Goal: Task Accomplishment & Management: Manage account settings

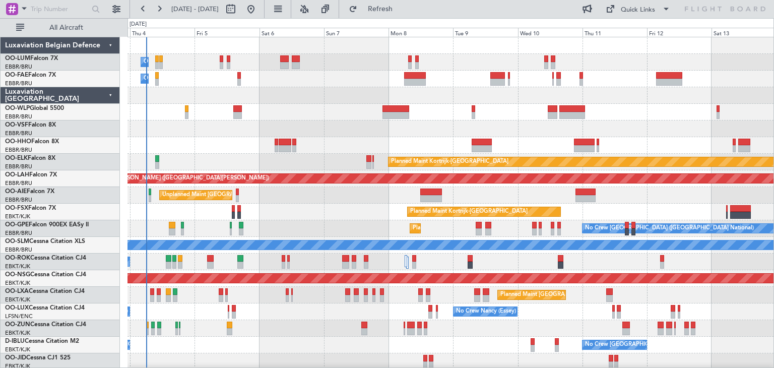
click at [314, 225] on div "Owner Melsbroek Air Base Planned Maint Brussels (Brussels National) Owner Melsb…" at bounding box center [450, 211] width 646 height 349
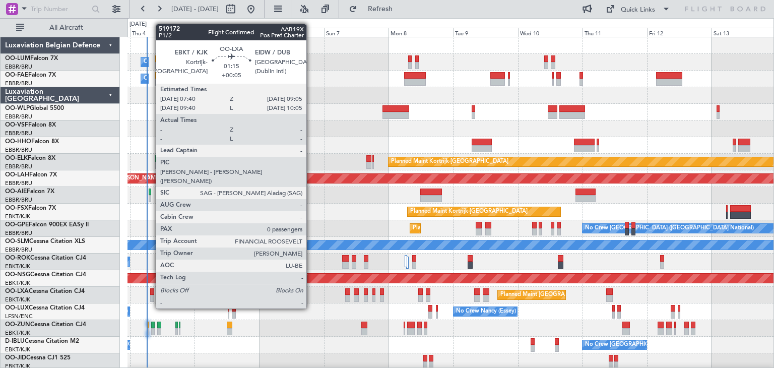
click at [151, 289] on div at bounding box center [152, 291] width 4 height 7
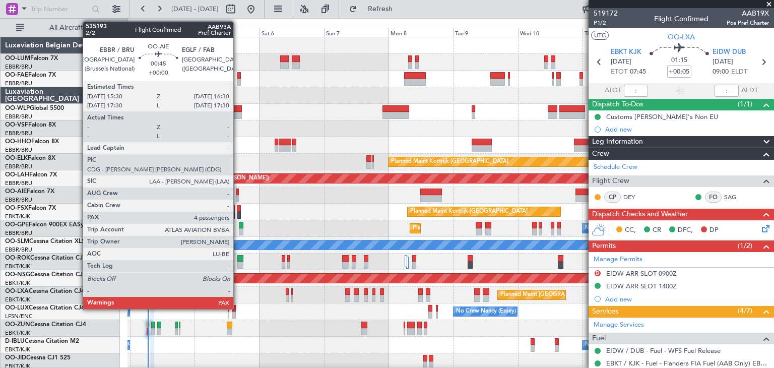
click at [238, 193] on div at bounding box center [237, 191] width 3 height 7
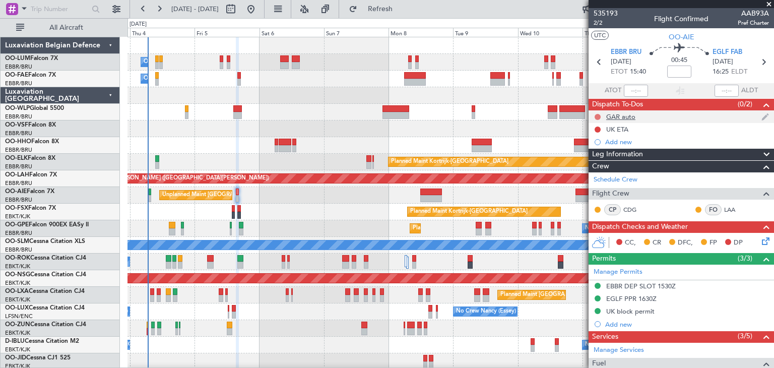
click at [598, 115] on button at bounding box center [597, 117] width 6 height 6
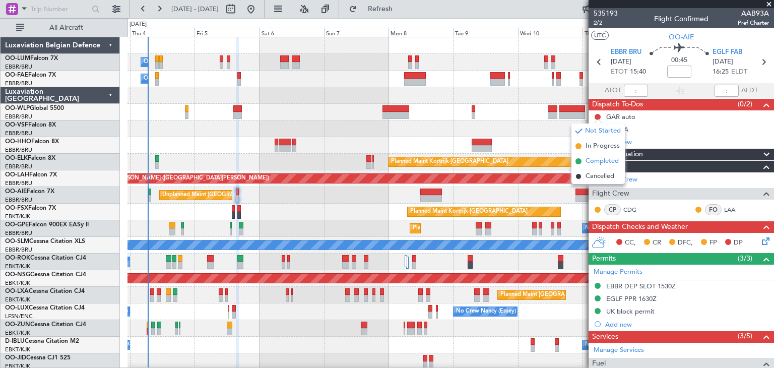
click at [598, 161] on span "Completed" at bounding box center [601, 161] width 33 height 10
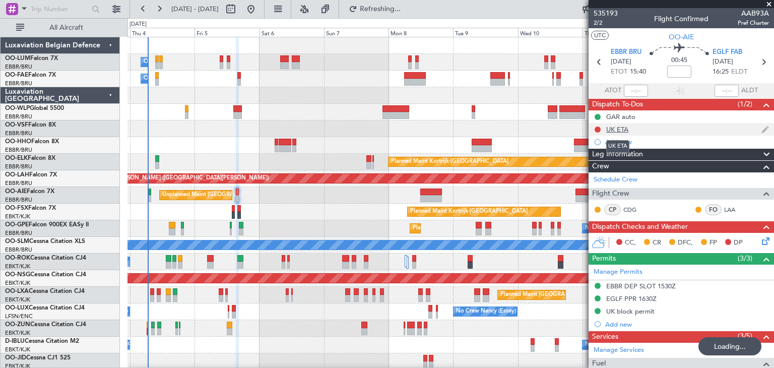
click at [611, 129] on div "UK ETA" at bounding box center [617, 129] width 22 height 9
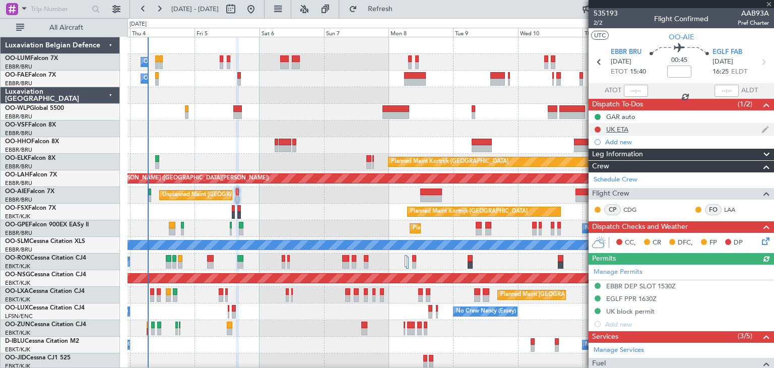
click at [620, 129] on div "UK ETA" at bounding box center [617, 129] width 22 height 9
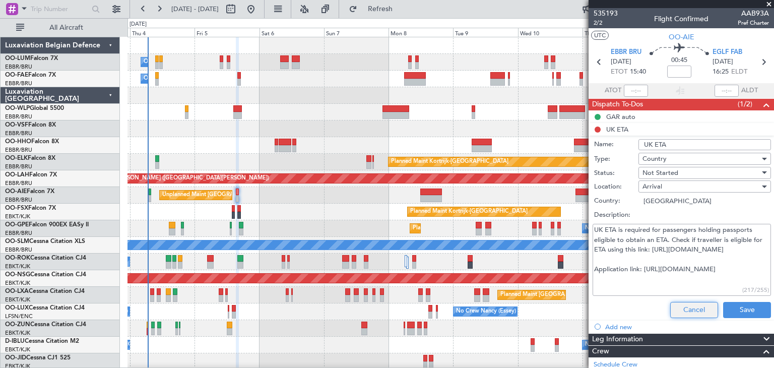
click at [695, 308] on button "Cancel" at bounding box center [694, 310] width 48 height 16
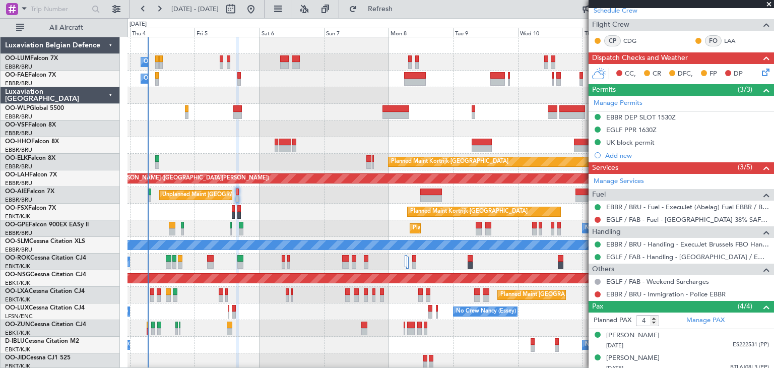
scroll to position [219, 0]
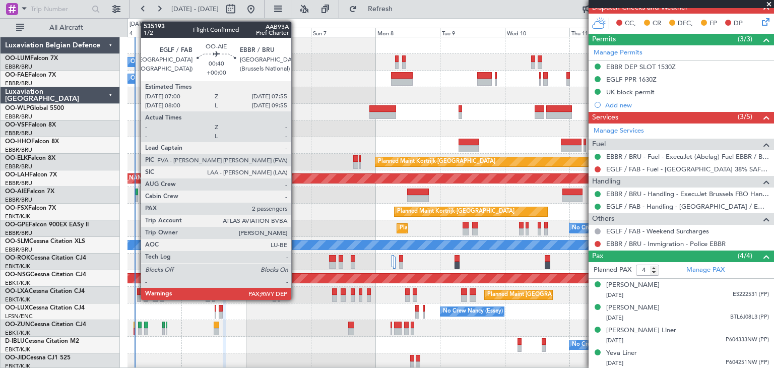
click at [136, 193] on div at bounding box center [137, 191] width 3 height 7
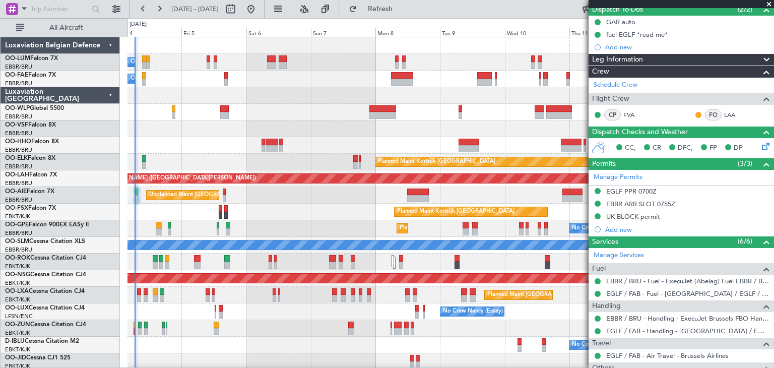
scroll to position [151, 0]
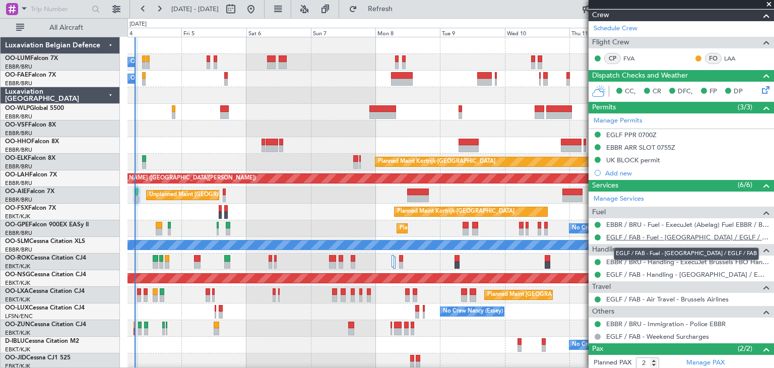
click at [637, 236] on link "EGLF / FAB - Fuel - Farnborough Airport / EGLF / FAB" at bounding box center [687, 237] width 163 height 9
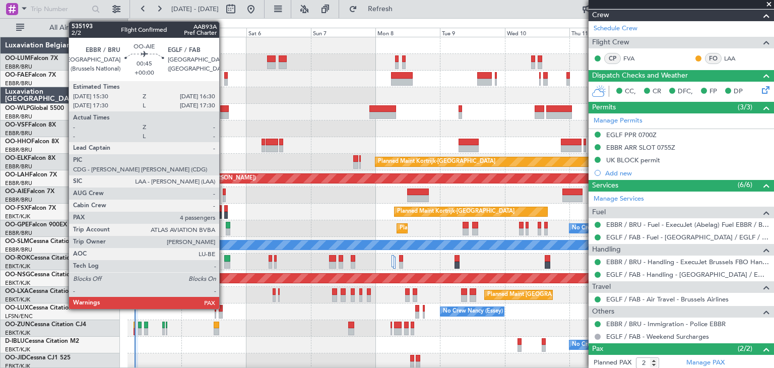
click at [224, 193] on div at bounding box center [224, 191] width 3 height 7
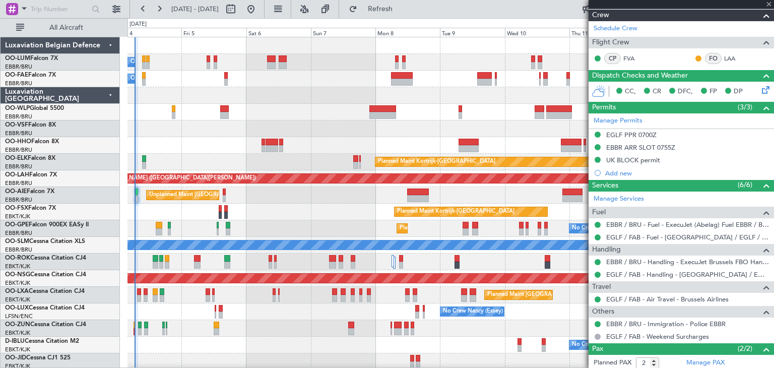
type input "4"
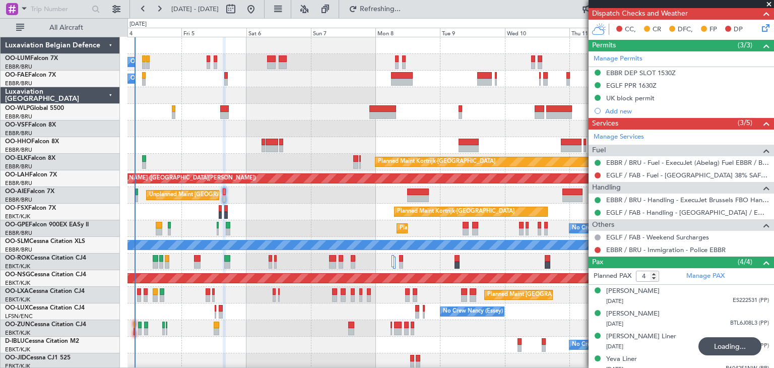
scroll to position [219, 0]
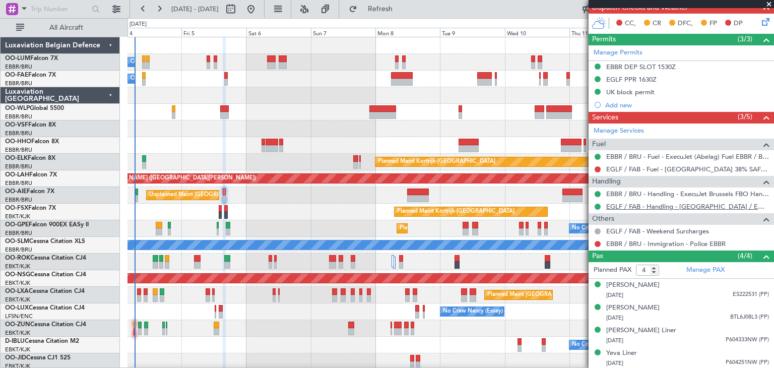
click at [644, 204] on link "EGLF / FAB - Handling - Farnborough Airport / EGLF / FAB" at bounding box center [687, 206] width 163 height 9
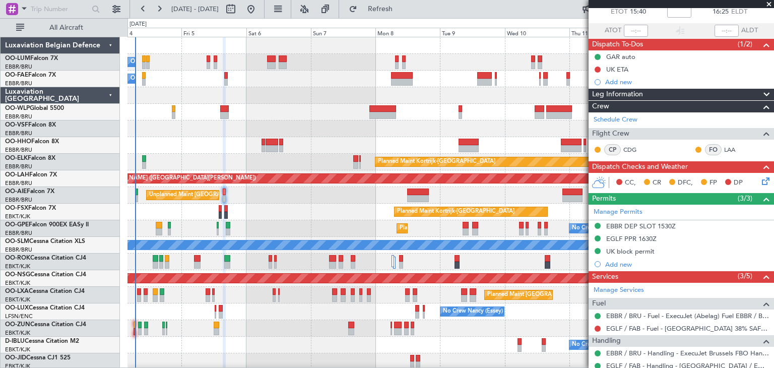
scroll to position [0, 0]
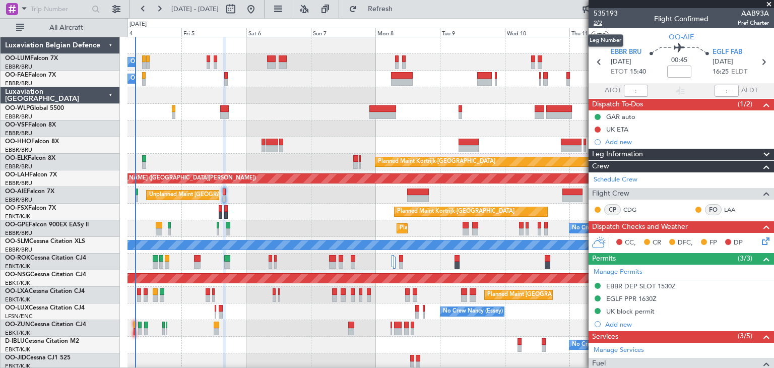
click at [601, 22] on span "2/2" at bounding box center [605, 23] width 24 height 9
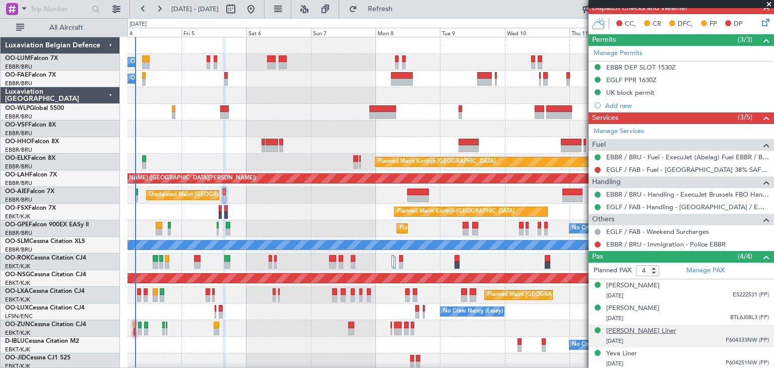
scroll to position [219, 0]
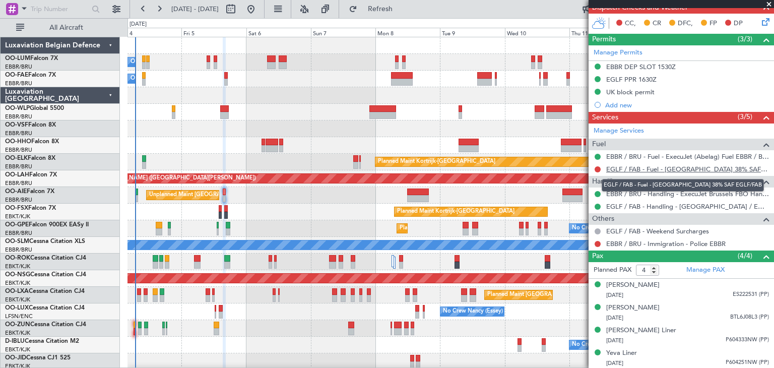
click at [709, 168] on link "EGLF / FAB - Fuel - Farnborough Airport 38% SAF EGLF/FAB" at bounding box center [687, 169] width 163 height 9
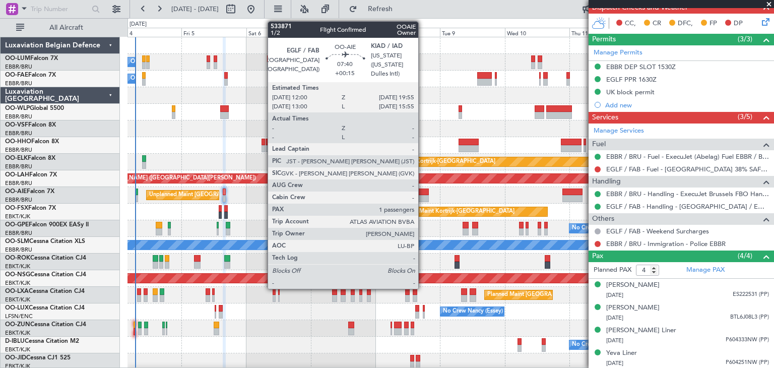
click at [422, 195] on div at bounding box center [418, 198] width 22 height 7
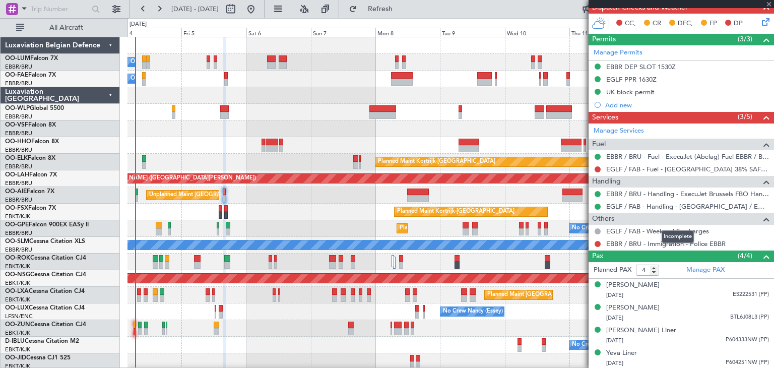
type input "+00:15"
type input "1"
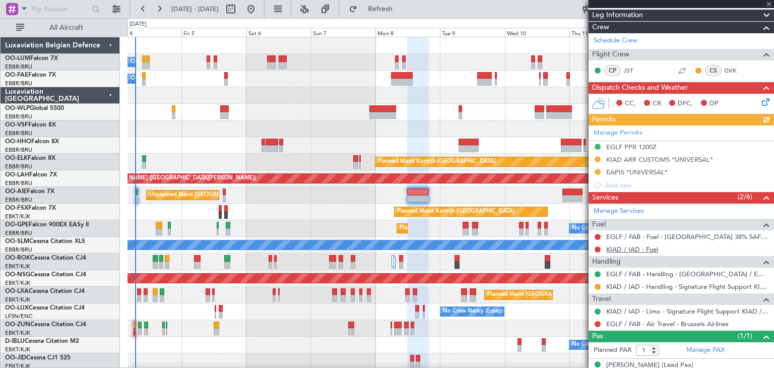
scroll to position [148, 0]
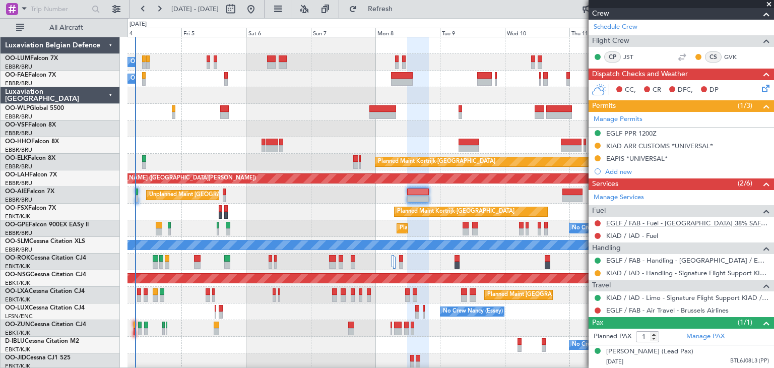
click at [650, 219] on link "EGLF / FAB - Fuel - Farnborough Airport 38% SAF EGLF/FAB" at bounding box center [687, 223] width 163 height 9
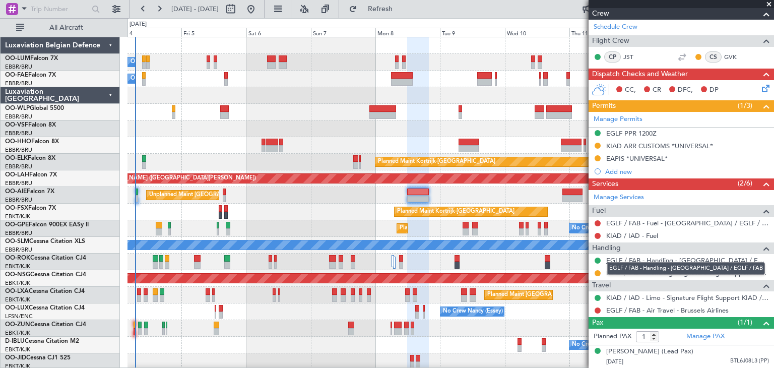
click at [623, 256] on link "EGLF / FAB - Handling - Farnborough Airport / EGLF / FAB" at bounding box center [687, 260] width 163 height 9
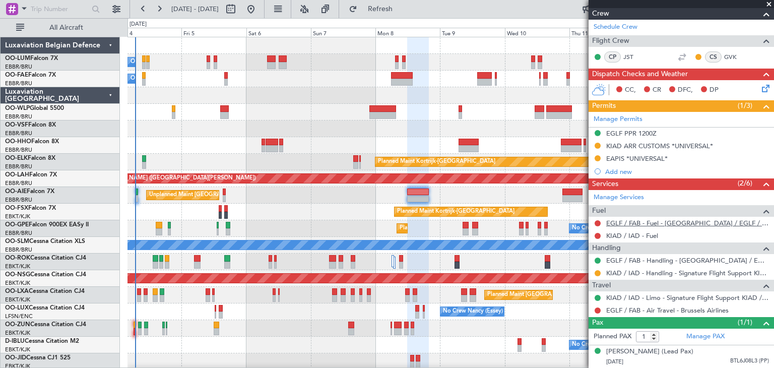
click at [641, 219] on link "EGLF / FAB - Fuel - Farnborough Airport / EGLF / FAB" at bounding box center [687, 223] width 163 height 9
click at [596, 220] on button at bounding box center [597, 223] width 6 height 6
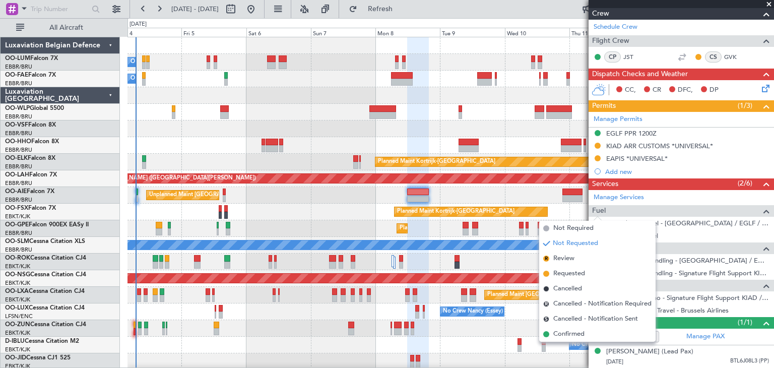
click at [577, 270] on span "Requested" at bounding box center [569, 273] width 32 height 10
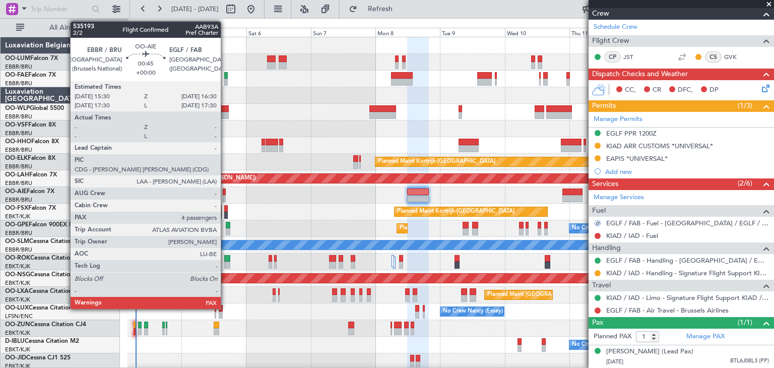
click at [225, 190] on div at bounding box center [224, 191] width 3 height 7
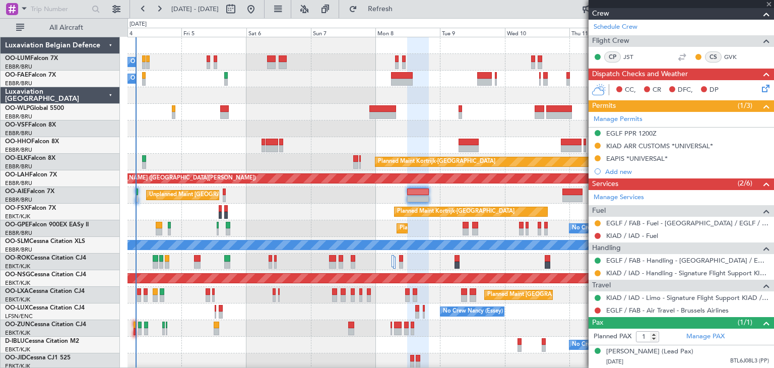
type input "4"
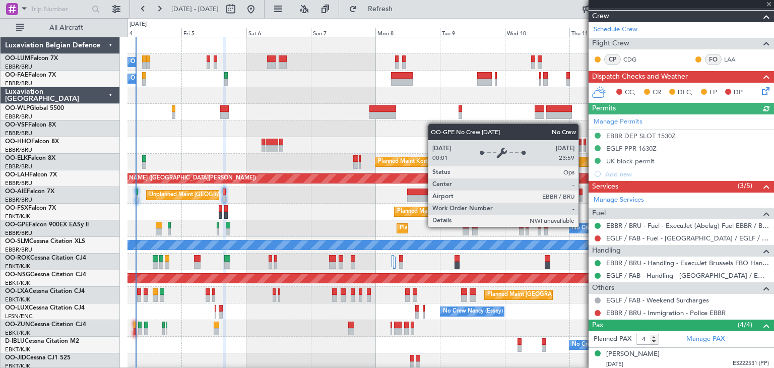
scroll to position [151, 0]
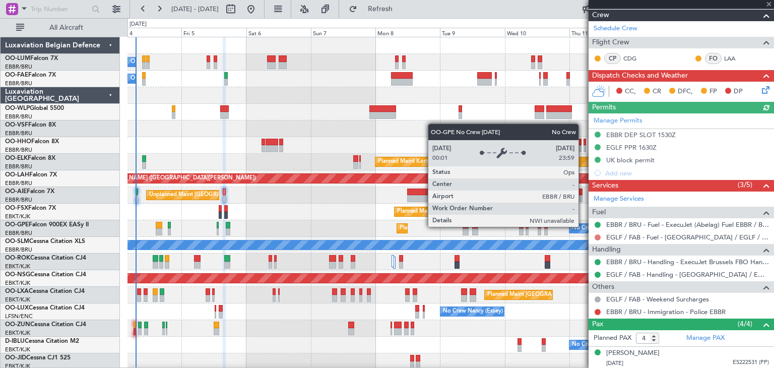
click at [600, 236] on button at bounding box center [597, 237] width 6 height 6
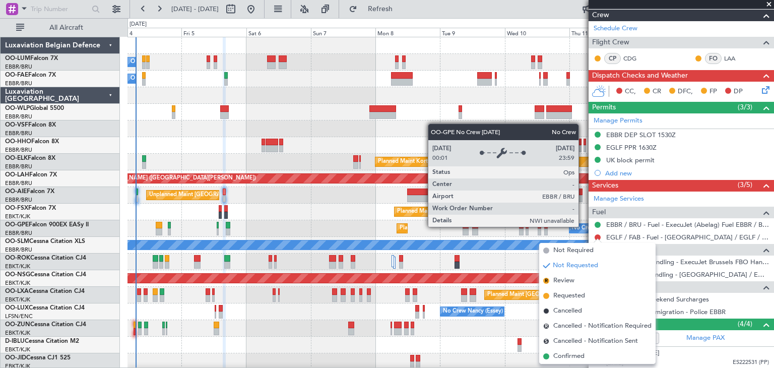
click at [582, 297] on span "Requested" at bounding box center [569, 296] width 32 height 10
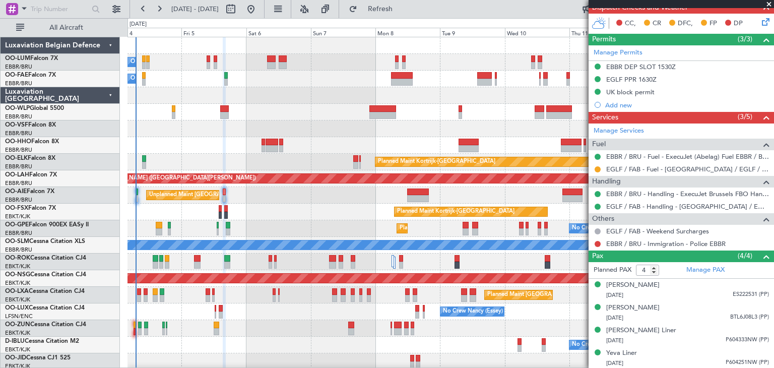
scroll to position [0, 0]
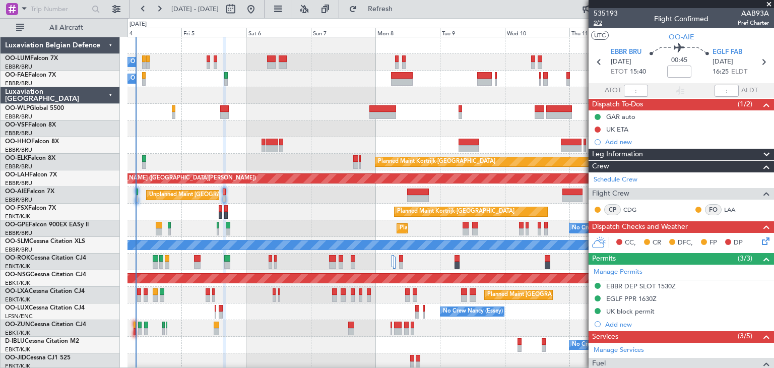
click at [600, 24] on span "2/2" at bounding box center [605, 23] width 24 height 9
click at [760, 239] on icon at bounding box center [764, 239] width 8 height 8
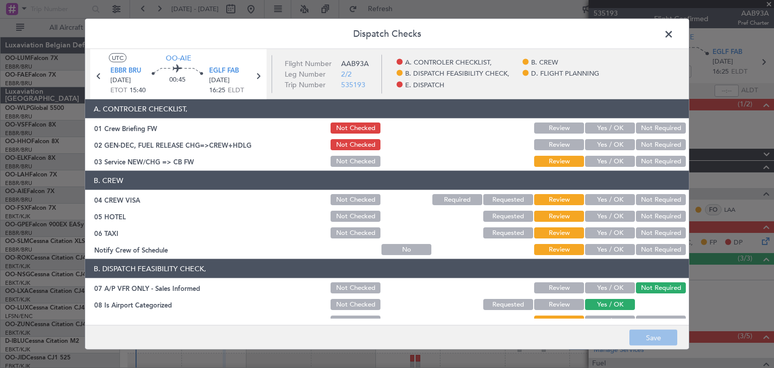
click at [609, 145] on button "Yes / OK" at bounding box center [610, 144] width 50 height 11
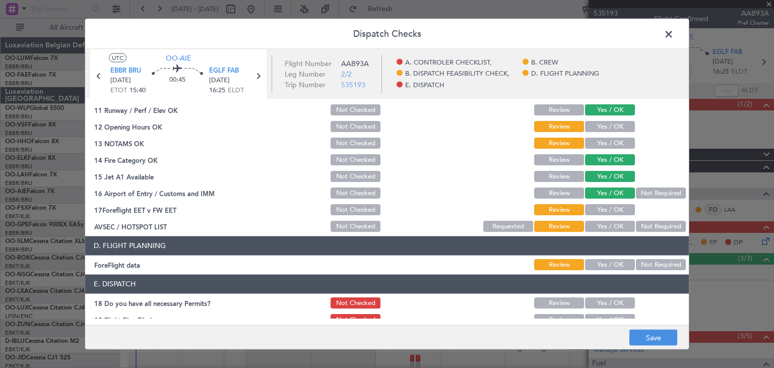
scroll to position [288, 0]
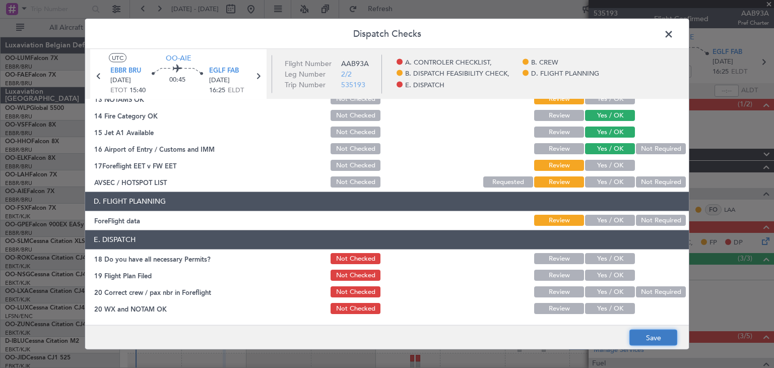
click at [655, 335] on button "Save" at bounding box center [653, 337] width 48 height 16
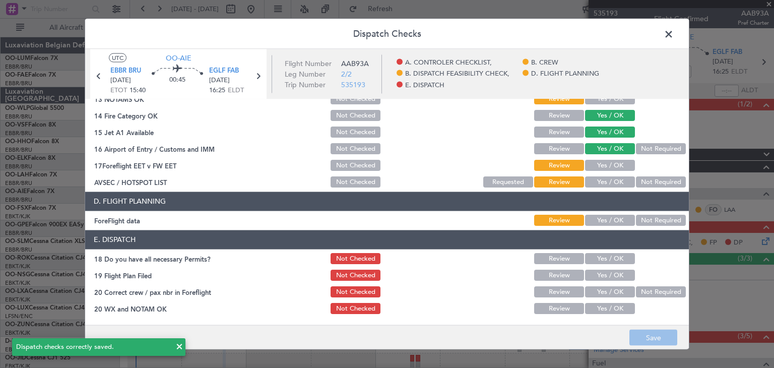
click at [673, 32] on span at bounding box center [673, 37] width 0 height 20
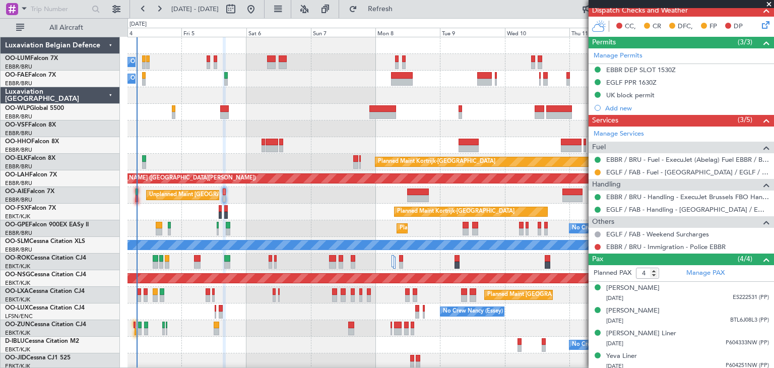
scroll to position [219, 0]
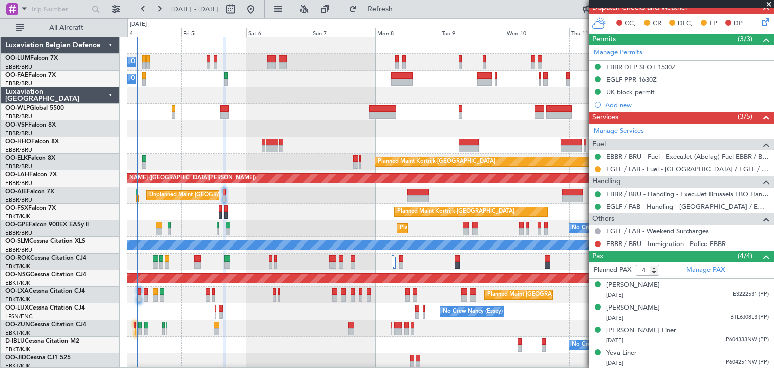
click at [760, 21] on icon at bounding box center [764, 20] width 8 height 8
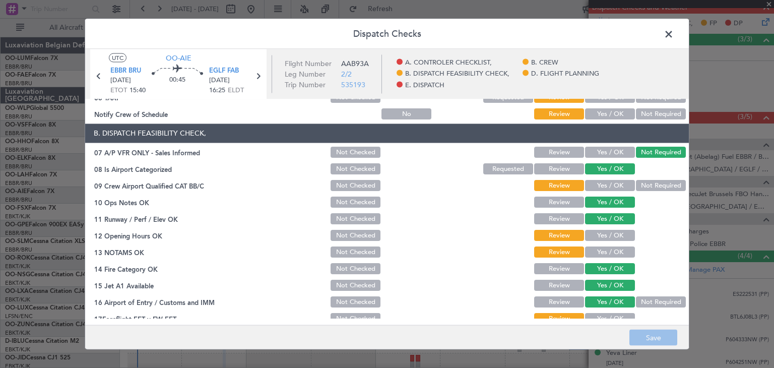
scroll to position [151, 0]
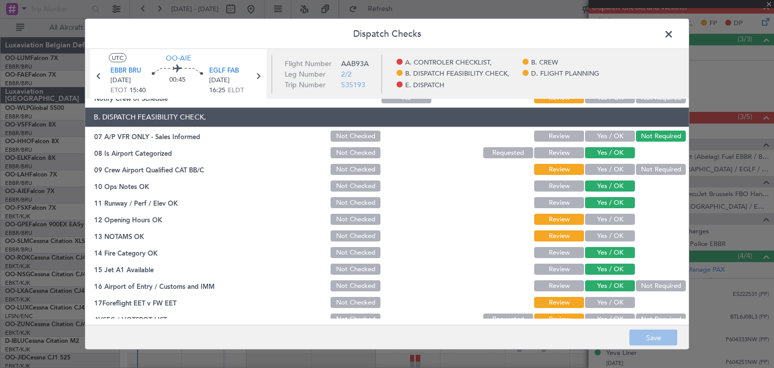
click at [673, 38] on span at bounding box center [673, 37] width 0 height 20
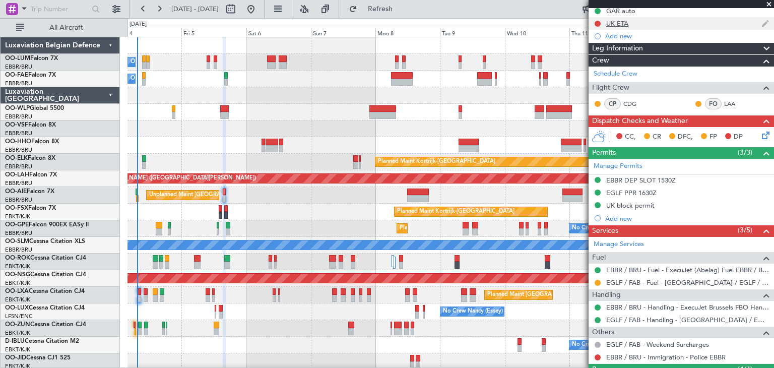
scroll to position [18, 0]
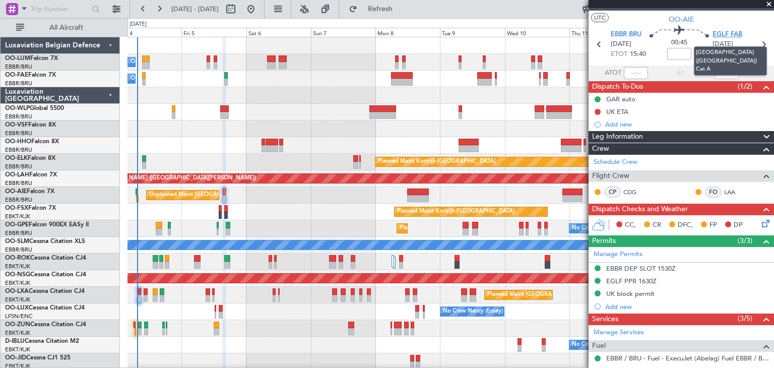
click at [726, 32] on span "EGLF FAB" at bounding box center [727, 35] width 30 height 10
click at [760, 222] on icon at bounding box center [764, 222] width 8 height 8
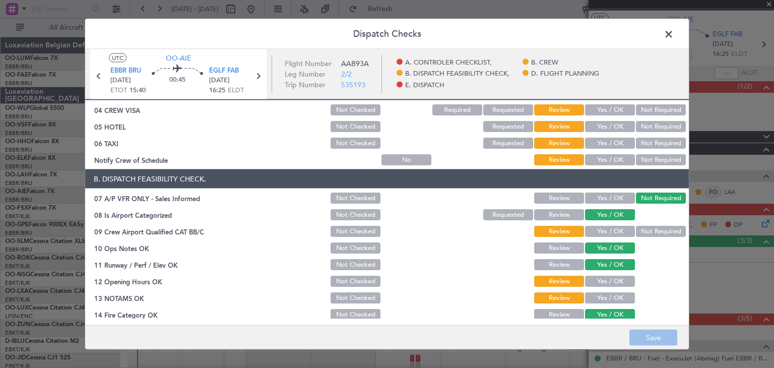
scroll to position [151, 0]
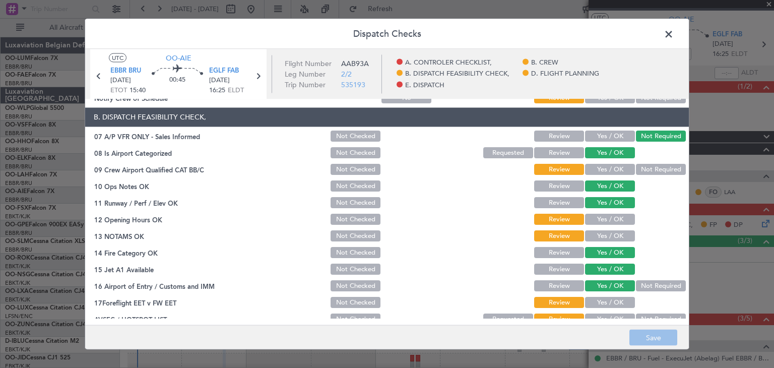
click at [605, 167] on button "Yes / OK" at bounding box center [610, 169] width 50 height 11
click at [598, 218] on button "Yes / OK" at bounding box center [610, 219] width 50 height 11
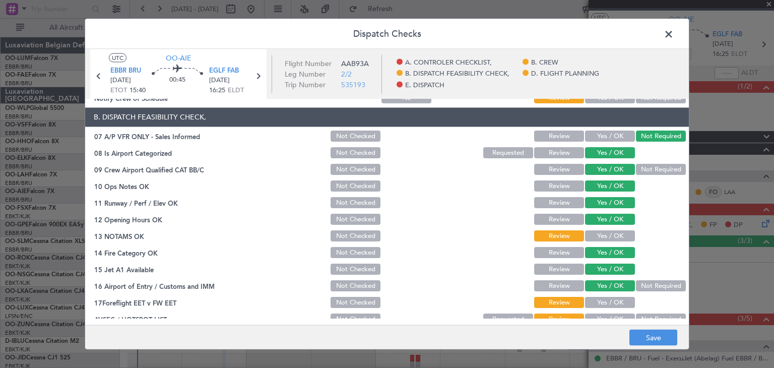
click at [601, 239] on button "Yes / OK" at bounding box center [610, 236] width 50 height 11
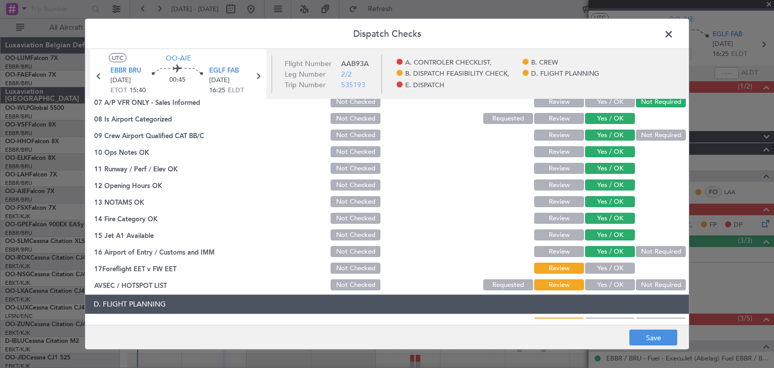
scroll to position [201, 0]
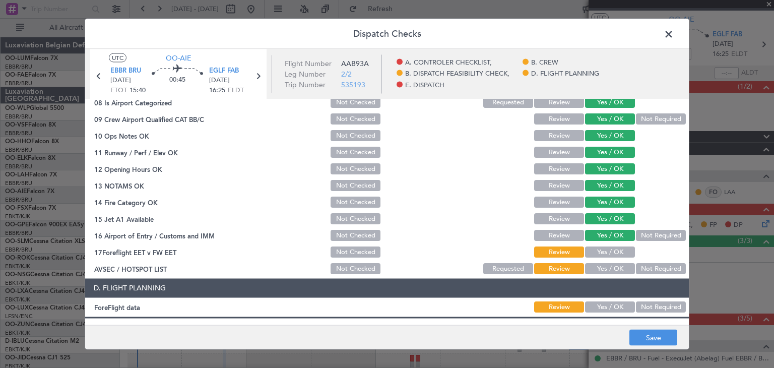
drag, startPoint x: 615, startPoint y: 266, endPoint x: 560, endPoint y: 252, distance: 56.2
click at [615, 267] on button "Yes / OK" at bounding box center [610, 268] width 50 height 11
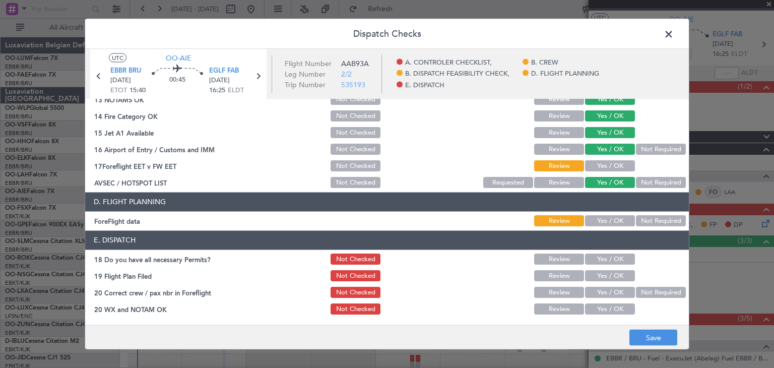
scroll to position [288, 0]
click at [599, 261] on button "Yes / OK" at bounding box center [610, 258] width 50 height 11
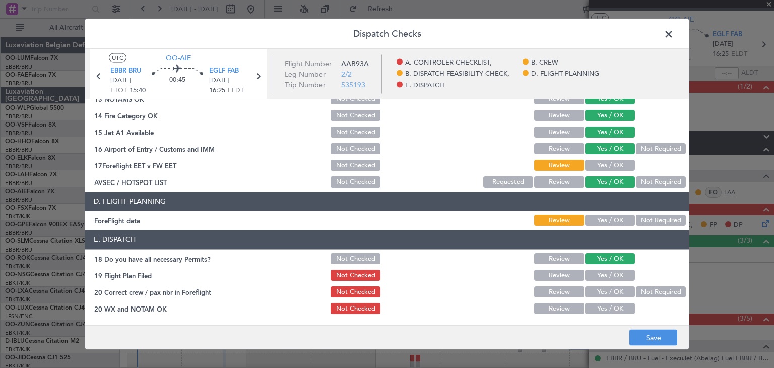
click at [606, 292] on button "Yes / OK" at bounding box center [610, 292] width 50 height 11
click at [608, 305] on button "Yes / OK" at bounding box center [610, 308] width 50 height 11
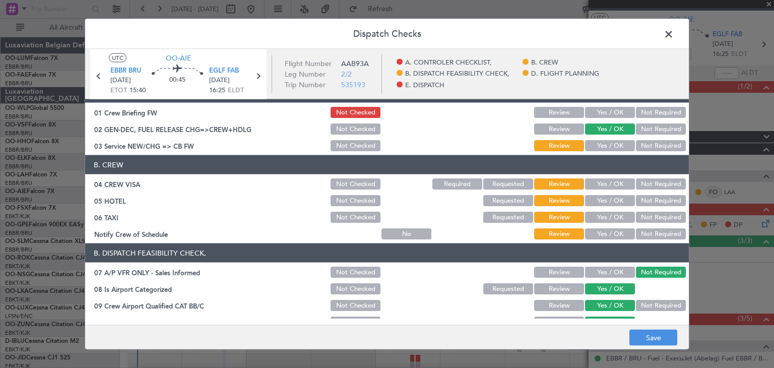
scroll to position [0, 0]
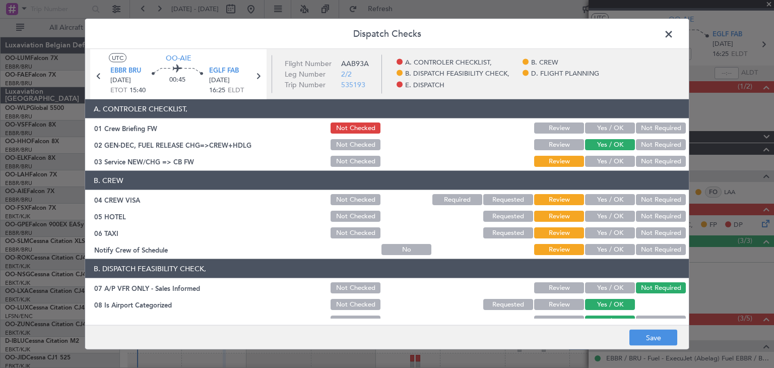
click at [607, 197] on button "Yes / OK" at bounding box center [610, 199] width 50 height 11
click at [651, 340] on button "Save" at bounding box center [653, 337] width 48 height 16
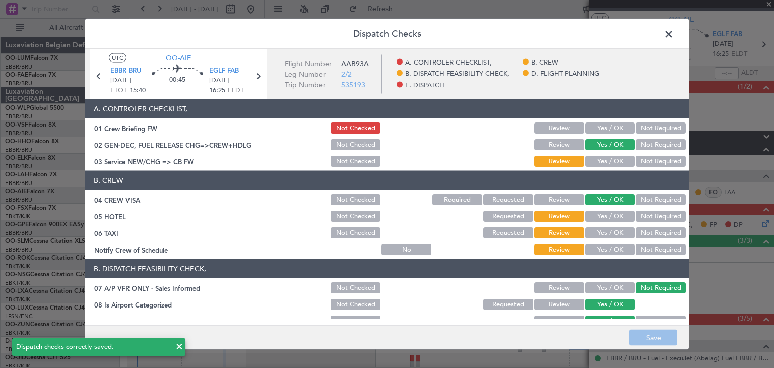
click at [673, 33] on span at bounding box center [673, 37] width 0 height 20
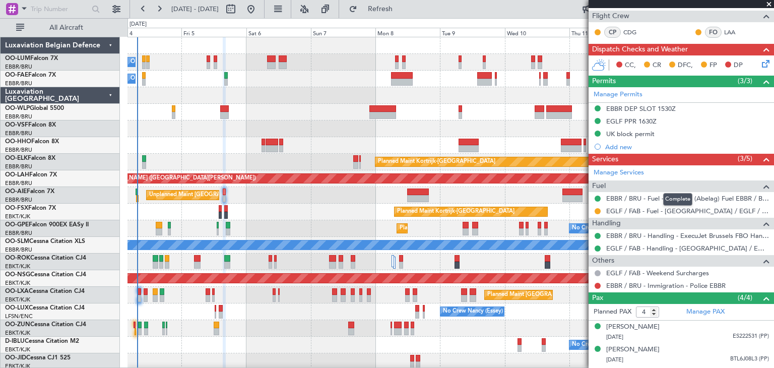
scroll to position [169, 0]
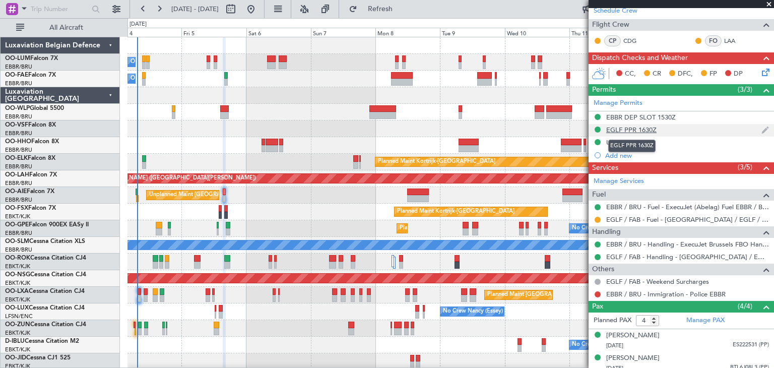
click at [625, 130] on div "EGLF PPR 1630Z" at bounding box center [631, 129] width 50 height 9
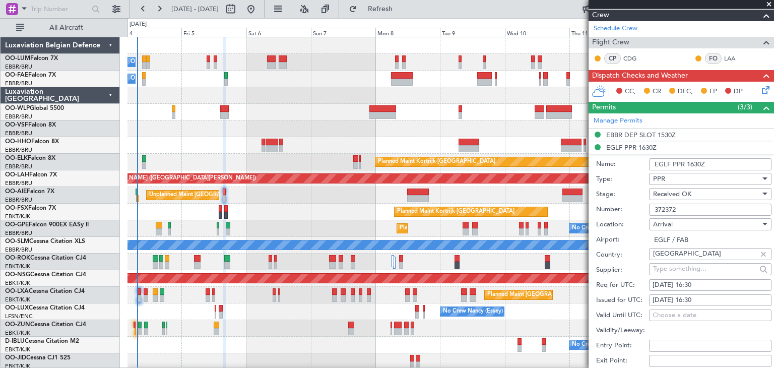
scroll to position [201, 0]
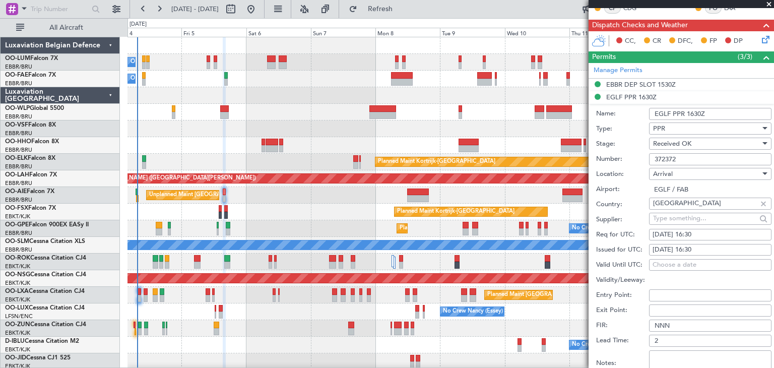
drag, startPoint x: 664, startPoint y: 160, endPoint x: 636, endPoint y: 162, distance: 28.3
click at [636, 162] on div "Number: 372372" at bounding box center [683, 159] width 175 height 15
click at [621, 81] on div "EBBR DEP SLOT 1530Z" at bounding box center [641, 84] width 70 height 9
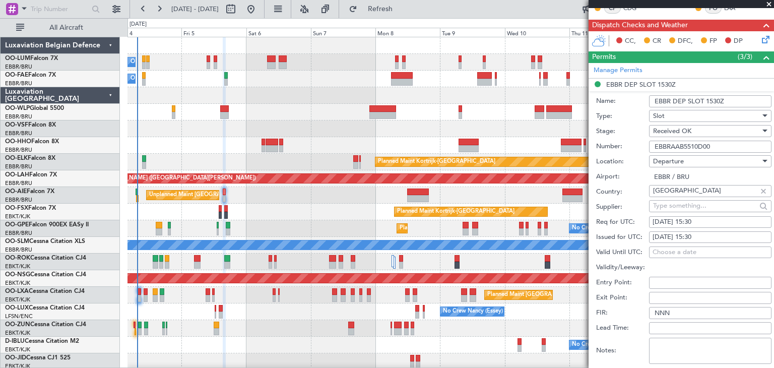
drag, startPoint x: 716, startPoint y: 144, endPoint x: 624, endPoint y: 142, distance: 92.2
click at [624, 142] on div "Number: EBBRAAB5510D00" at bounding box center [683, 146] width 175 height 15
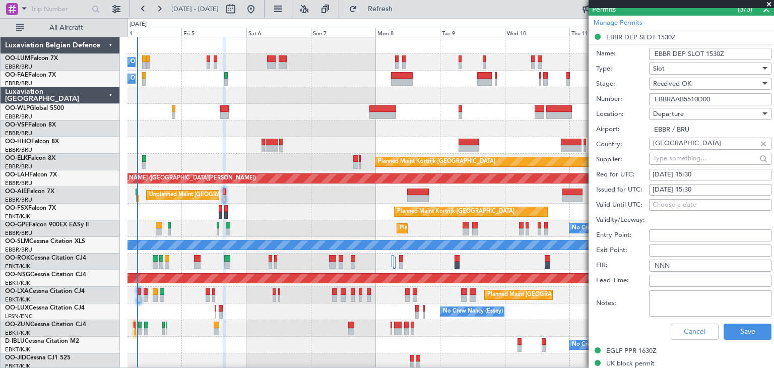
scroll to position [252, 0]
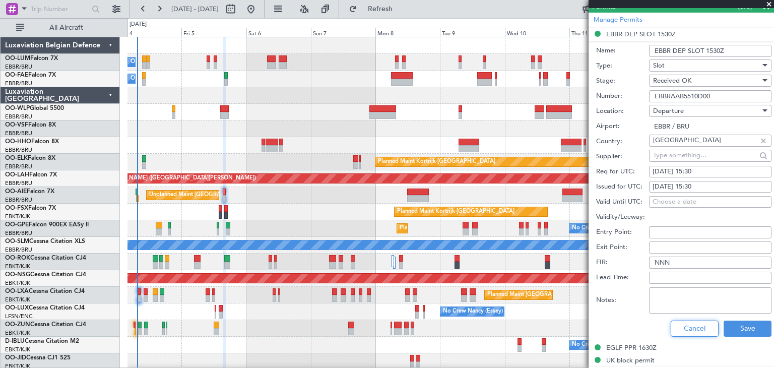
click at [691, 325] on button "Cancel" at bounding box center [694, 328] width 48 height 16
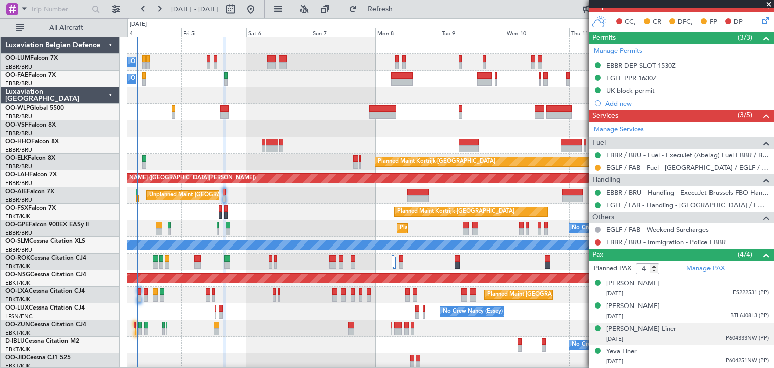
scroll to position [219, 0]
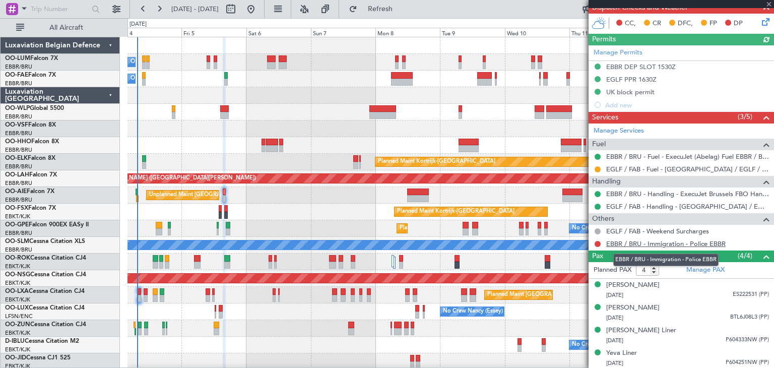
click at [638, 241] on link "EBBR / BRU - Immigration - Police EBBR" at bounding box center [665, 243] width 119 height 9
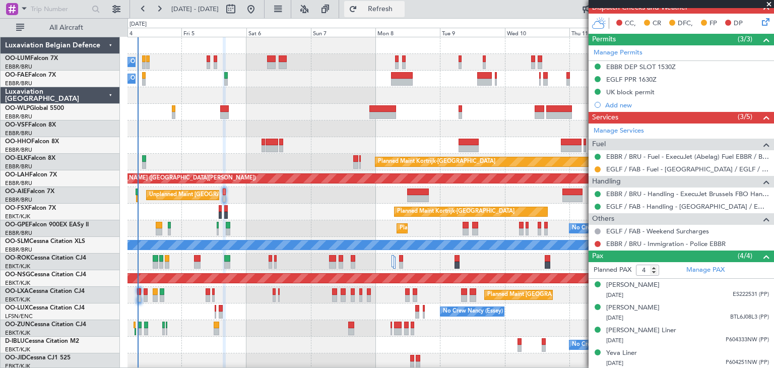
click at [401, 13] on span "Refresh" at bounding box center [380, 9] width 42 height 7
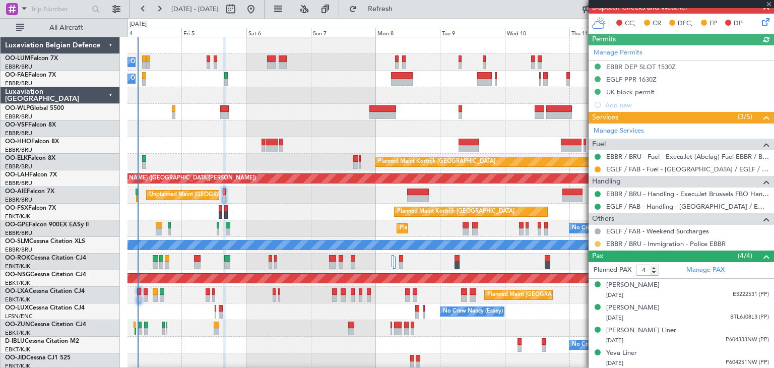
click at [597, 241] on button at bounding box center [597, 244] width 6 height 6
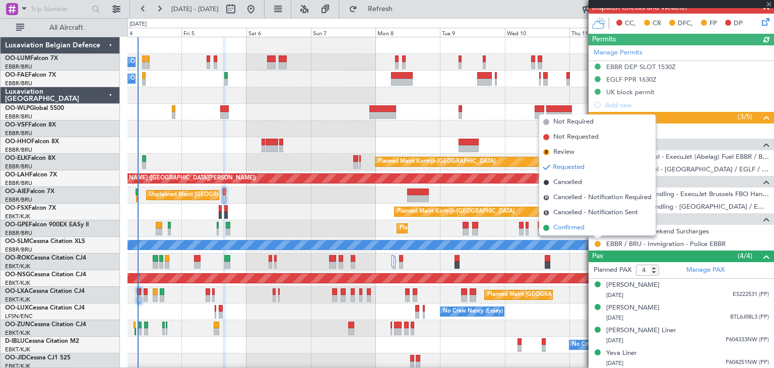
click at [589, 227] on li "Confirmed" at bounding box center [597, 227] width 116 height 15
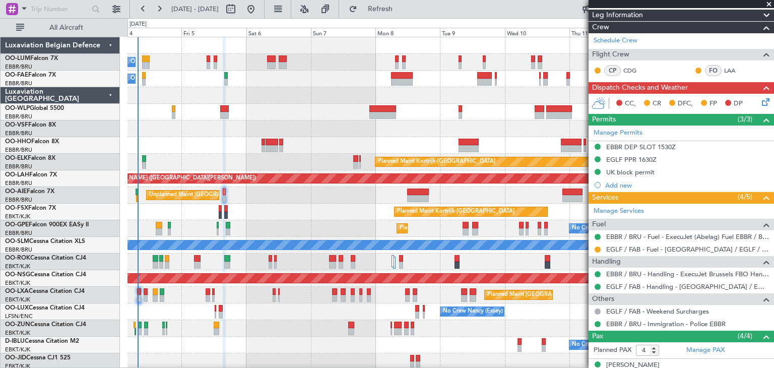
scroll to position [118, 0]
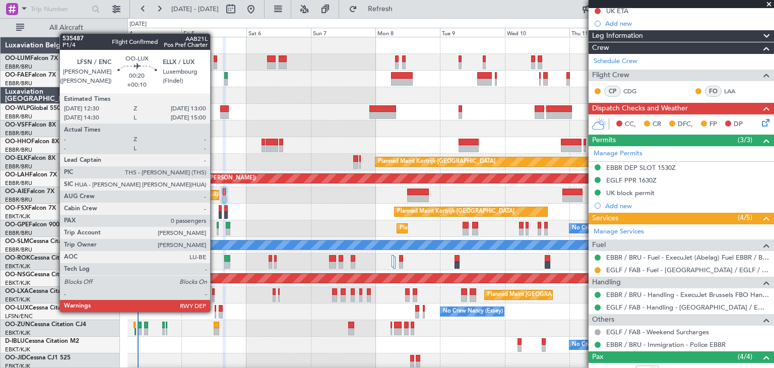
click at [215, 311] on div at bounding box center [216, 314] width 2 height 7
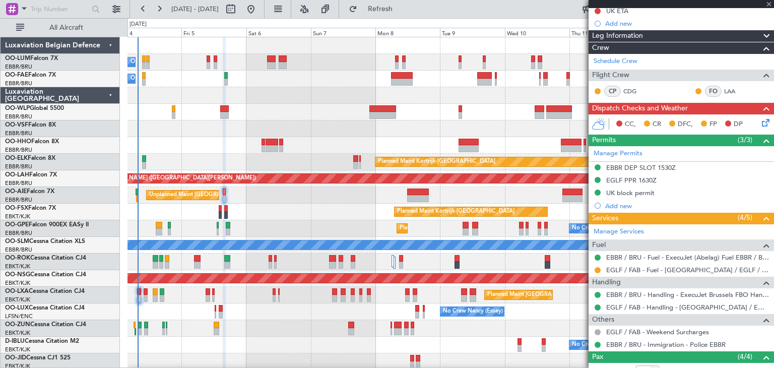
type input "+00:10"
type input "0"
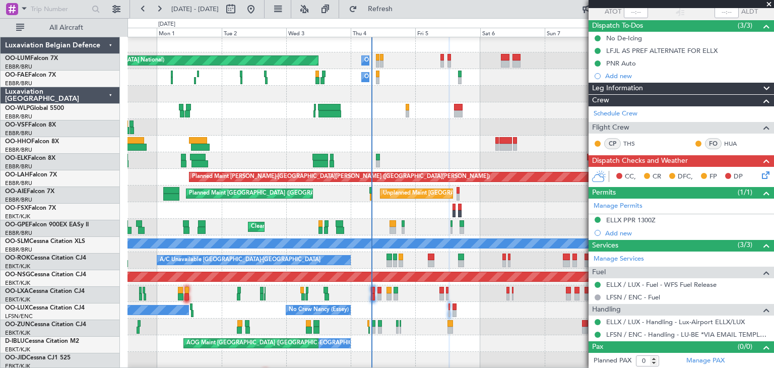
scroll to position [2, 0]
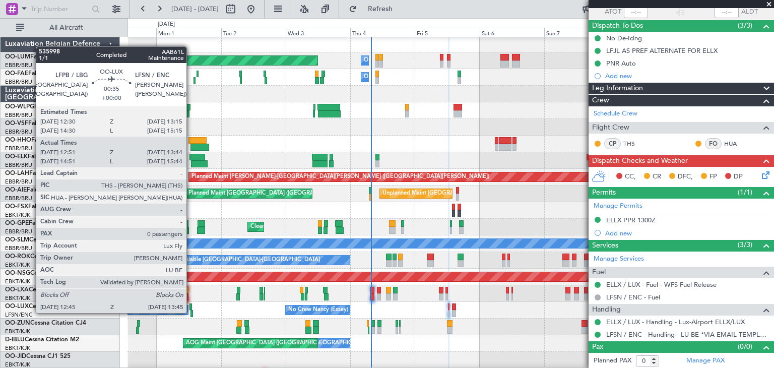
click at [191, 312] on div at bounding box center [191, 313] width 3 height 7
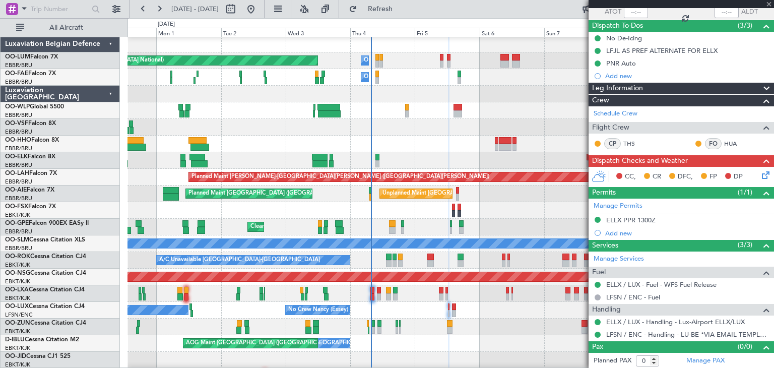
type input "12:56"
type input "13:39"
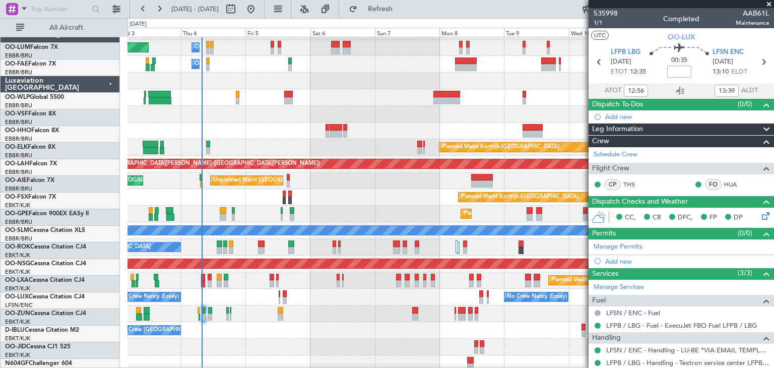
scroll to position [18, 0]
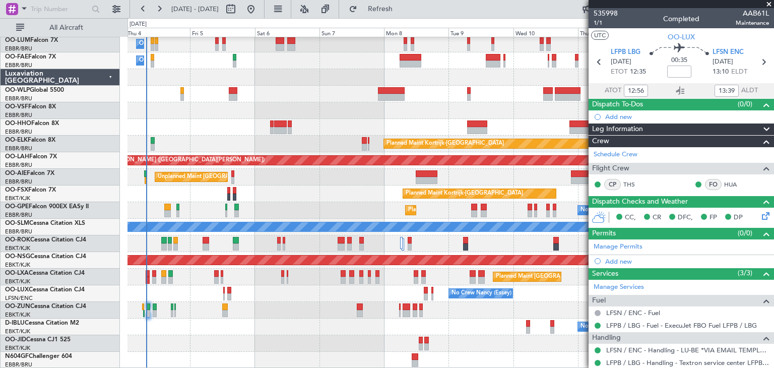
click at [276, 271] on div "Owner Melsbroek Air Base Planned Maint Brussels (Brussels National) Owner Melsb…" at bounding box center [450, 193] width 646 height 349
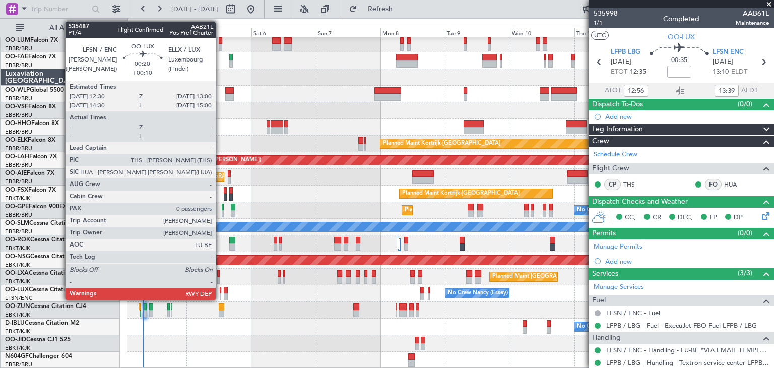
click at [220, 292] on div at bounding box center [221, 290] width 2 height 7
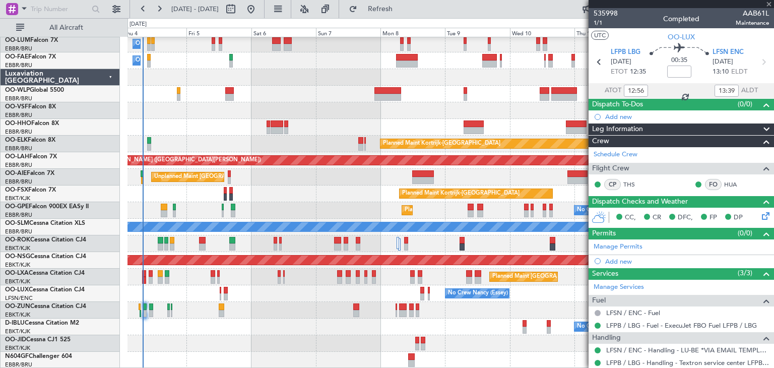
type input "+00:10"
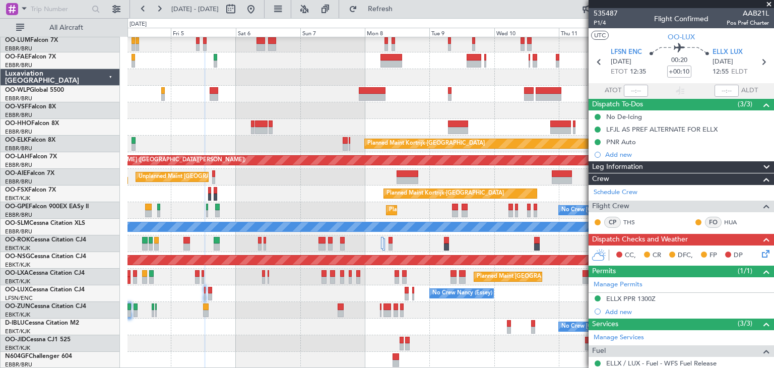
click at [380, 285] on div "No Crew [PERSON_NAME] ([PERSON_NAME]) No Crew [PERSON_NAME] ([PERSON_NAME])" at bounding box center [450, 293] width 646 height 17
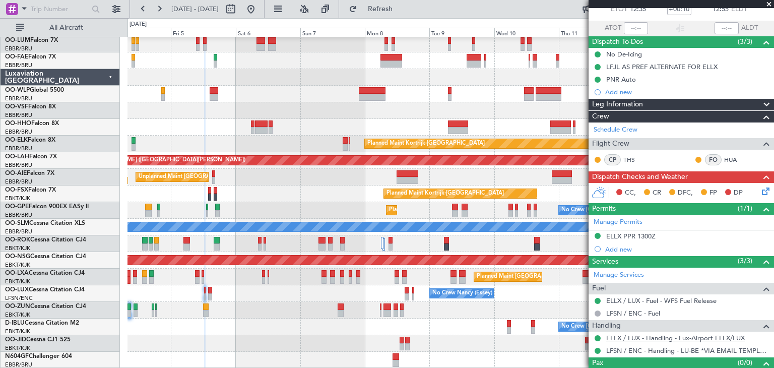
scroll to position [79, 0]
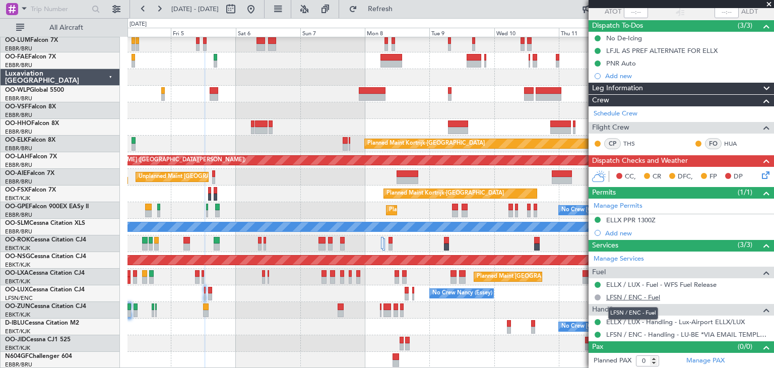
click at [630, 296] on link "LFSN / ENC - Fuel" at bounding box center [633, 297] width 54 height 9
click at [623, 295] on link "LFSN / ENC - Fuel" at bounding box center [633, 297] width 54 height 9
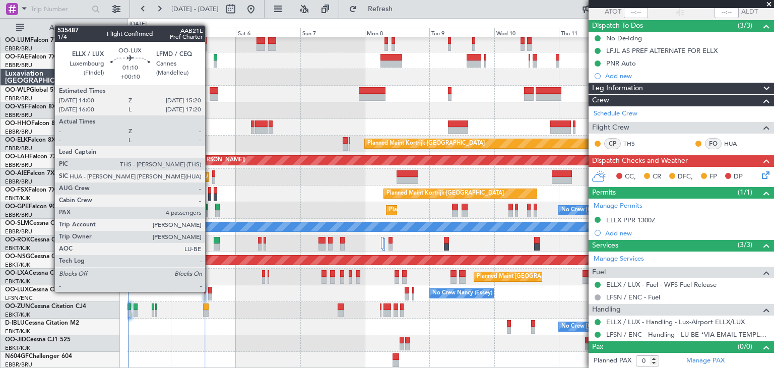
click at [210, 291] on div at bounding box center [210, 290] width 4 height 7
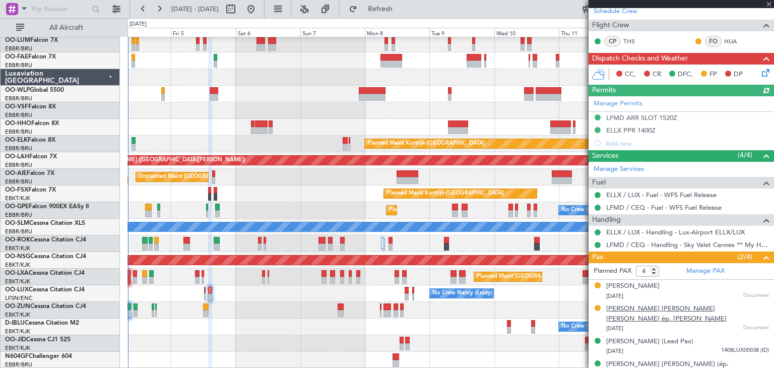
scroll to position [207, 0]
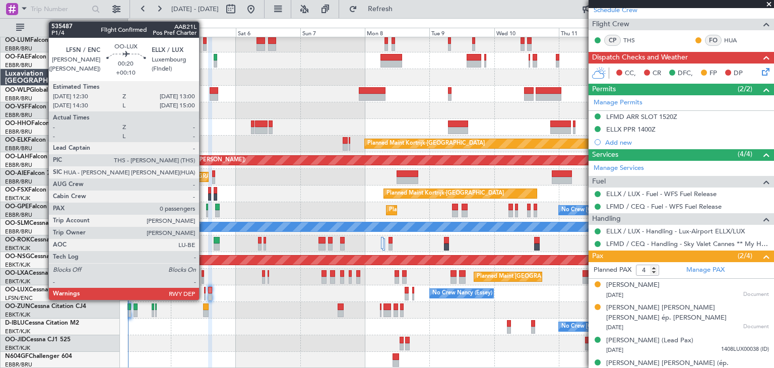
click at [204, 291] on div at bounding box center [205, 290] width 2 height 7
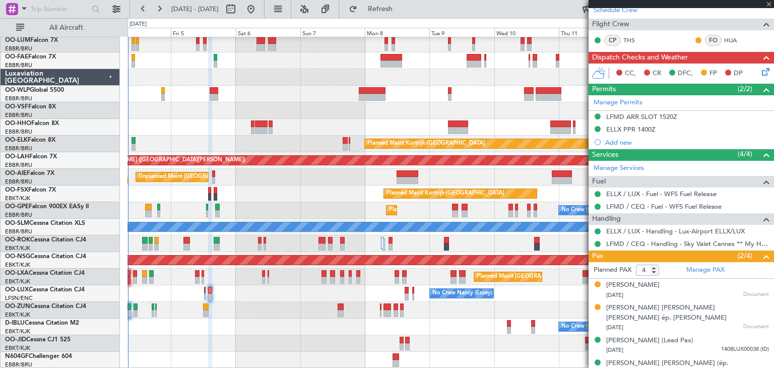
type input "0"
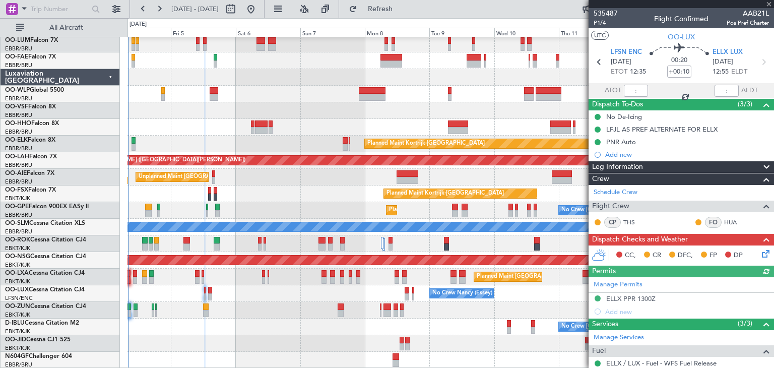
scroll to position [50, 0]
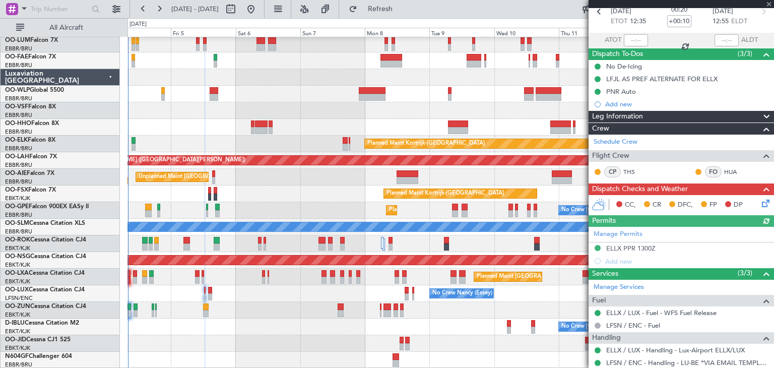
click at [760, 200] on icon at bounding box center [764, 201] width 8 height 8
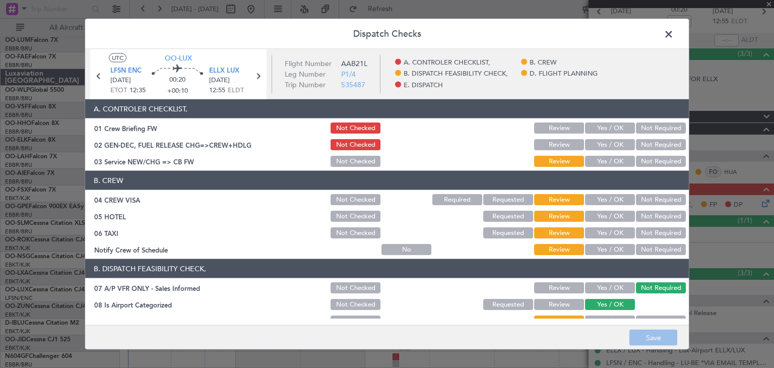
click at [673, 32] on span at bounding box center [673, 37] width 0 height 20
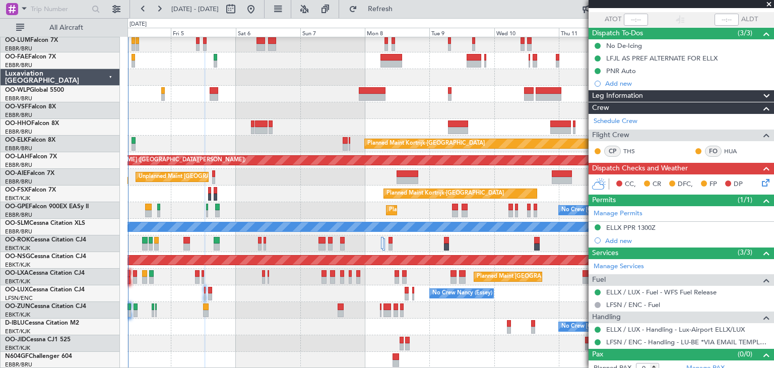
scroll to position [79, 0]
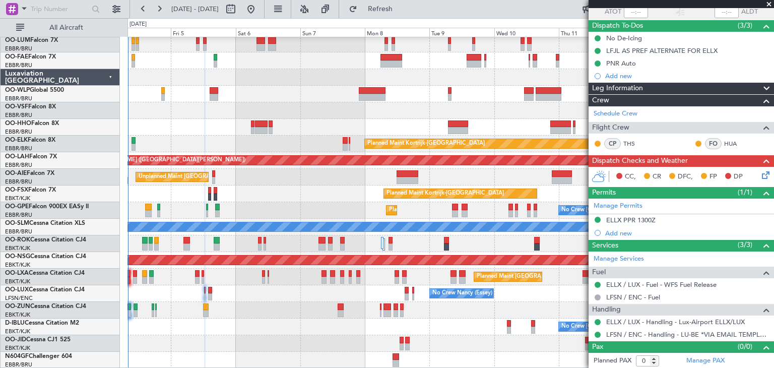
click at [760, 170] on icon at bounding box center [764, 173] width 8 height 8
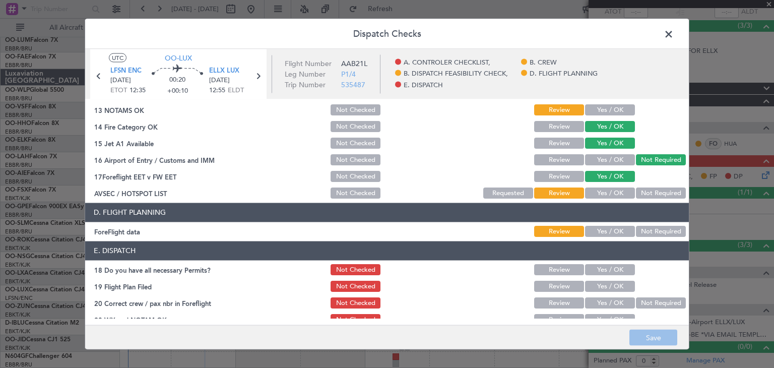
scroll to position [288, 0]
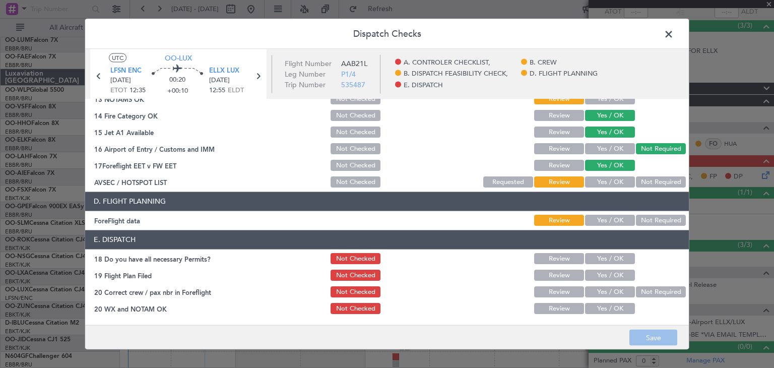
click at [595, 253] on button "Yes / OK" at bounding box center [610, 258] width 50 height 11
click at [594, 306] on button "Yes / OK" at bounding box center [610, 308] width 50 height 11
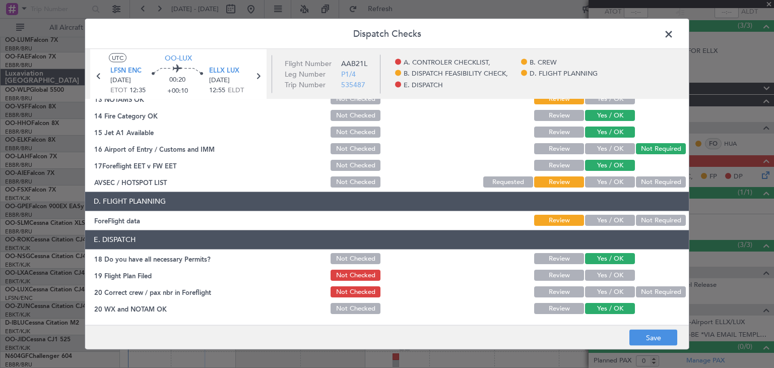
click at [604, 291] on button "Yes / OK" at bounding box center [610, 292] width 50 height 11
click at [655, 334] on button "Save" at bounding box center [653, 337] width 48 height 16
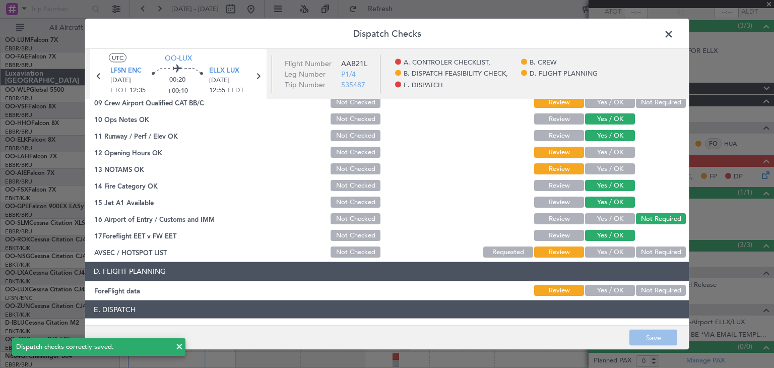
scroll to position [238, 0]
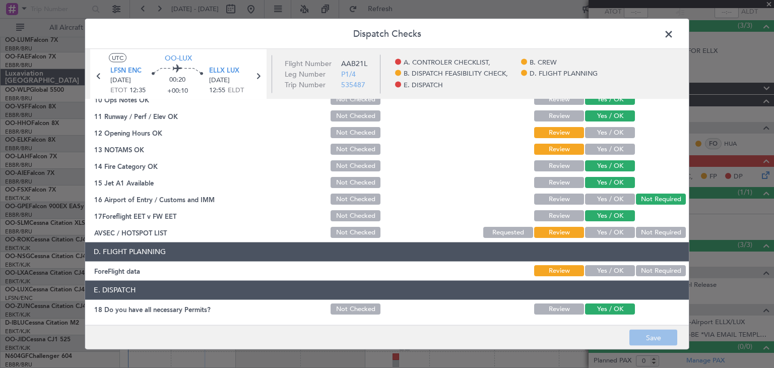
drag, startPoint x: 601, startPoint y: 230, endPoint x: 568, endPoint y: 227, distance: 32.8
click at [600, 230] on button "Yes / OK" at bounding box center [610, 232] width 50 height 11
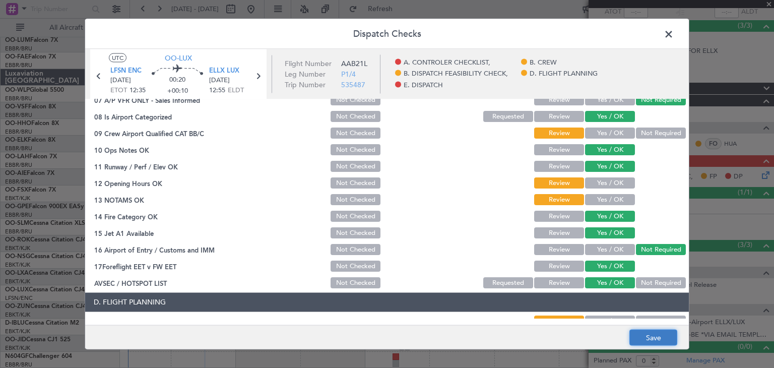
click at [654, 336] on button "Save" at bounding box center [653, 337] width 48 height 16
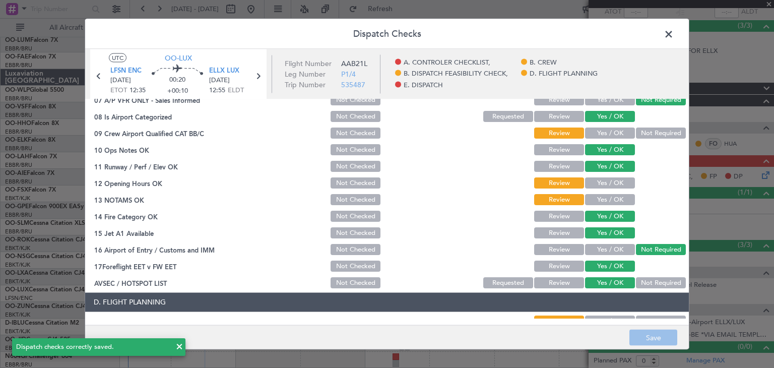
click at [673, 37] on span at bounding box center [673, 37] width 0 height 20
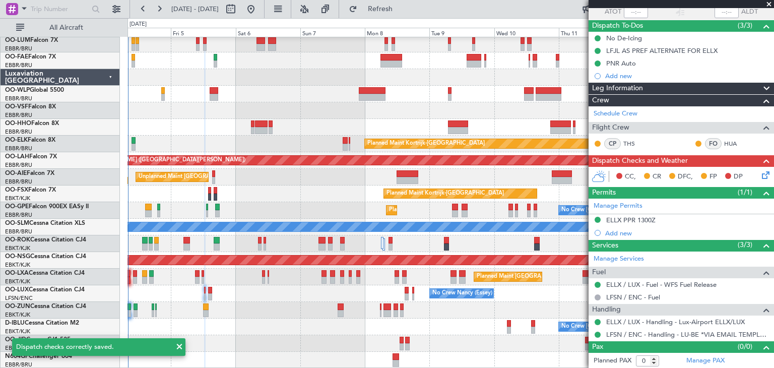
scroll to position [0, 0]
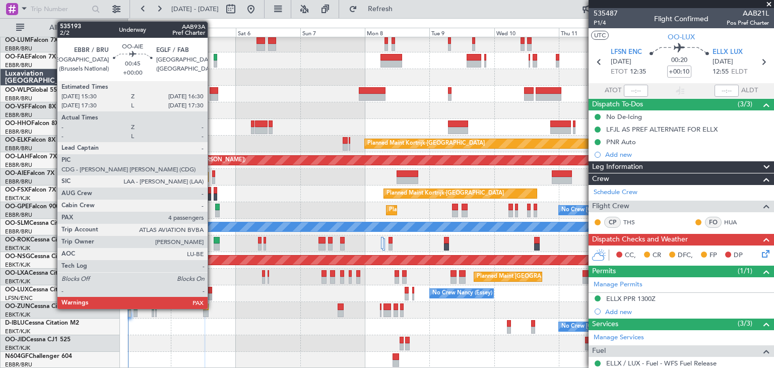
click at [212, 175] on div at bounding box center [213, 173] width 3 height 7
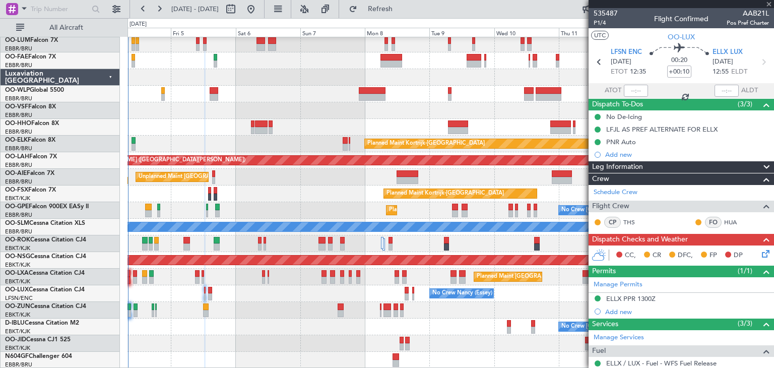
type input "4"
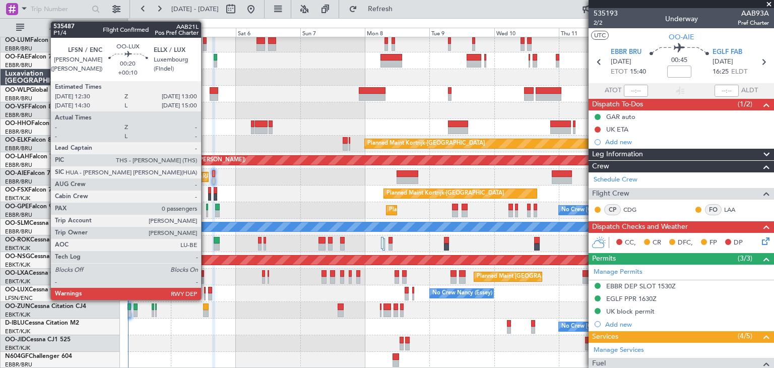
click at [206, 290] on div at bounding box center [205, 290] width 2 height 7
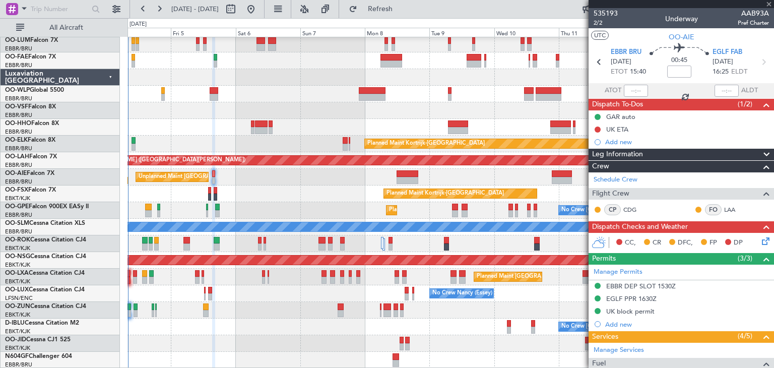
type input "+00:10"
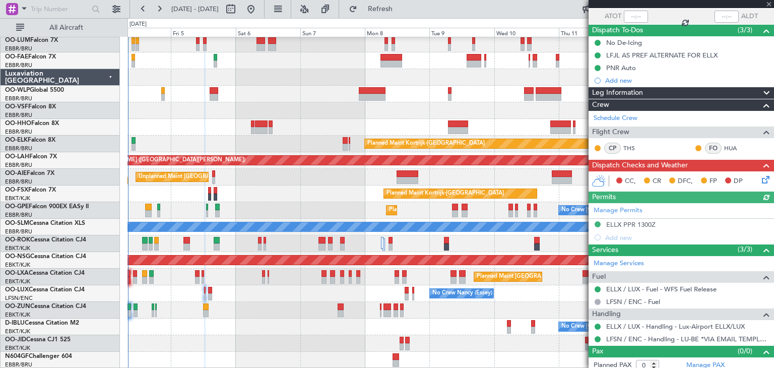
scroll to position [79, 0]
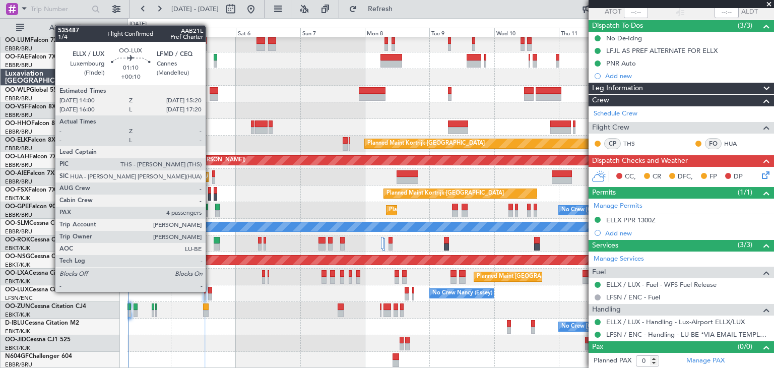
click at [210, 291] on div at bounding box center [210, 290] width 4 height 7
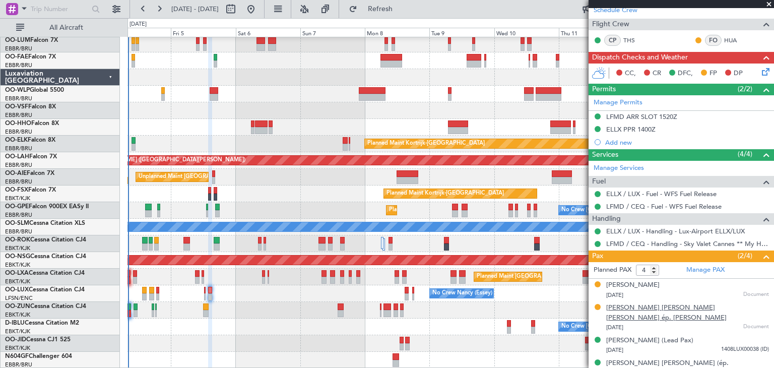
scroll to position [0, 0]
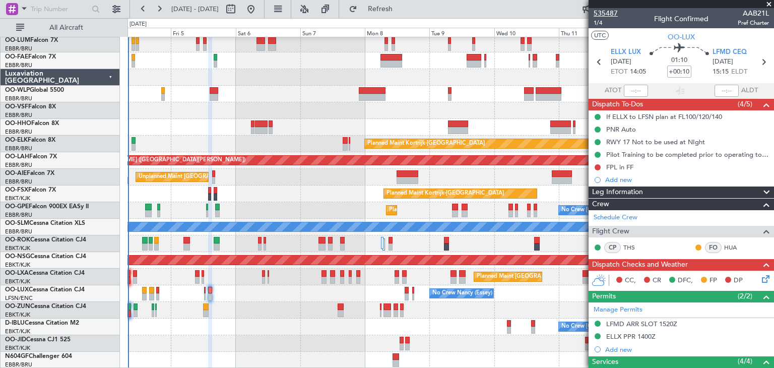
click at [604, 12] on span "535487" at bounding box center [605, 13] width 24 height 11
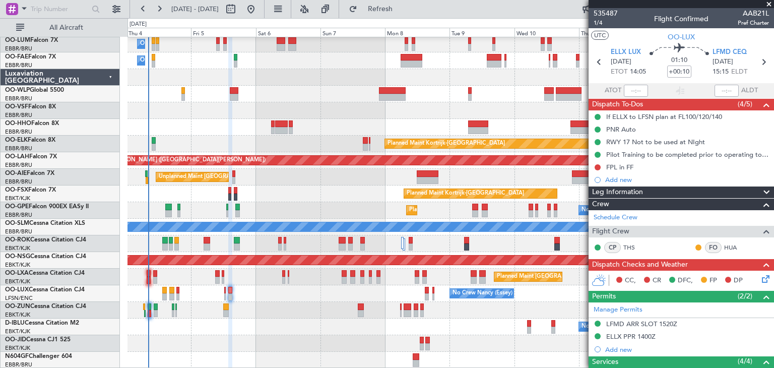
click at [198, 317] on div at bounding box center [450, 310] width 646 height 17
click at [612, 166] on mat-tooltip-component "Pilot Training to be completed prior to operating to LFMD" at bounding box center [680, 171] width 167 height 27
click at [631, 165] on div "FPL in FF" at bounding box center [619, 167] width 27 height 9
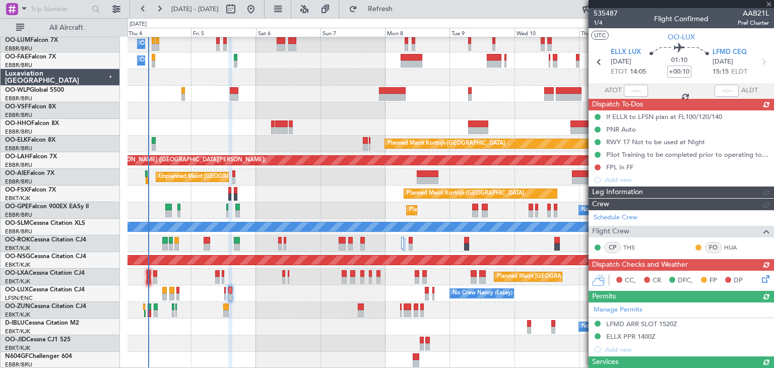
click at [692, 319] on div "Manage Permits LFMD ARR SLOT 1520Z ELLX PPR 1400Z Add new" at bounding box center [680, 328] width 185 height 53
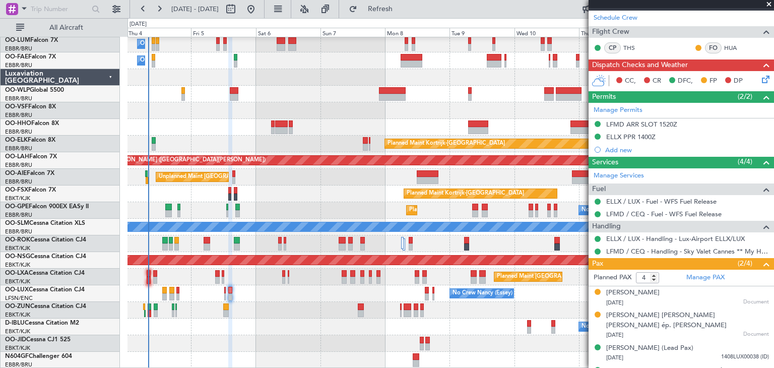
scroll to position [207, 0]
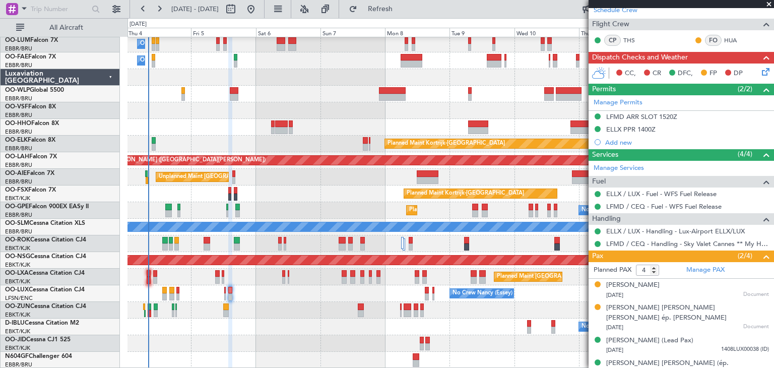
click at [760, 72] on icon at bounding box center [764, 70] width 8 height 8
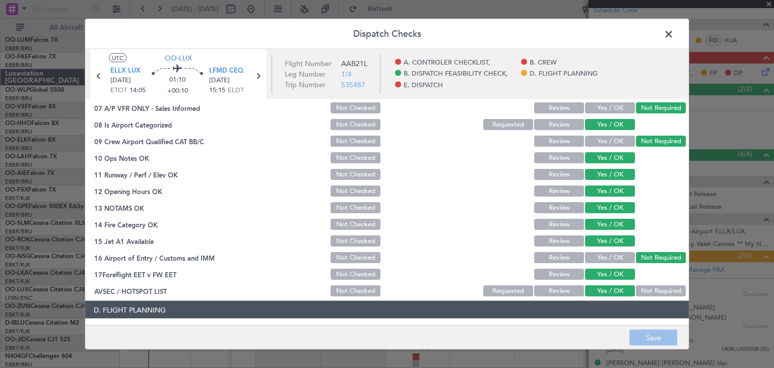
scroll to position [288, 0]
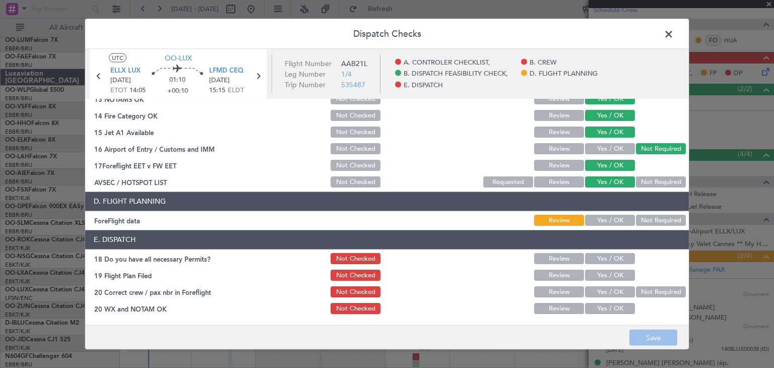
click at [634, 309] on div at bounding box center [659, 309] width 51 height 14
click at [614, 311] on button "Yes / OK" at bounding box center [610, 308] width 50 height 11
click at [596, 291] on button "Yes / OK" at bounding box center [610, 292] width 50 height 11
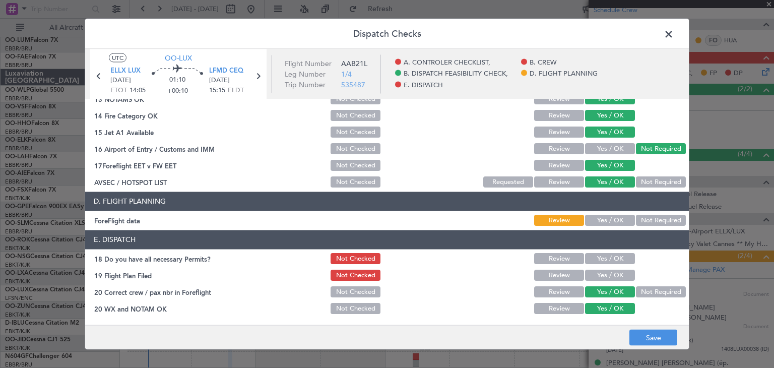
click at [603, 260] on button "Yes / OK" at bounding box center [610, 258] width 50 height 11
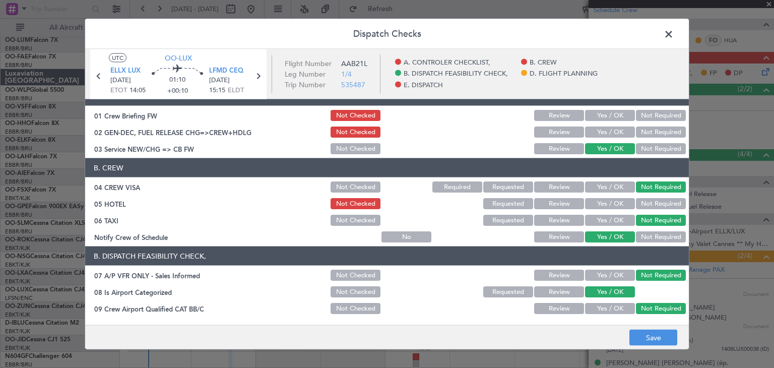
scroll to position [0, 0]
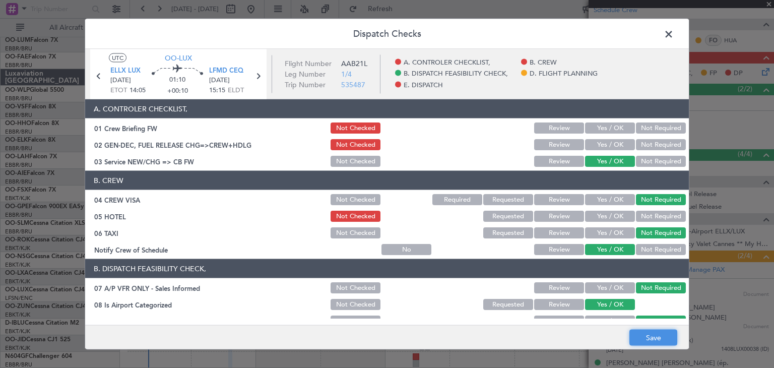
click at [674, 336] on button "Save" at bounding box center [653, 337] width 48 height 16
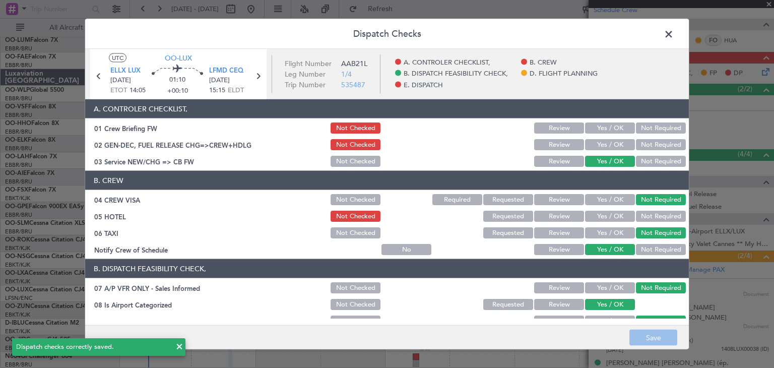
click at [673, 36] on span at bounding box center [673, 37] width 0 height 20
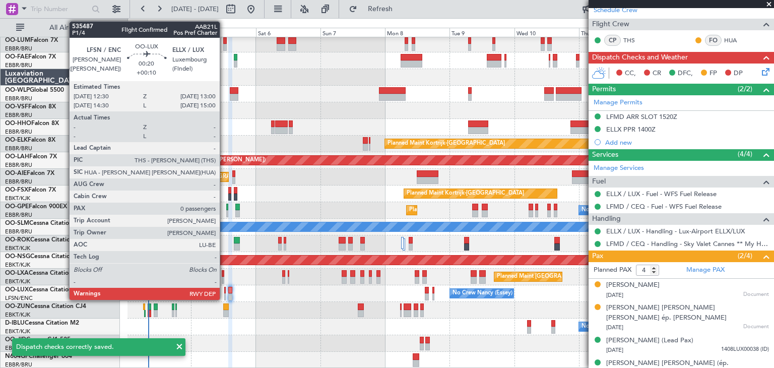
click at [224, 292] on div at bounding box center [225, 290] width 2 height 7
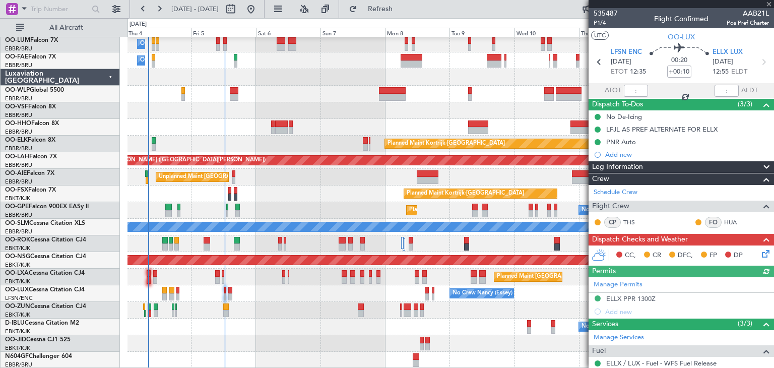
click at [760, 253] on icon at bounding box center [764, 252] width 8 height 8
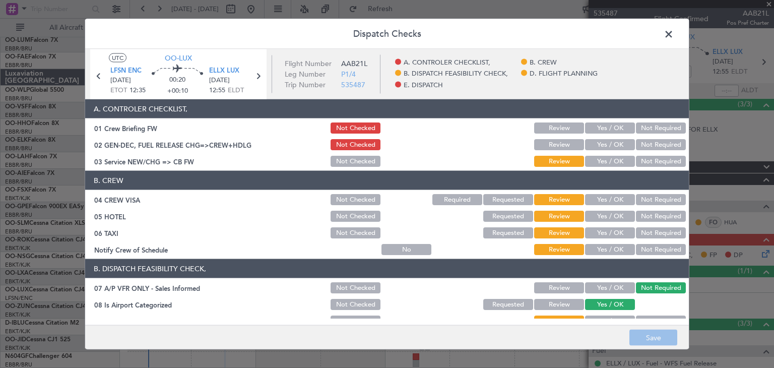
click at [644, 198] on button "Not Required" at bounding box center [661, 199] width 50 height 11
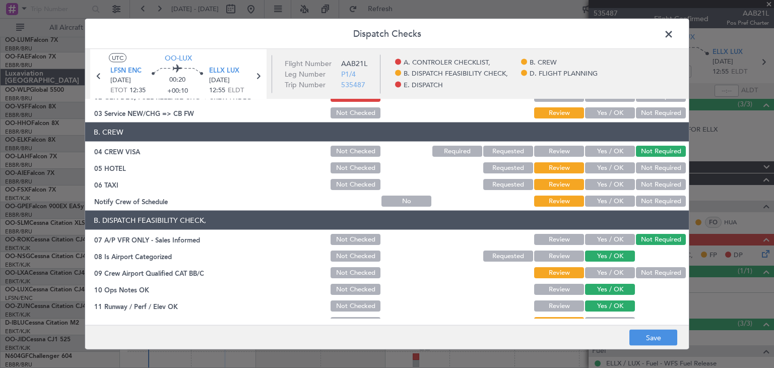
scroll to position [151, 0]
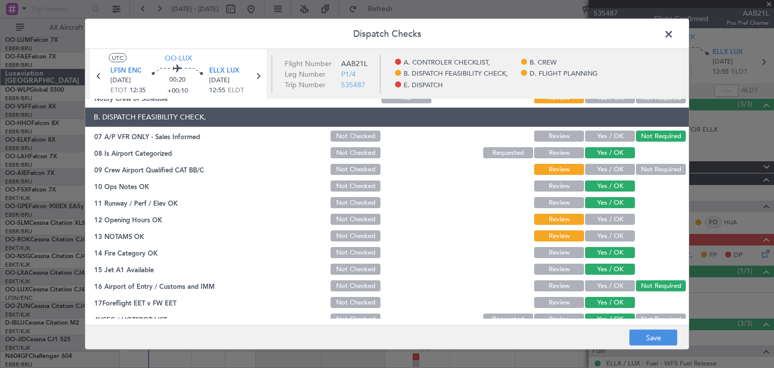
click at [596, 219] on button "Yes / OK" at bounding box center [610, 219] width 50 height 11
click at [611, 237] on button "Yes / OK" at bounding box center [610, 236] width 50 height 11
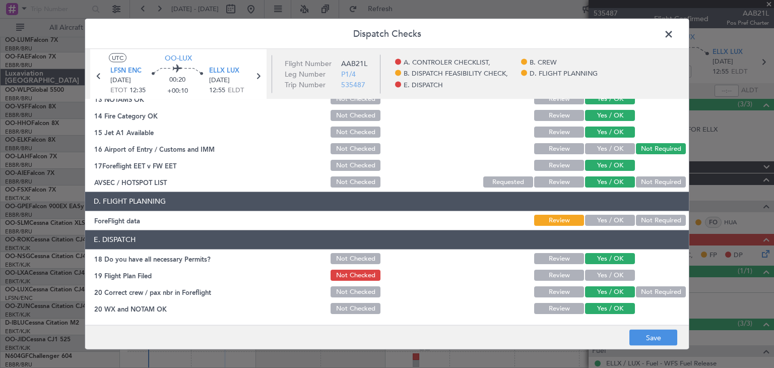
scroll to position [187, 0]
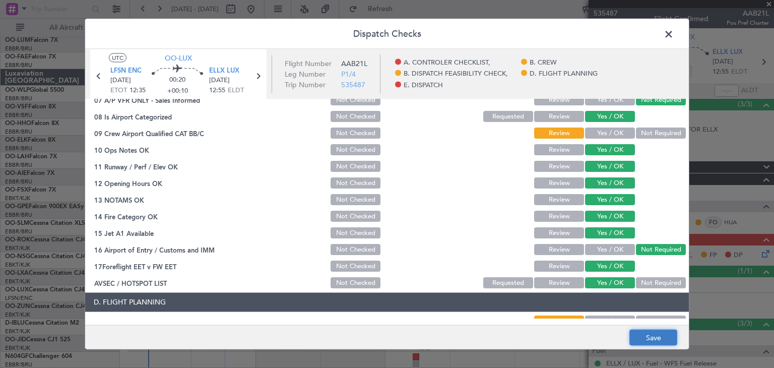
click at [663, 336] on button "Save" at bounding box center [653, 337] width 48 height 16
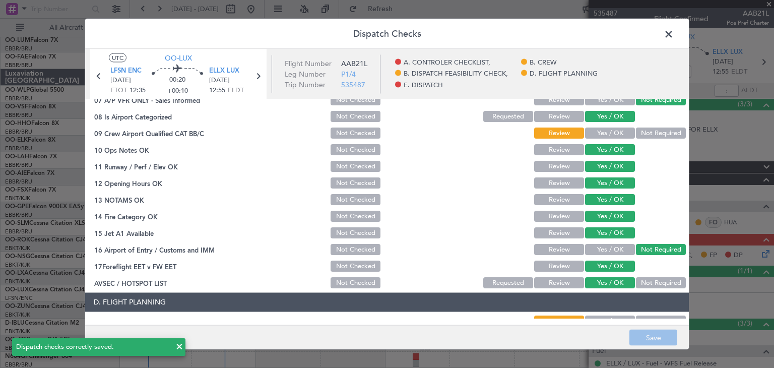
click at [673, 33] on span at bounding box center [673, 37] width 0 height 20
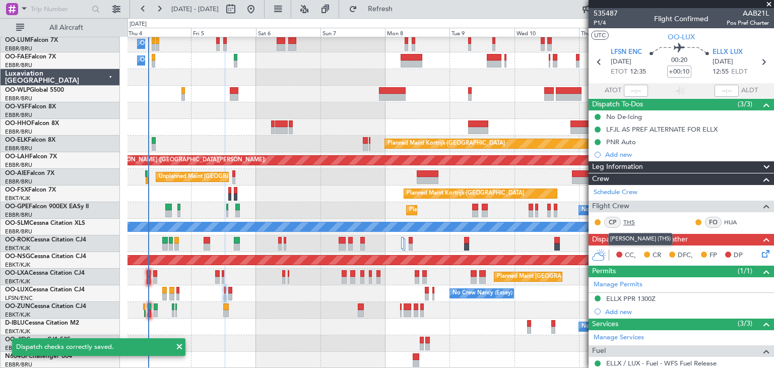
click at [633, 220] on link "THS" at bounding box center [634, 222] width 23 height 9
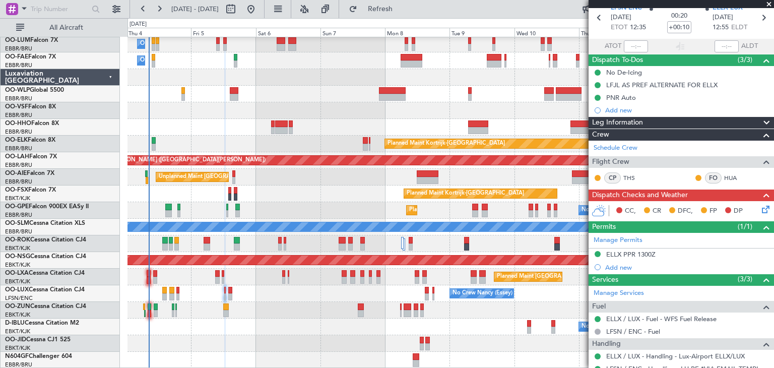
scroll to position [0, 0]
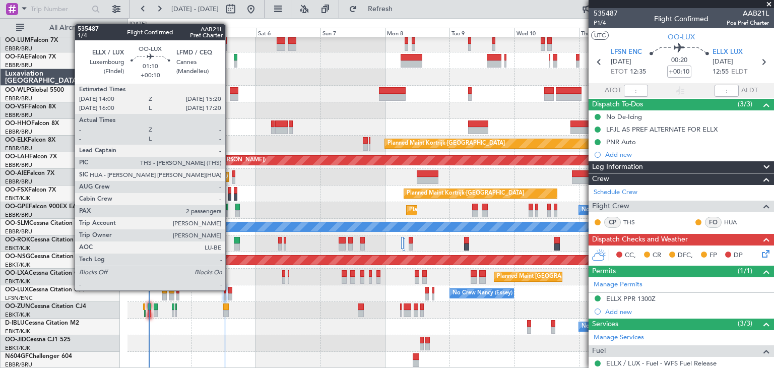
click at [230, 289] on div at bounding box center [230, 290] width 4 height 7
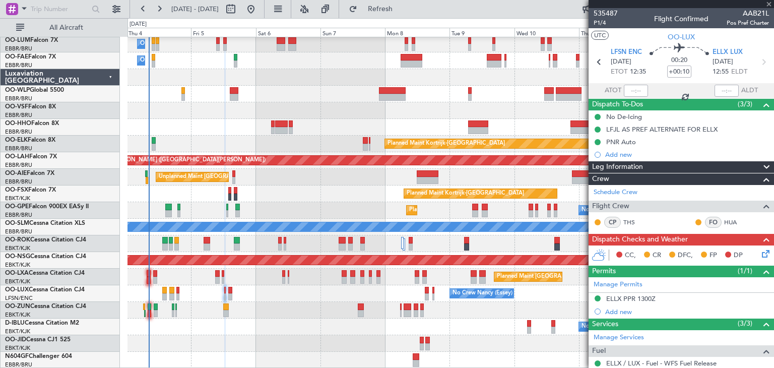
type input "4"
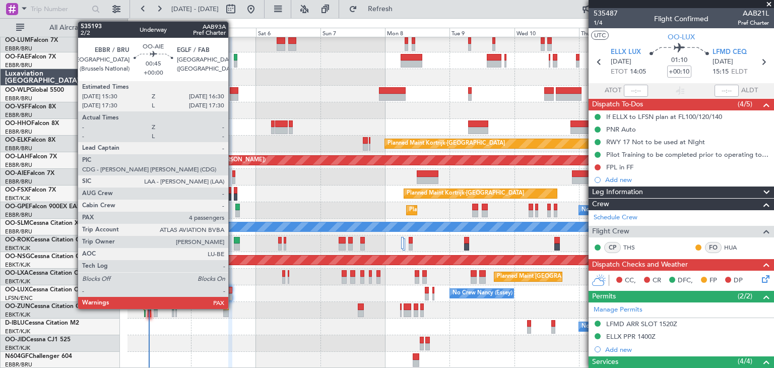
click at [233, 180] on div at bounding box center [233, 180] width 3 height 7
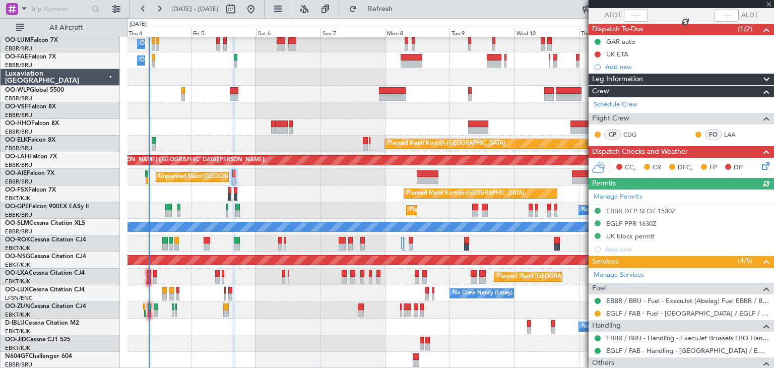
scroll to position [201, 0]
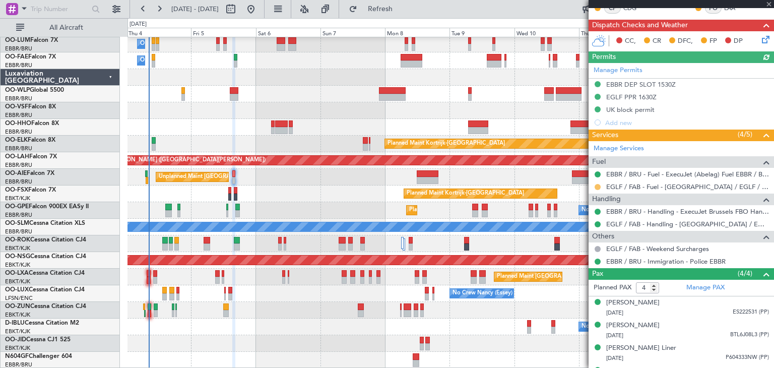
click at [596, 186] on button at bounding box center [597, 187] width 6 height 6
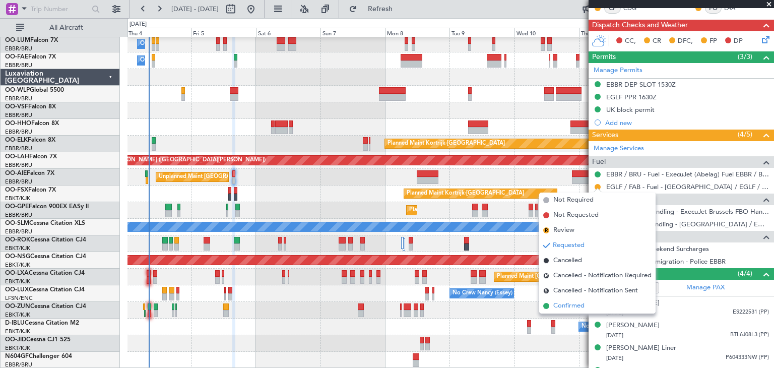
click at [574, 308] on span "Confirmed" at bounding box center [568, 306] width 31 height 10
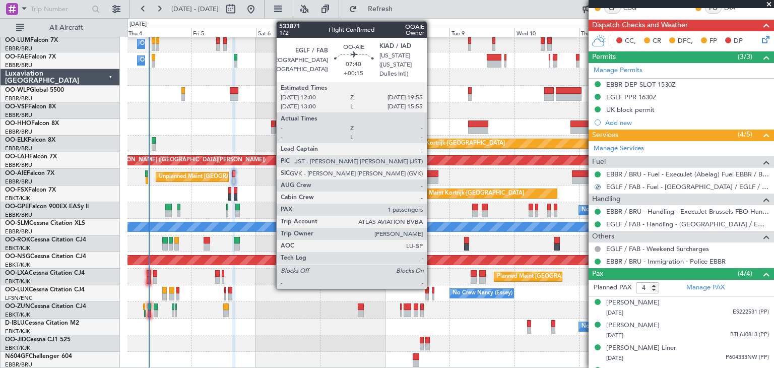
click at [431, 173] on div at bounding box center [428, 173] width 22 height 7
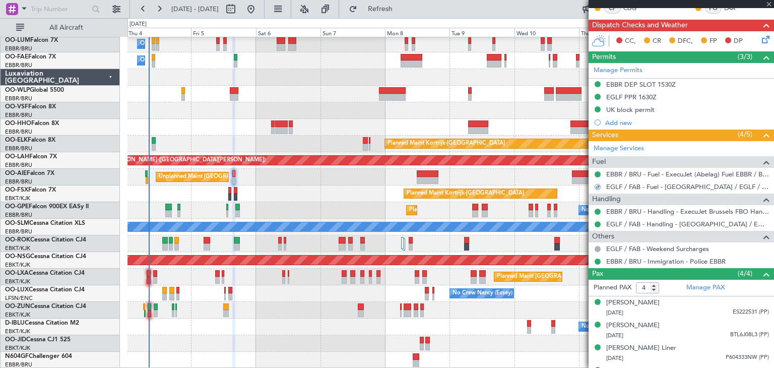
type input "+00:15"
type input "1"
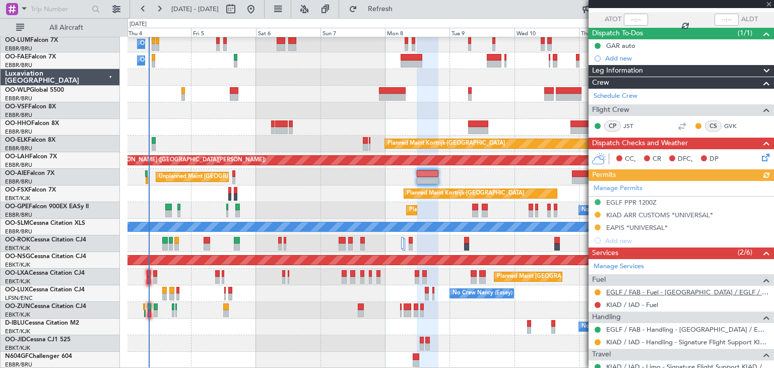
scroll to position [148, 0]
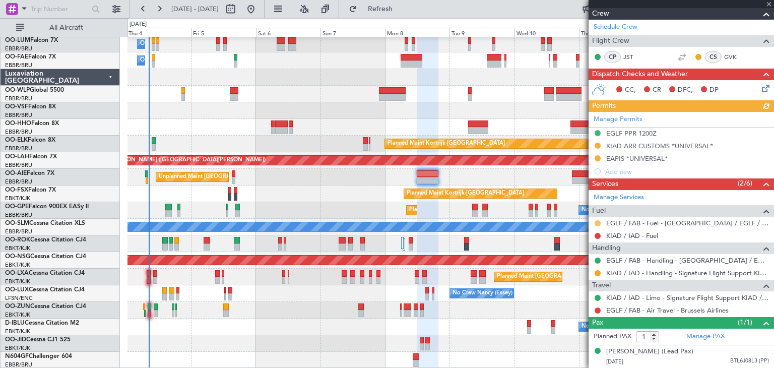
click at [597, 220] on button at bounding box center [597, 223] width 6 height 6
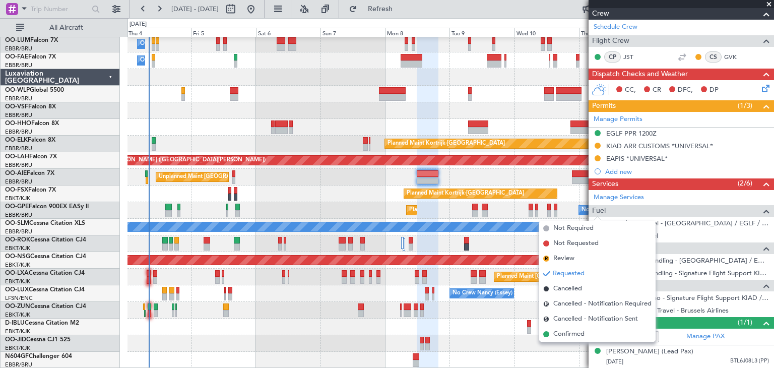
click at [576, 332] on span "Confirmed" at bounding box center [568, 334] width 31 height 10
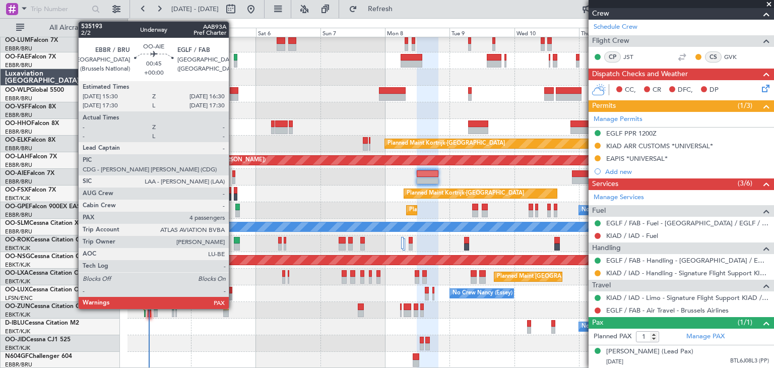
click at [233, 175] on div at bounding box center [233, 173] width 3 height 7
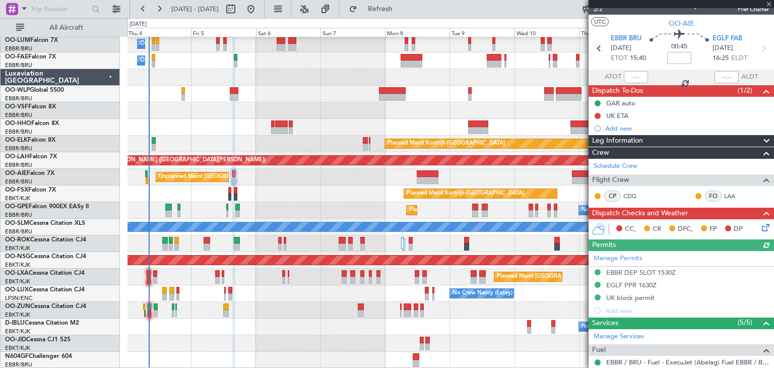
scroll to position [0, 0]
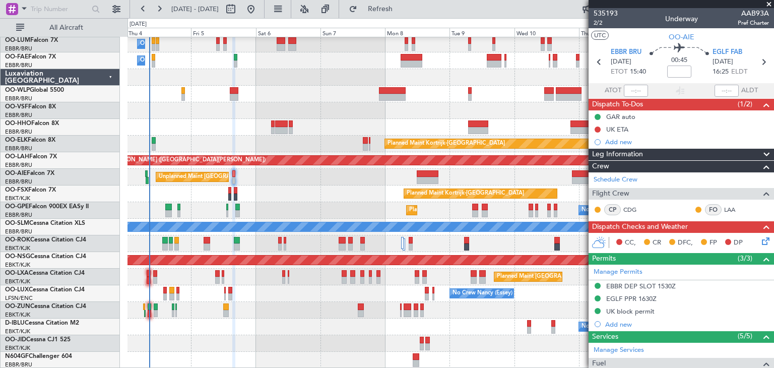
click at [760, 238] on icon at bounding box center [764, 239] width 8 height 8
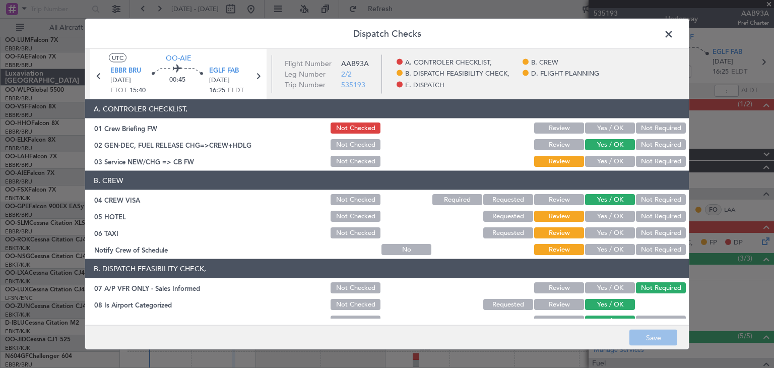
click at [591, 160] on button "Yes / OK" at bounding box center [610, 161] width 50 height 11
click at [636, 215] on button "Not Required" at bounding box center [661, 216] width 50 height 11
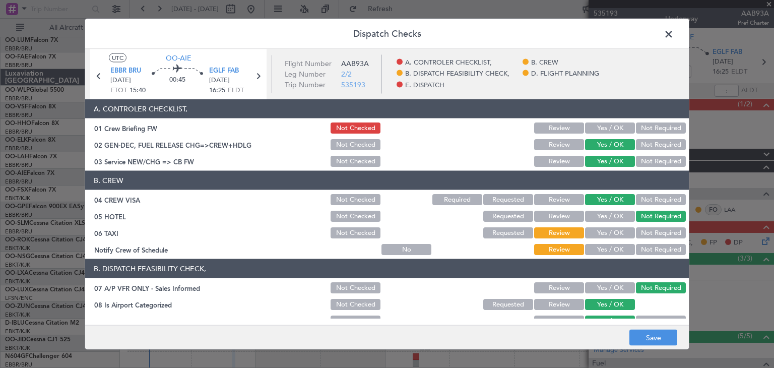
click at [641, 232] on button "Not Required" at bounding box center [661, 232] width 50 height 11
click at [612, 248] on button "Yes / OK" at bounding box center [610, 249] width 50 height 11
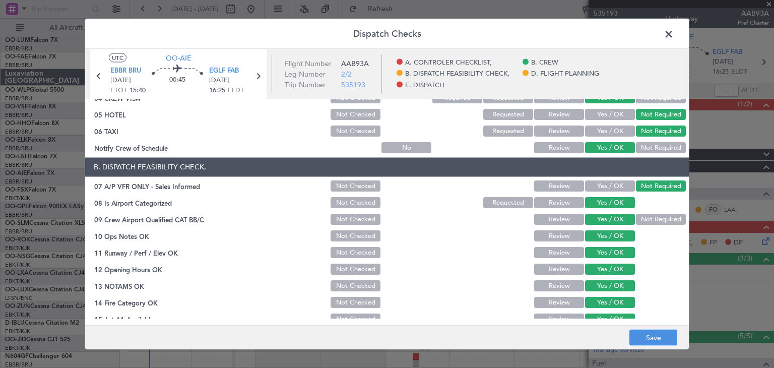
scroll to position [252, 0]
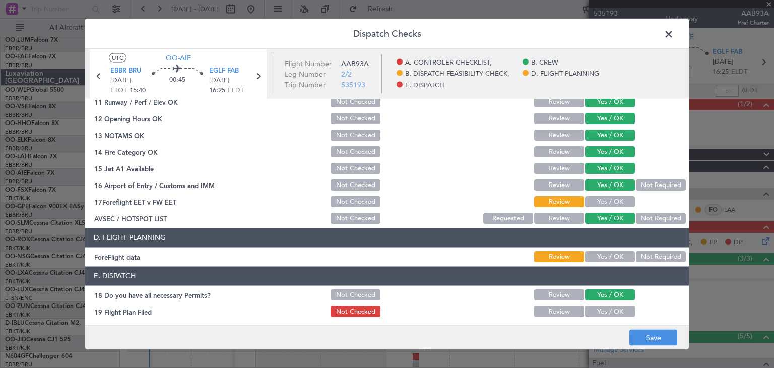
click at [602, 197] on button "Yes / OK" at bounding box center [610, 201] width 50 height 11
click at [613, 252] on button "Yes / OK" at bounding box center [610, 256] width 50 height 11
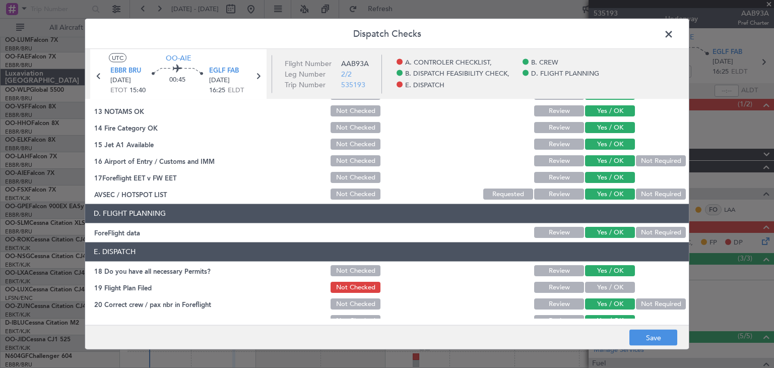
scroll to position [288, 0]
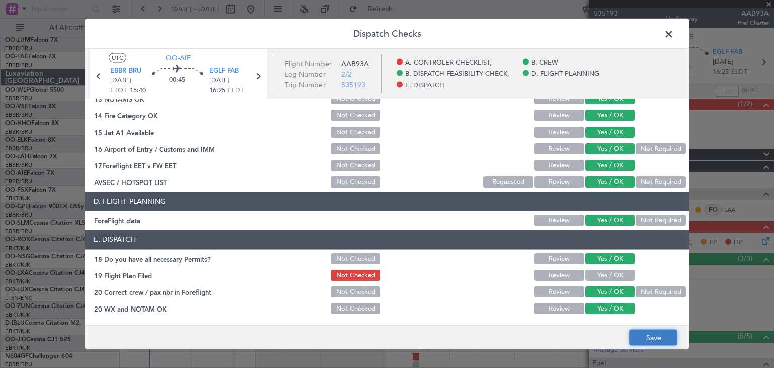
click at [671, 331] on button "Save" at bounding box center [653, 337] width 48 height 16
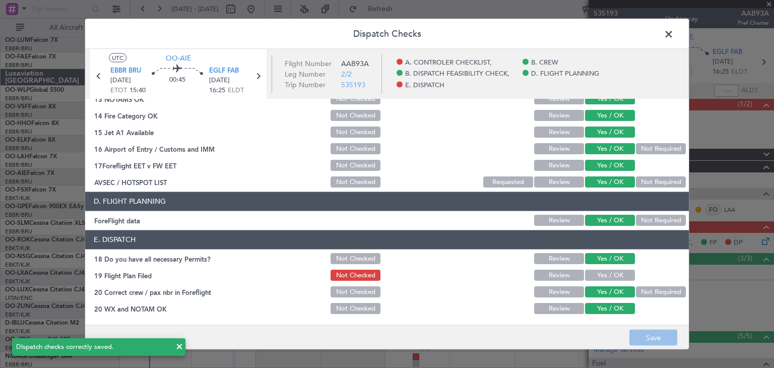
scroll to position [0, 0]
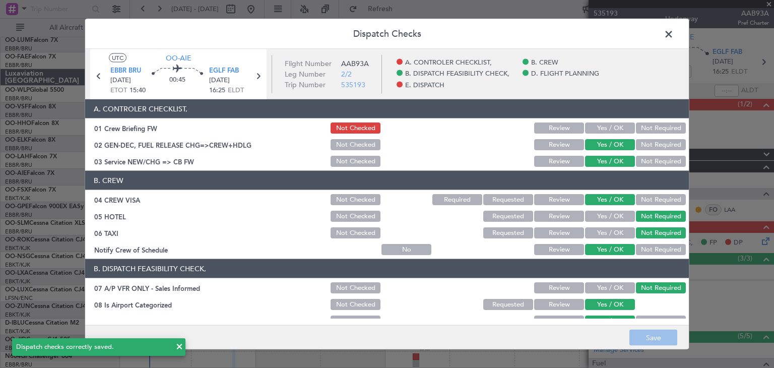
click at [673, 31] on span at bounding box center [673, 37] width 0 height 20
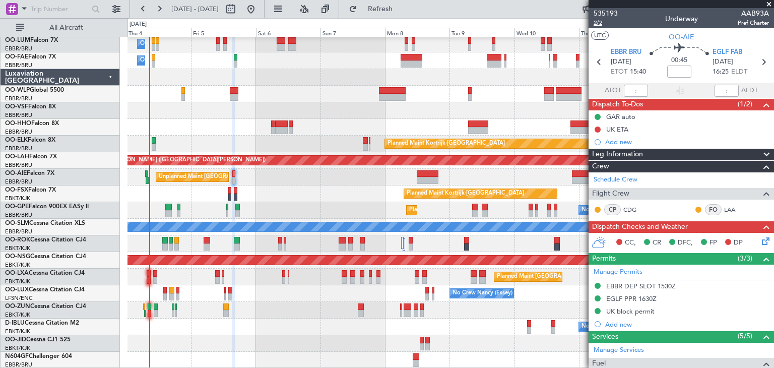
click at [598, 22] on span "2/2" at bounding box center [605, 23] width 24 height 9
click at [760, 242] on icon at bounding box center [764, 239] width 8 height 8
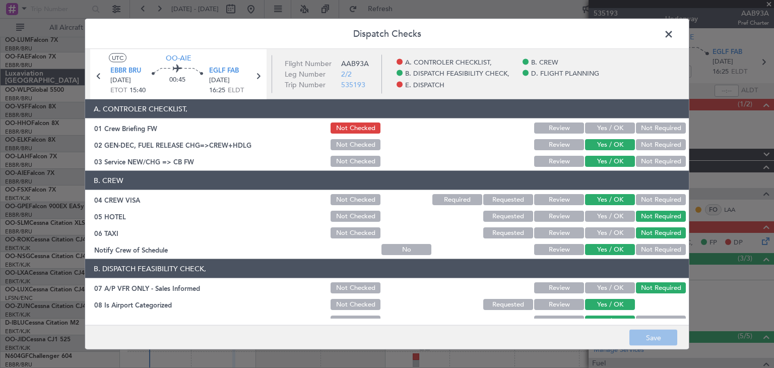
drag, startPoint x: 596, startPoint y: 122, endPoint x: 555, endPoint y: 137, distance: 43.6
click at [594, 122] on button "Yes / OK" at bounding box center [610, 127] width 50 height 11
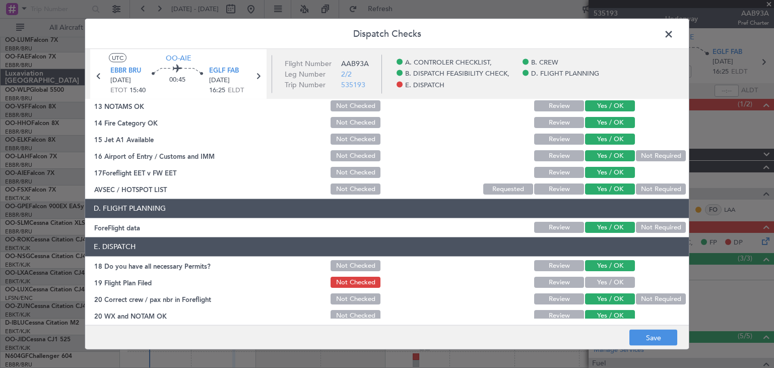
scroll to position [288, 0]
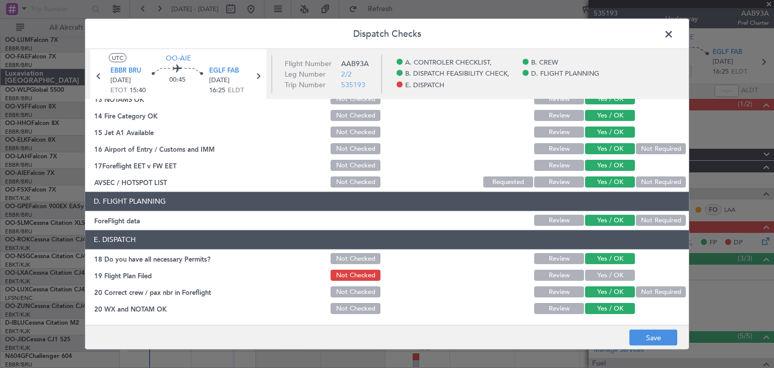
click at [603, 280] on button "Yes / OK" at bounding box center [610, 275] width 50 height 11
drag, startPoint x: 552, startPoint y: 276, endPoint x: 557, endPoint y: 275, distance: 5.1
click at [553, 276] on button "Review" at bounding box center [559, 275] width 50 height 11
click at [594, 272] on button "Yes / OK" at bounding box center [610, 275] width 50 height 11
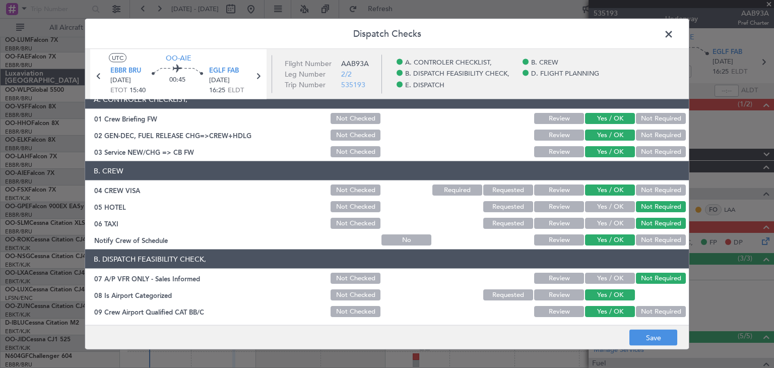
scroll to position [0, 0]
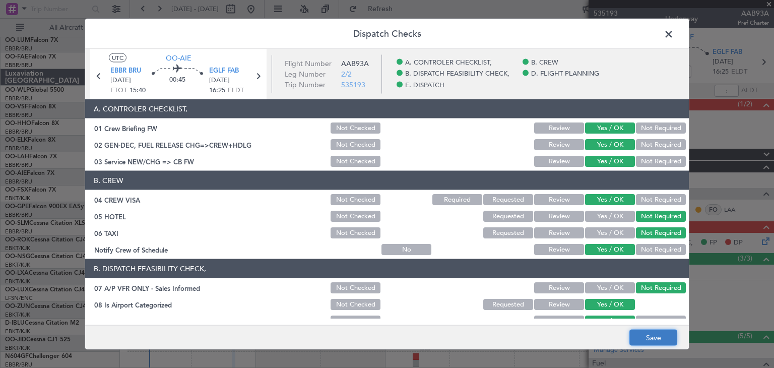
click at [656, 335] on button "Save" at bounding box center [653, 337] width 48 height 16
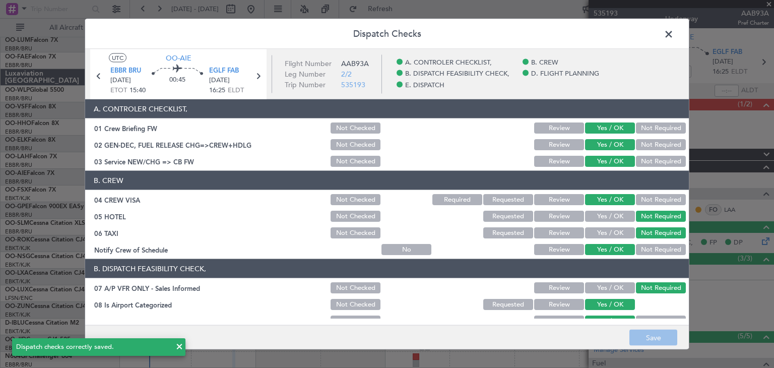
click at [673, 36] on span at bounding box center [673, 37] width 0 height 20
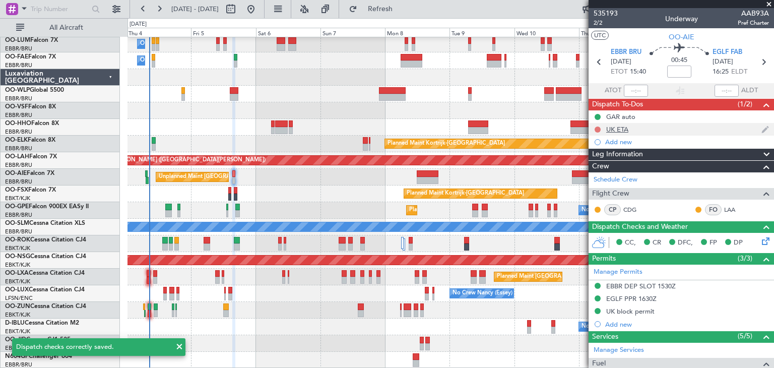
click at [598, 127] on button at bounding box center [597, 129] width 6 height 6
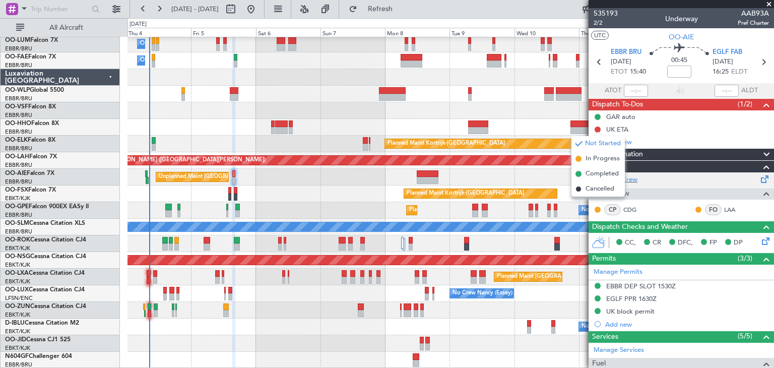
click at [595, 172] on span "Completed" at bounding box center [601, 174] width 33 height 10
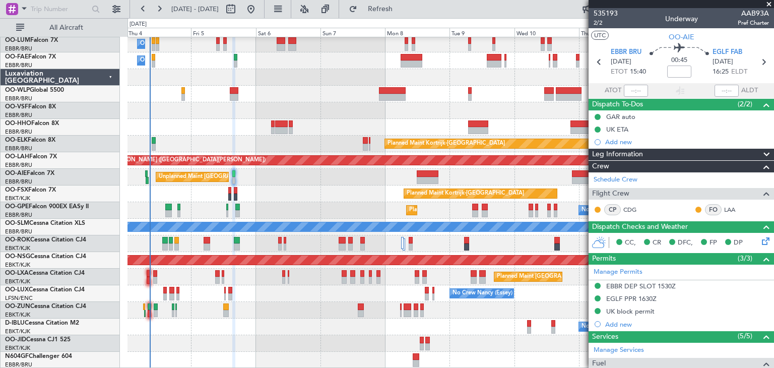
click at [768, 4] on span at bounding box center [769, 4] width 10 height 9
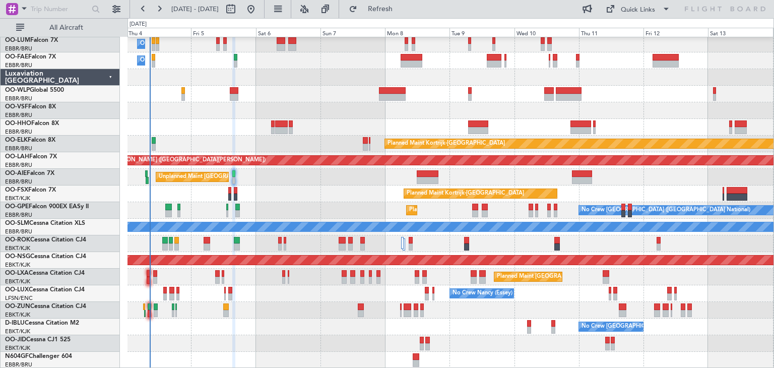
type input "0"
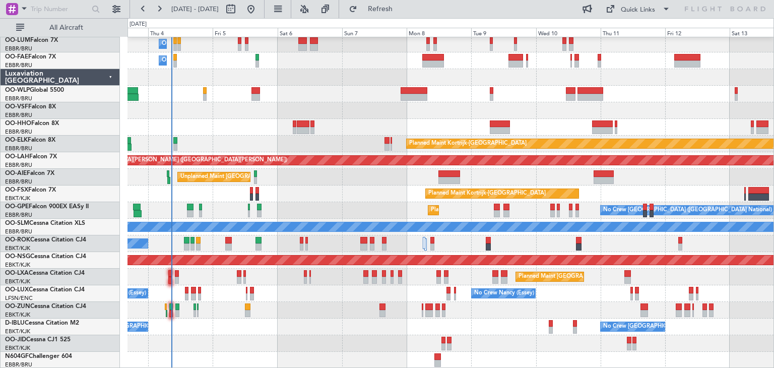
click at [273, 313] on div "Owner Melsbroek Air Base Planned Maint Brussels (Brussels National) Owner Melsb…" at bounding box center [450, 193] width 646 height 349
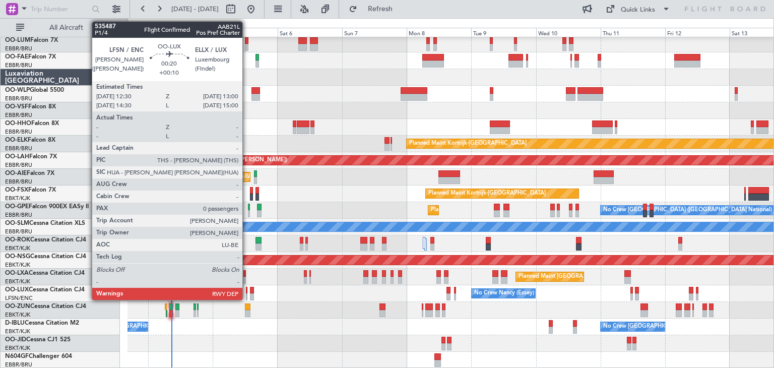
click at [247, 290] on div at bounding box center [247, 290] width 2 height 7
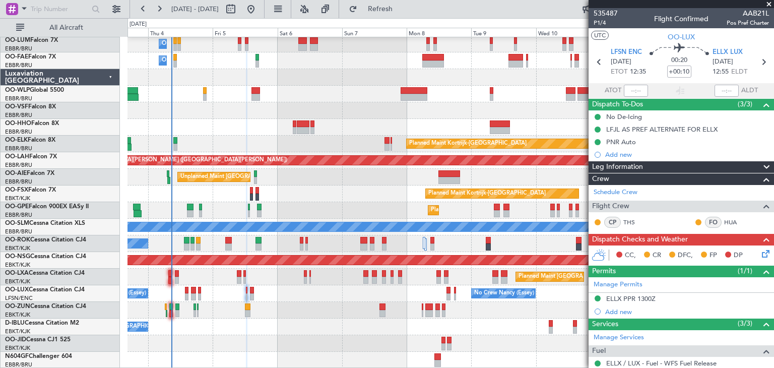
click at [760, 250] on icon at bounding box center [764, 252] width 8 height 8
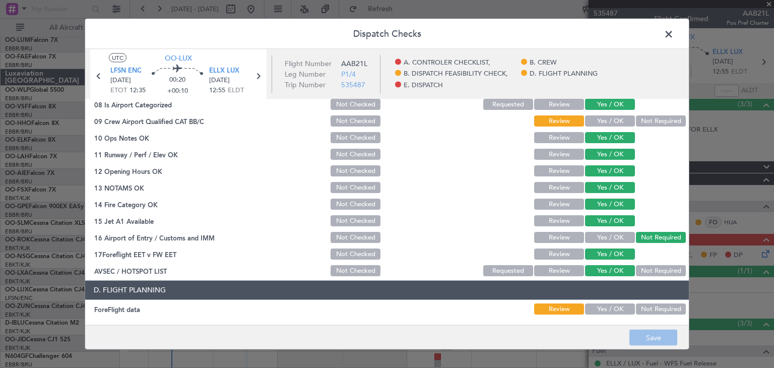
scroll to position [201, 0]
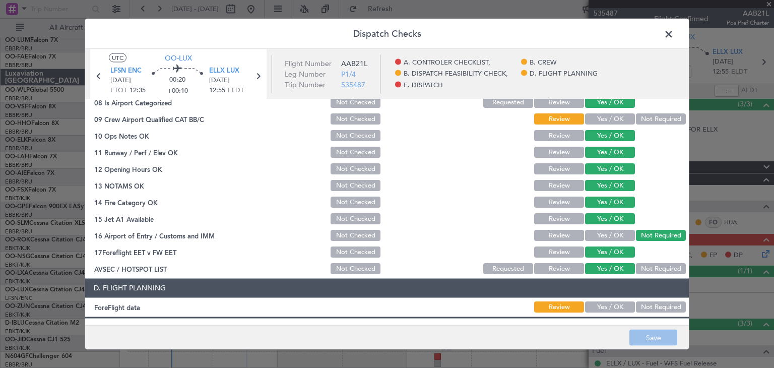
click at [592, 122] on button "Yes / OK" at bounding box center [610, 119] width 50 height 11
click at [651, 335] on button "Save" at bounding box center [653, 337] width 48 height 16
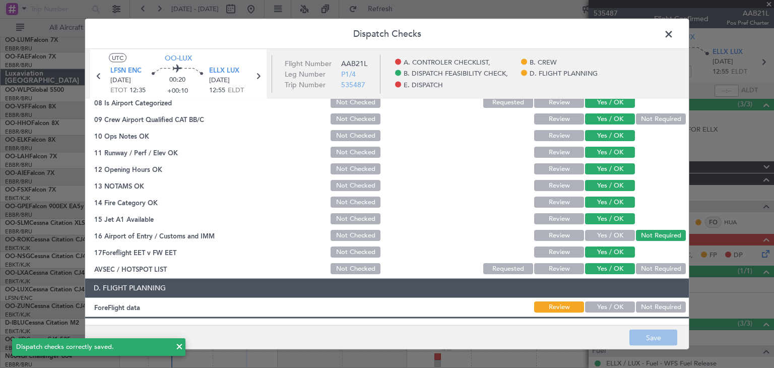
click at [673, 32] on span at bounding box center [673, 37] width 0 height 20
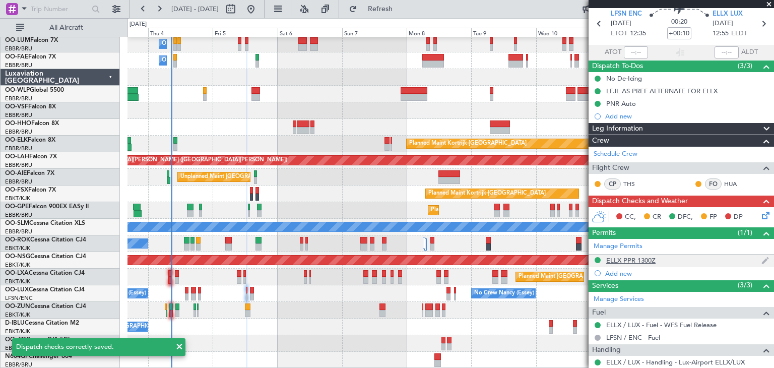
scroll to position [79, 0]
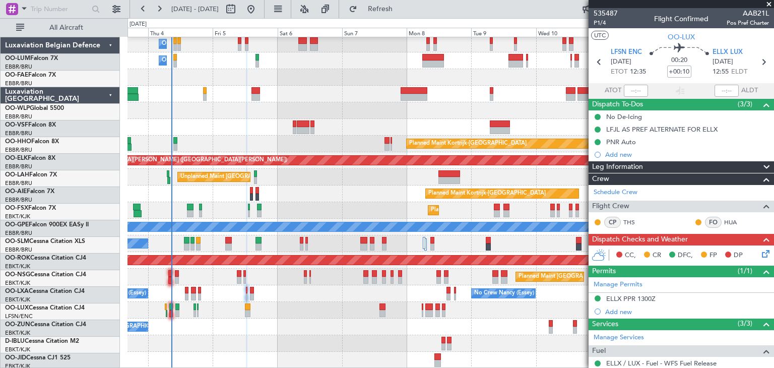
scroll to position [79, 0]
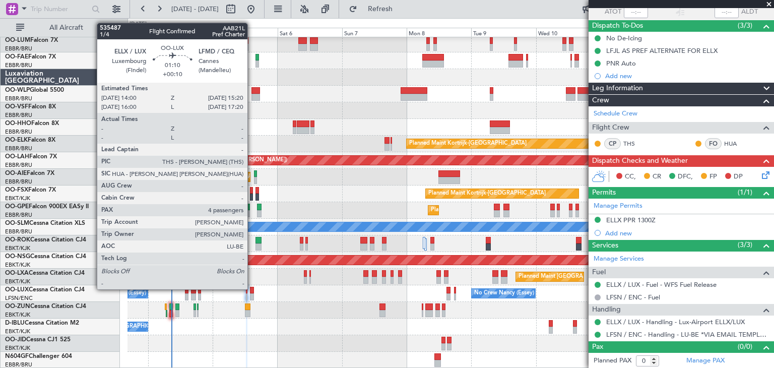
click at [252, 288] on div at bounding box center [252, 290] width 4 height 7
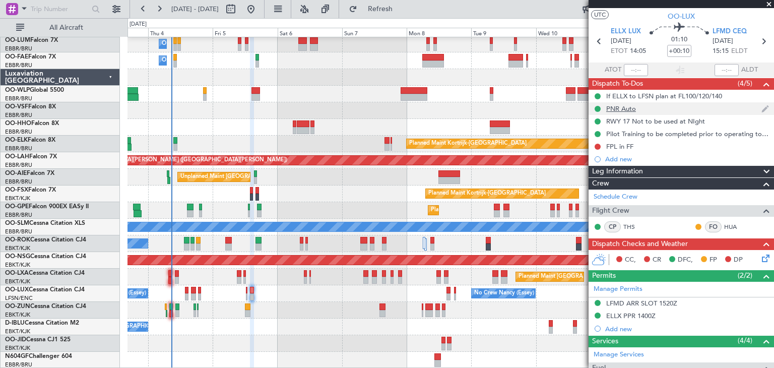
scroll to position [0, 0]
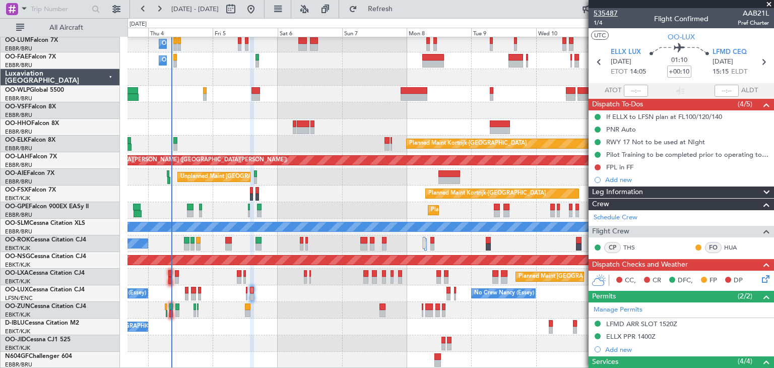
click at [614, 14] on span "535487" at bounding box center [605, 13] width 24 height 11
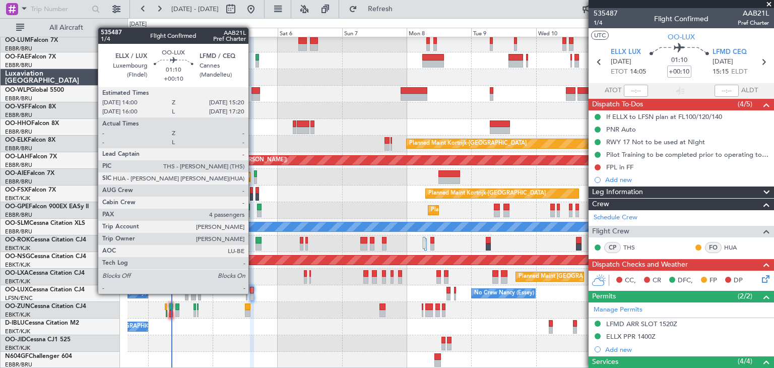
click at [253, 293] on div at bounding box center [252, 296] width 4 height 7
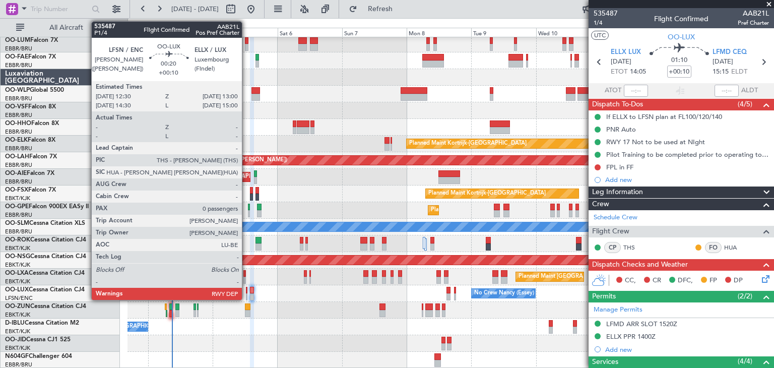
click at [246, 289] on div at bounding box center [247, 290] width 2 height 7
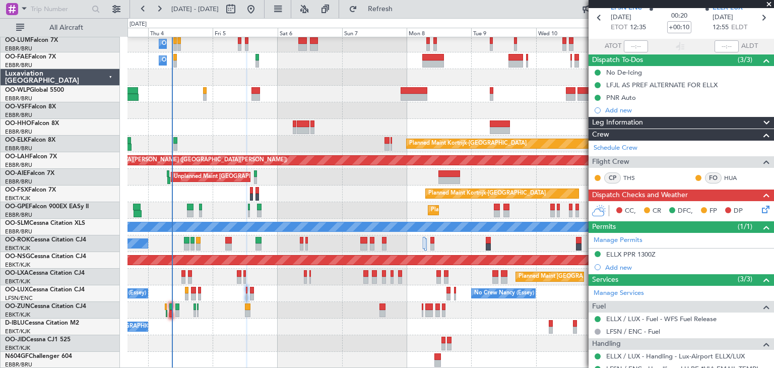
scroll to position [79, 0]
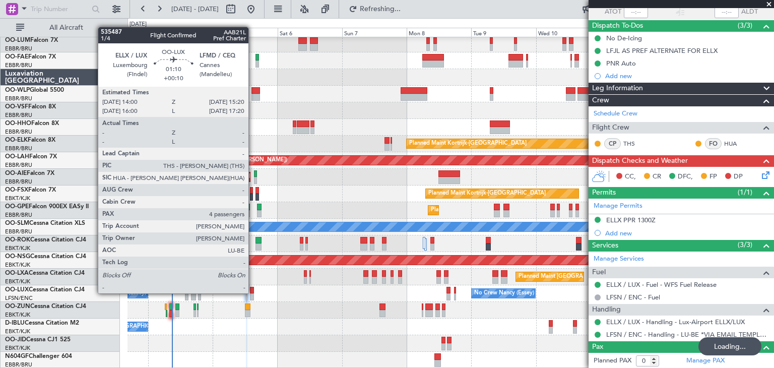
click at [253, 292] on div at bounding box center [252, 290] width 4 height 7
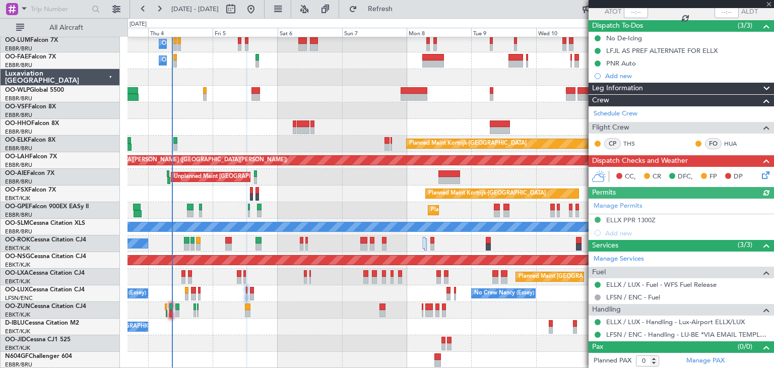
type input "4"
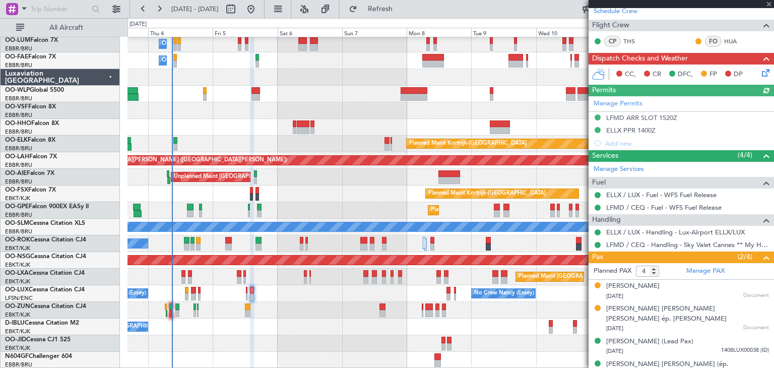
scroll to position [207, 0]
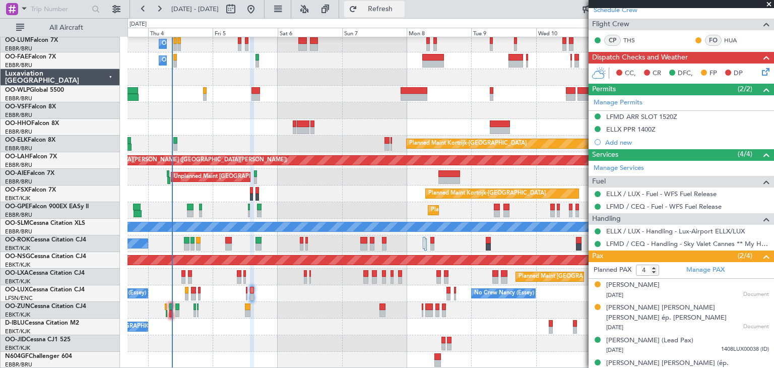
click at [404, 14] on button "Refresh" at bounding box center [374, 9] width 60 height 16
click at [636, 116] on div "LFMD ARR SLOT 1520Z" at bounding box center [641, 116] width 71 height 9
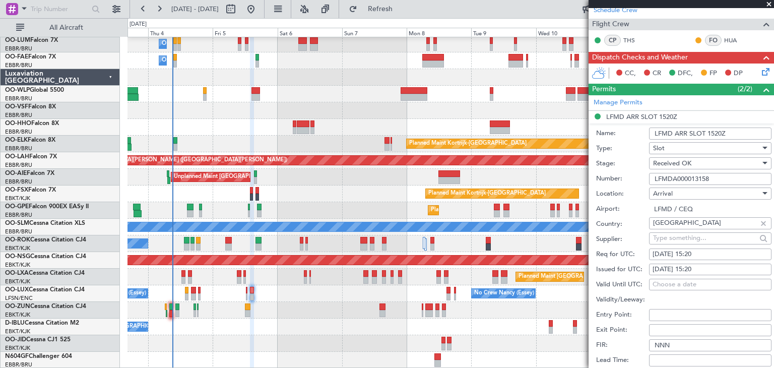
scroll to position [0, 0]
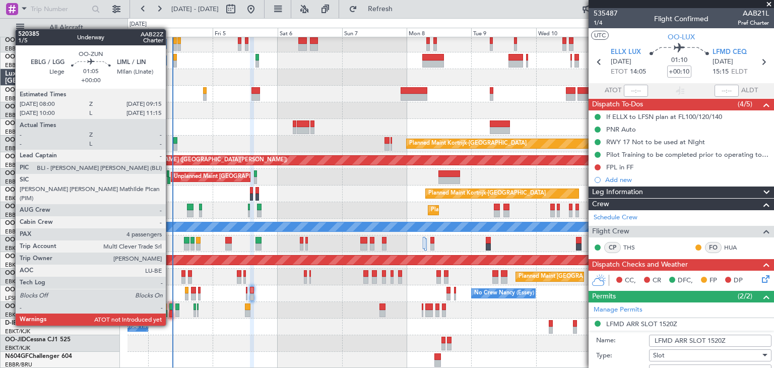
click at [170, 306] on div at bounding box center [171, 306] width 4 height 7
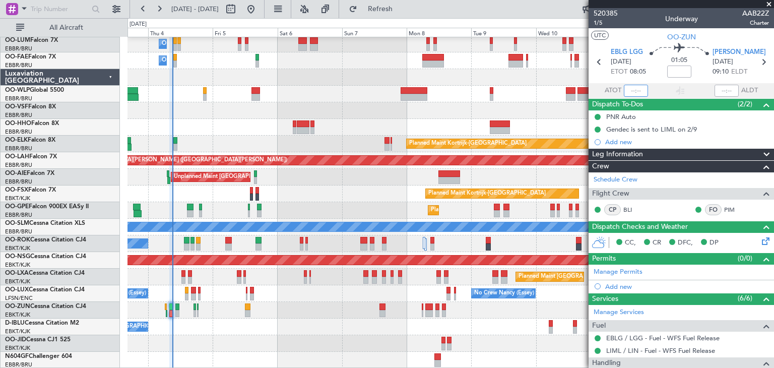
click at [624, 88] on input "text" at bounding box center [636, 91] width 24 height 12
click at [649, 76] on div "01:05" at bounding box center [679, 61] width 66 height 37
type input "08:18"
click at [247, 291] on div "No Crew Nancy (Essey) No Crew Nancy (Essey) No Crew Paris (Le Bourget)" at bounding box center [450, 293] width 646 height 17
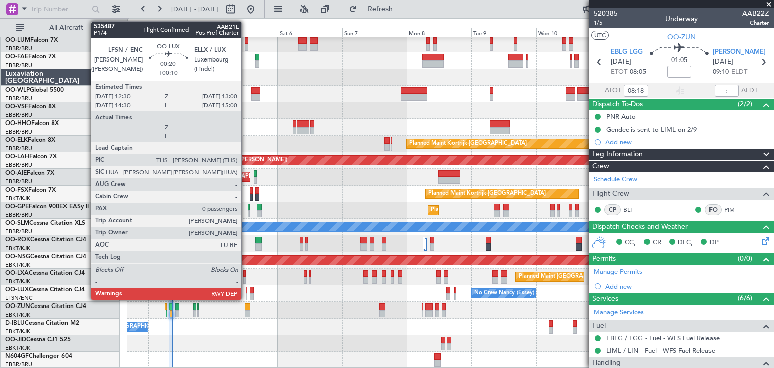
click at [246, 292] on div at bounding box center [247, 290] width 2 height 7
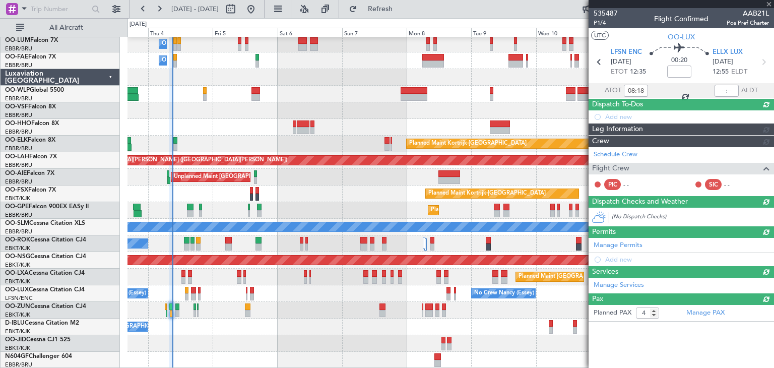
type input "+00:10"
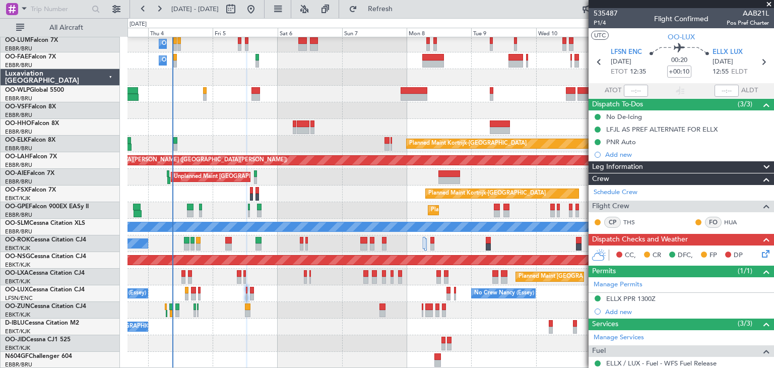
click at [760, 255] on icon at bounding box center [764, 252] width 8 height 8
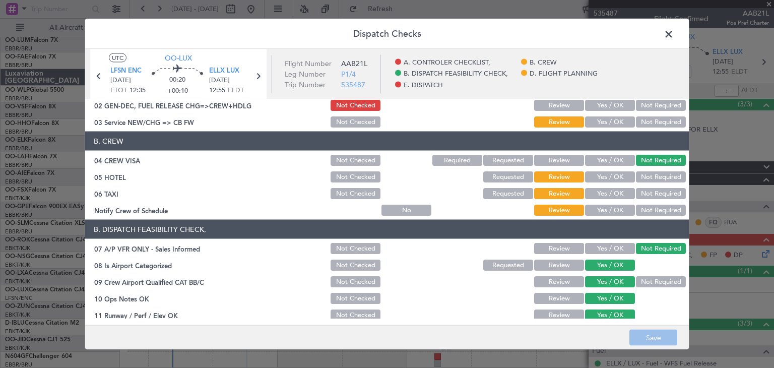
scroll to position [50, 0]
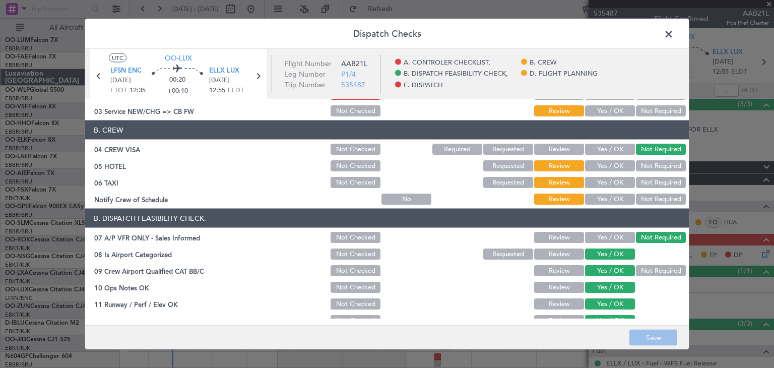
click at [651, 168] on button "Not Required" at bounding box center [661, 165] width 50 height 11
click at [653, 178] on button "Not Required" at bounding box center [661, 182] width 50 height 11
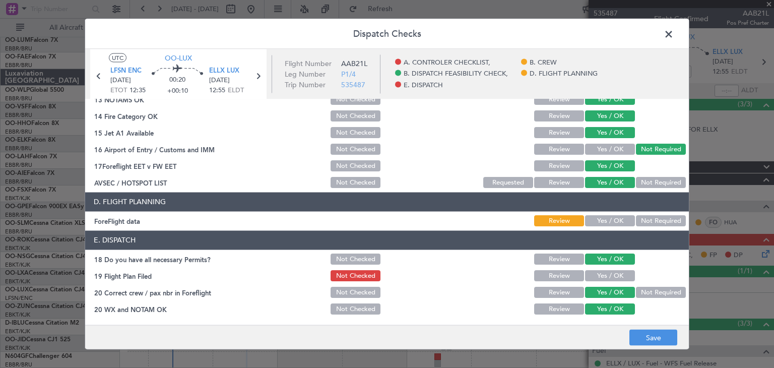
scroll to position [288, 0]
click at [597, 222] on button "Yes / OK" at bounding box center [610, 220] width 50 height 11
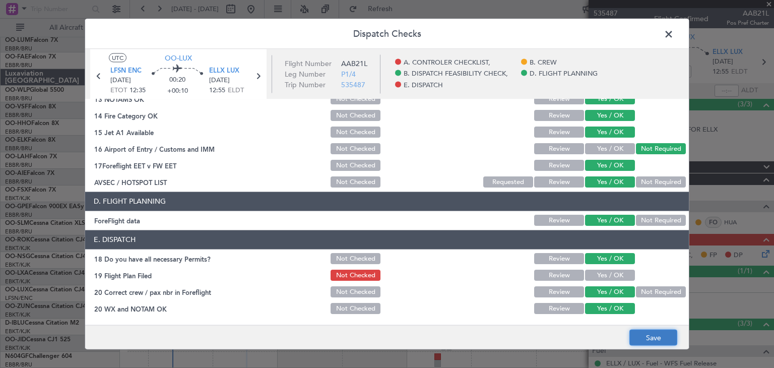
click at [636, 337] on button "Save" at bounding box center [653, 337] width 48 height 16
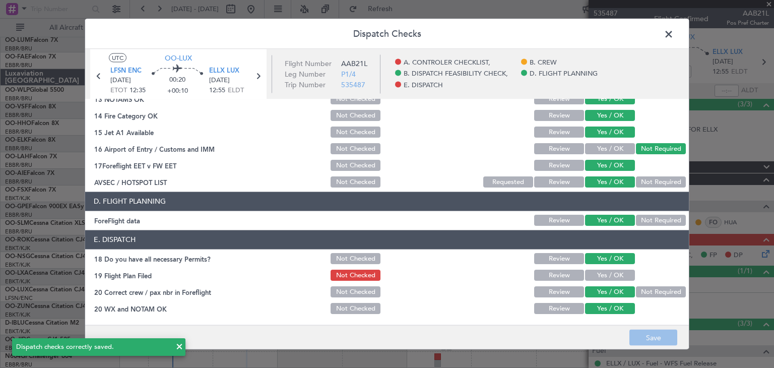
click at [673, 37] on span at bounding box center [673, 37] width 0 height 20
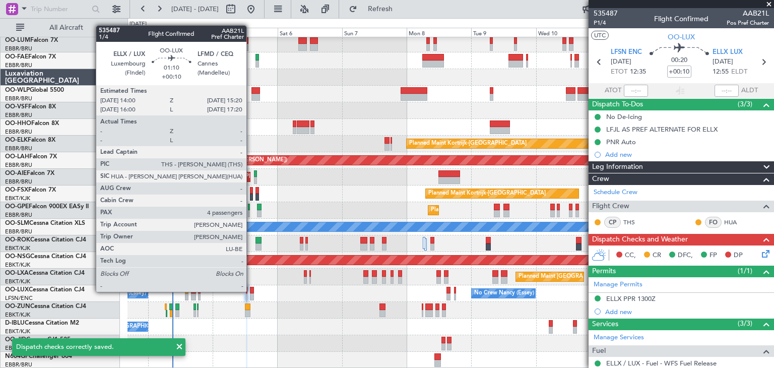
click at [251, 291] on div at bounding box center [252, 290] width 4 height 7
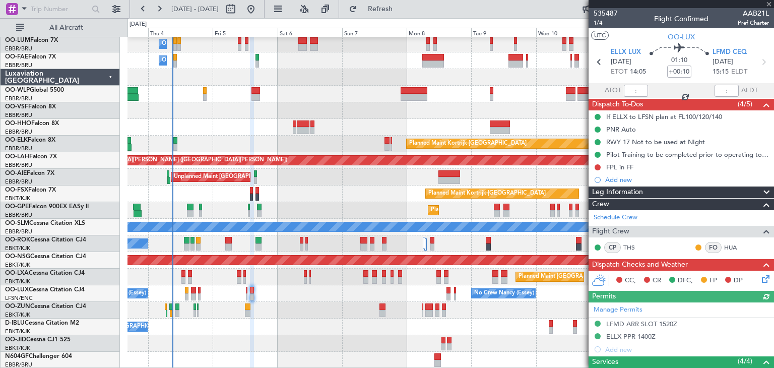
click at [760, 281] on icon at bounding box center [764, 277] width 8 height 8
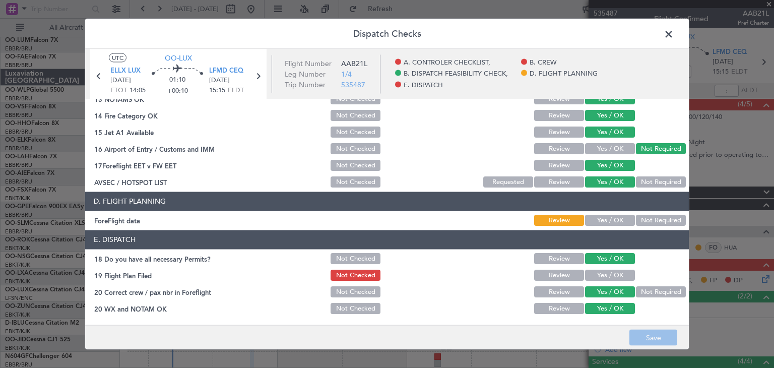
click at [610, 221] on button "Yes / OK" at bounding box center [610, 220] width 50 height 11
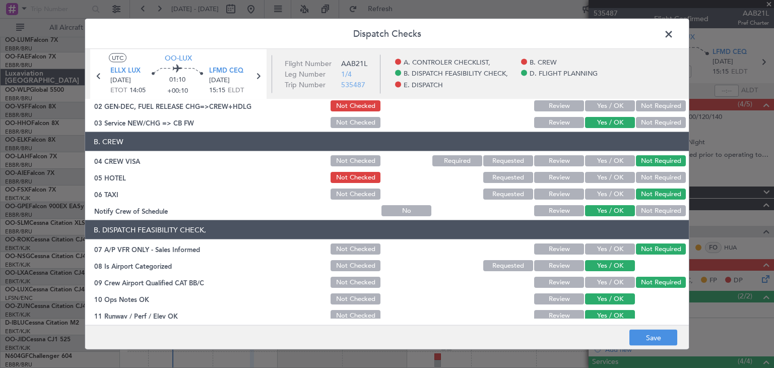
scroll to position [0, 0]
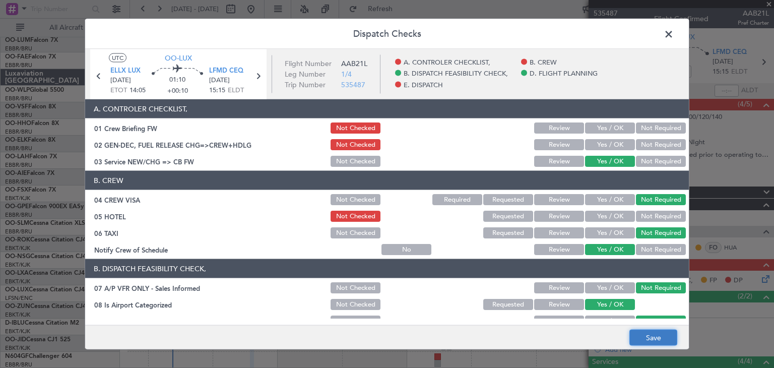
click at [639, 332] on button "Save" at bounding box center [653, 337] width 48 height 16
click at [673, 31] on span at bounding box center [673, 37] width 0 height 20
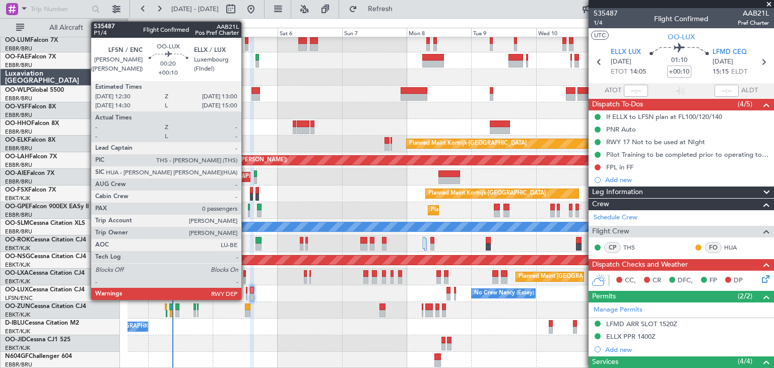
click at [246, 289] on div at bounding box center [247, 290] width 2 height 7
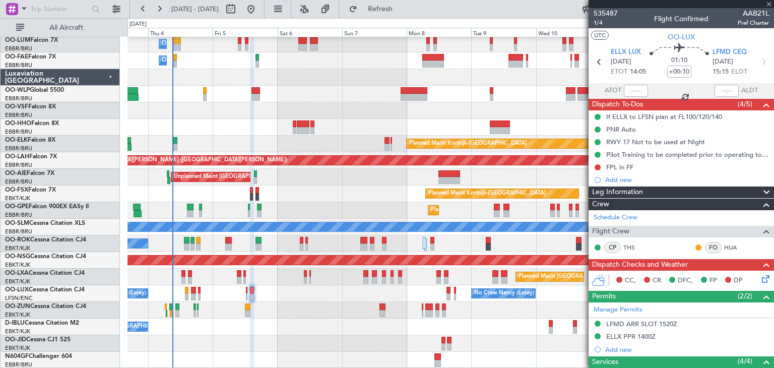
type input "0"
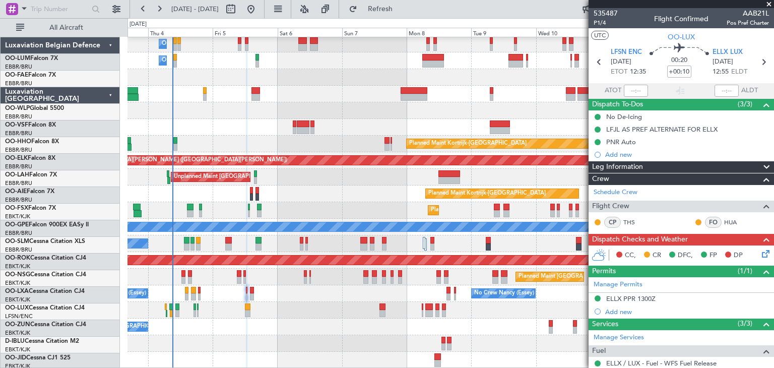
scroll to position [18, 0]
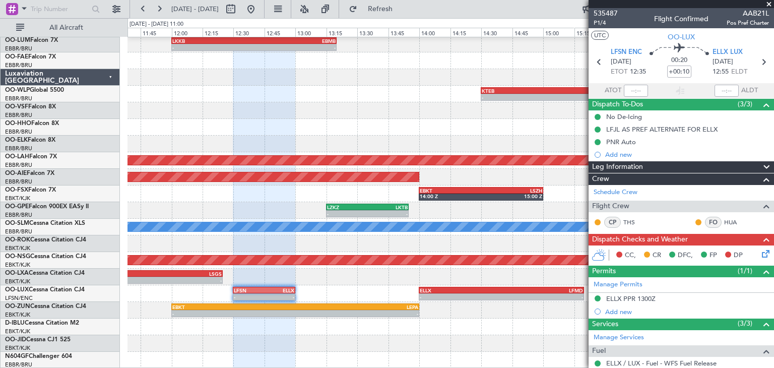
click at [324, 277] on div "- - LFMD 11:30 Z LSGS 12:25 Z EBKT 09:00 Z LFMD 10:45 Z - -" at bounding box center [450, 276] width 646 height 17
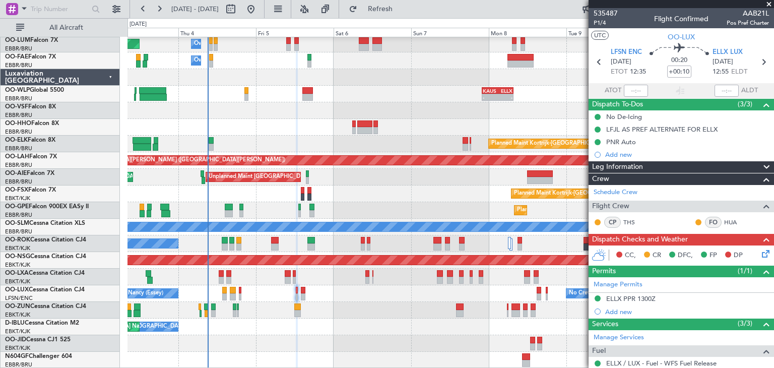
click at [351, 289] on div "No Crew Nancy (Essey) No Crew Nancy (Essey) No Crew Paris (Le Bourget)" at bounding box center [450, 293] width 646 height 17
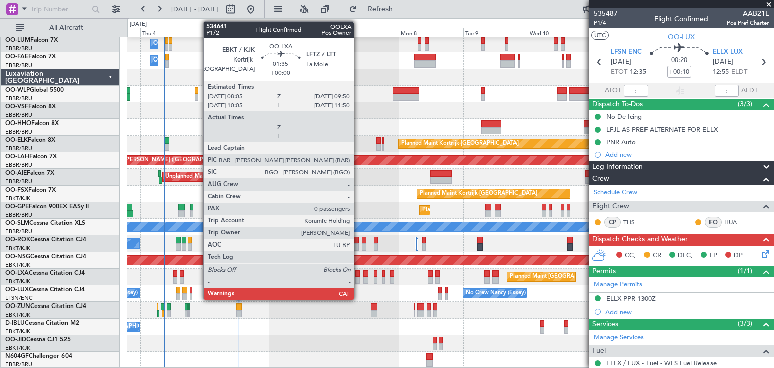
click at [358, 272] on div at bounding box center [357, 273] width 5 height 7
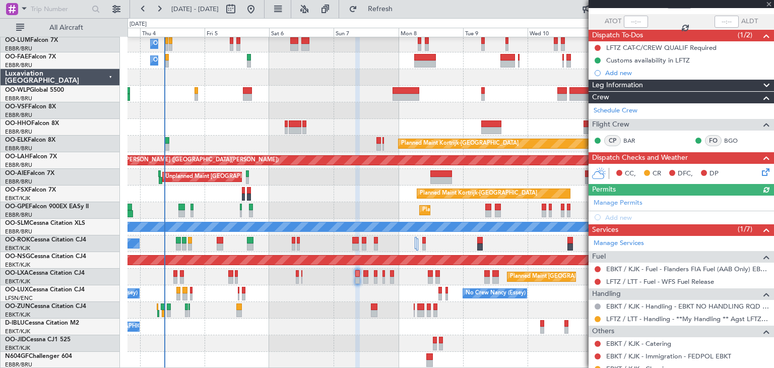
scroll to position [116, 0]
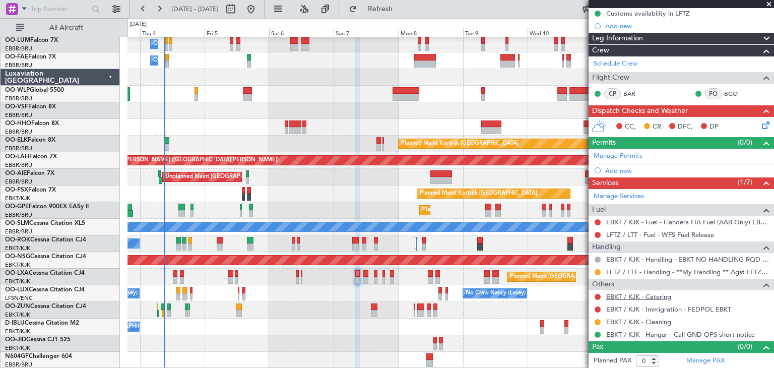
click at [647, 295] on link "EBKT / KJK - Catering" at bounding box center [638, 296] width 65 height 9
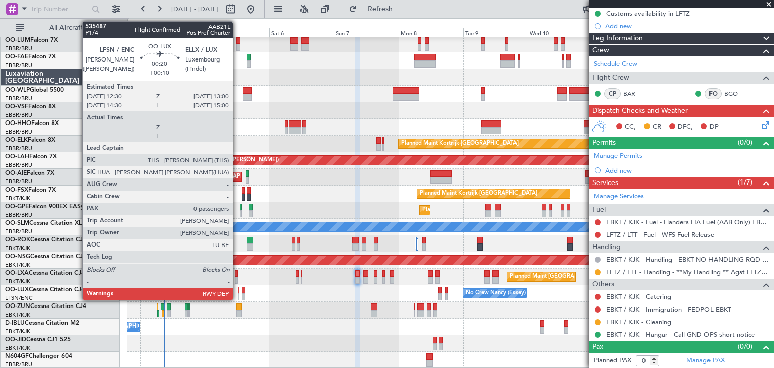
click at [238, 291] on div at bounding box center [239, 290] width 2 height 7
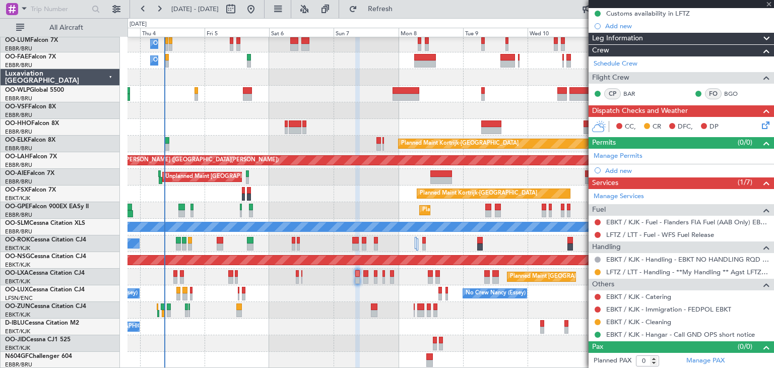
type input "+00:10"
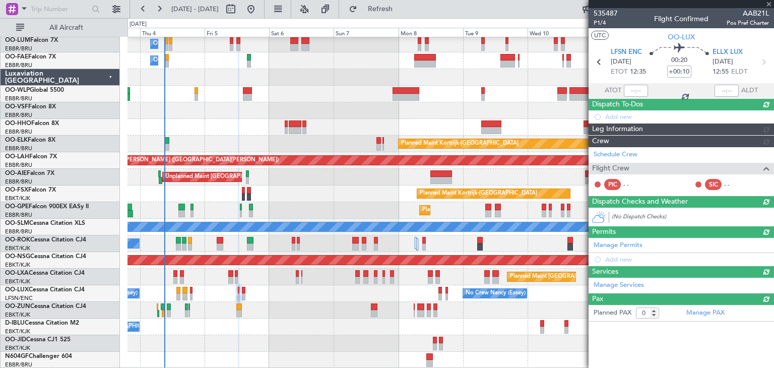
scroll to position [0, 0]
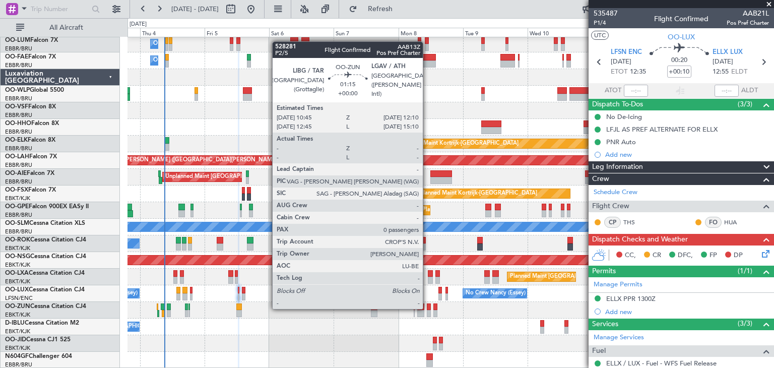
click at [427, 308] on div at bounding box center [429, 306] width 4 height 7
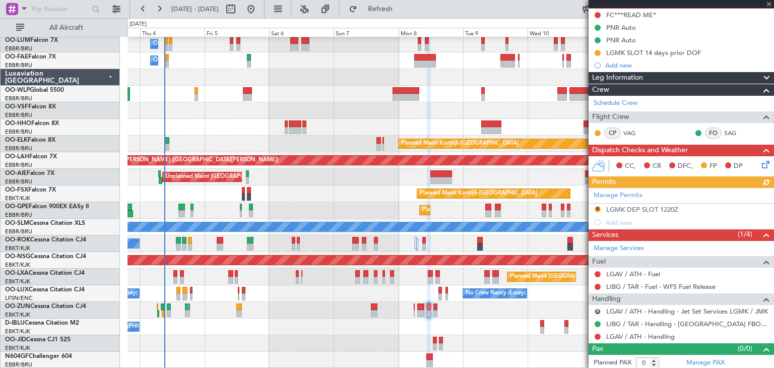
scroll to position [104, 0]
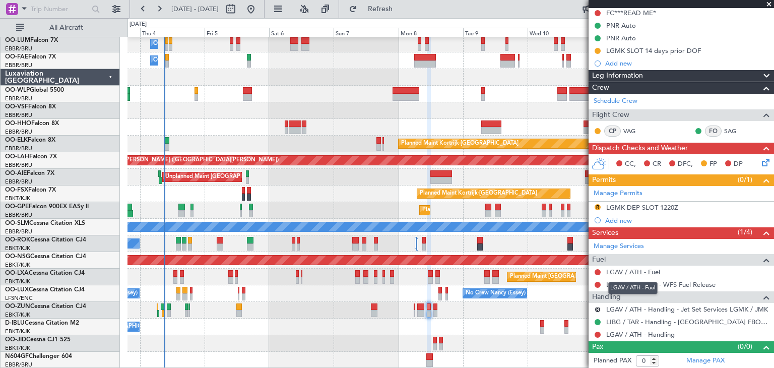
click at [648, 268] on link "LGAV / ATH - Fuel" at bounding box center [633, 271] width 54 height 9
click at [625, 332] on link "LGAV / ATH - Handling" at bounding box center [640, 334] width 69 height 9
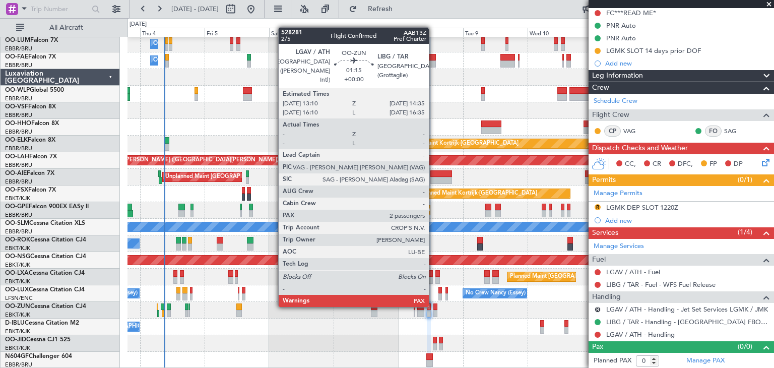
click at [433, 306] on div at bounding box center [435, 306] width 4 height 7
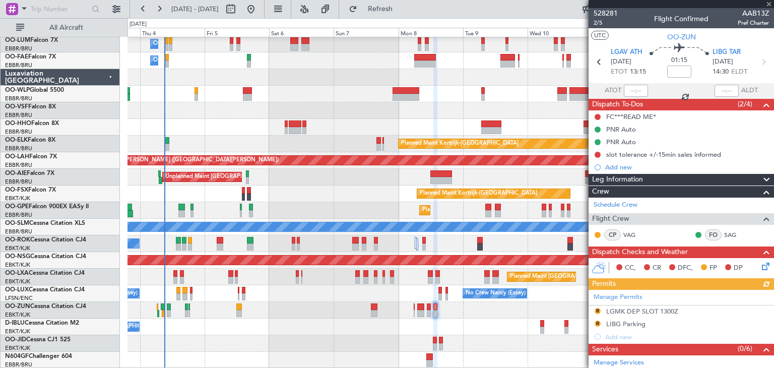
scroll to position [211, 0]
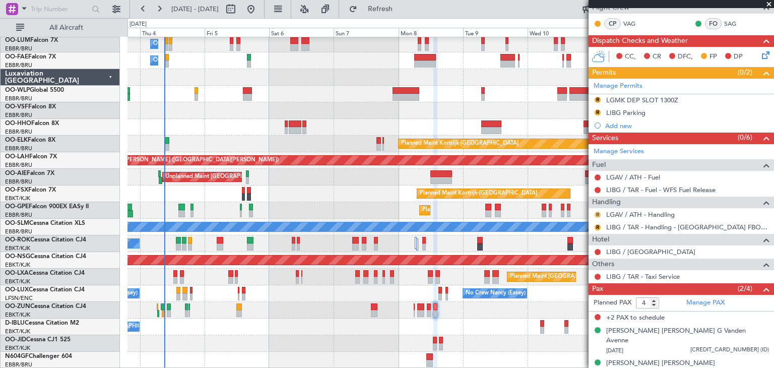
click at [598, 214] on button "R" at bounding box center [597, 215] width 6 height 6
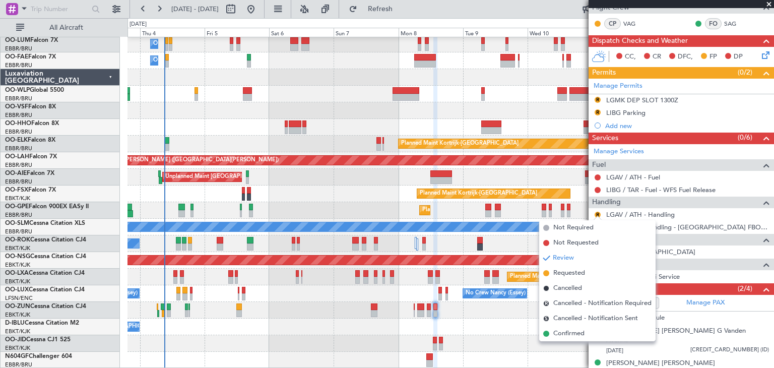
drag, startPoint x: 582, startPoint y: 242, endPoint x: 624, endPoint y: 230, distance: 44.0
click at [581, 242] on span "Not Requested" at bounding box center [575, 243] width 45 height 10
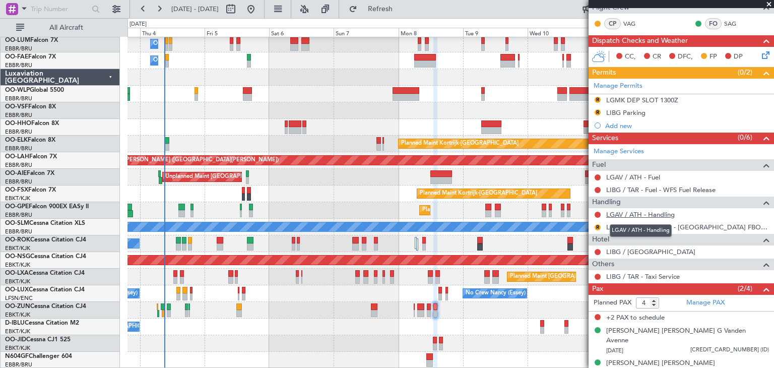
click at [663, 214] on link "LGAV / ATH - Handling" at bounding box center [640, 214] width 69 height 9
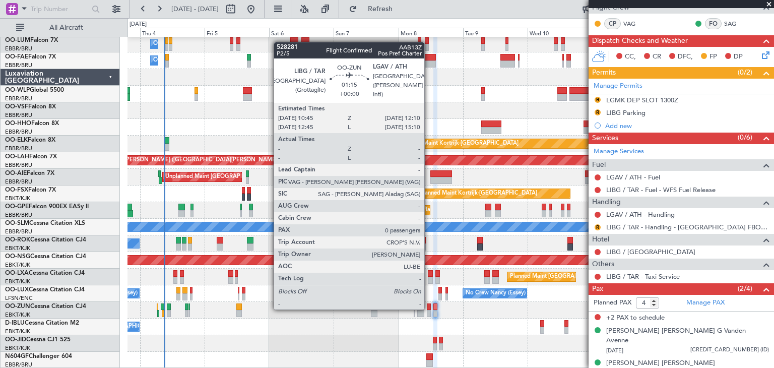
click at [429, 308] on div at bounding box center [429, 306] width 4 height 7
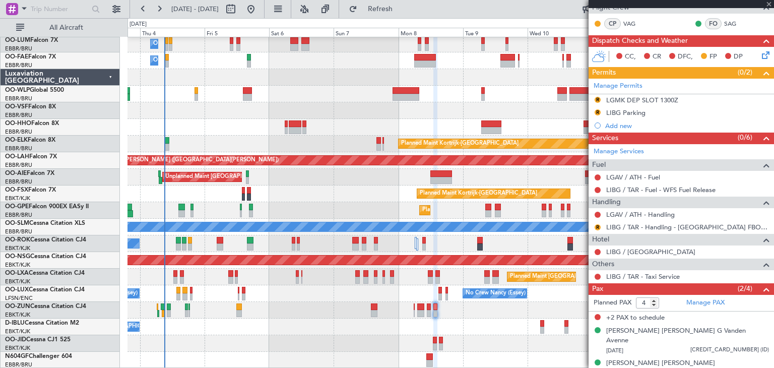
type input "0"
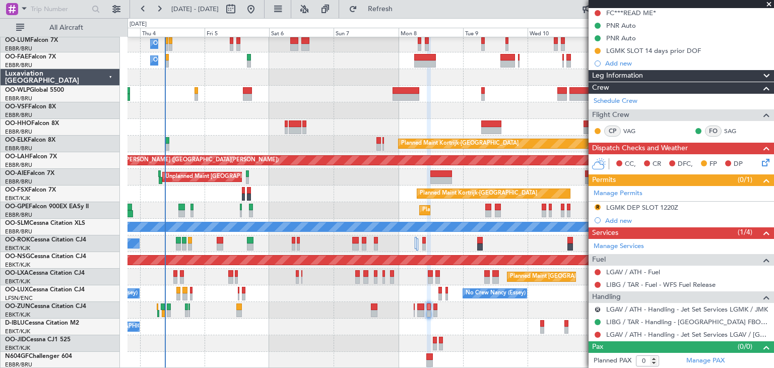
scroll to position [53, 0]
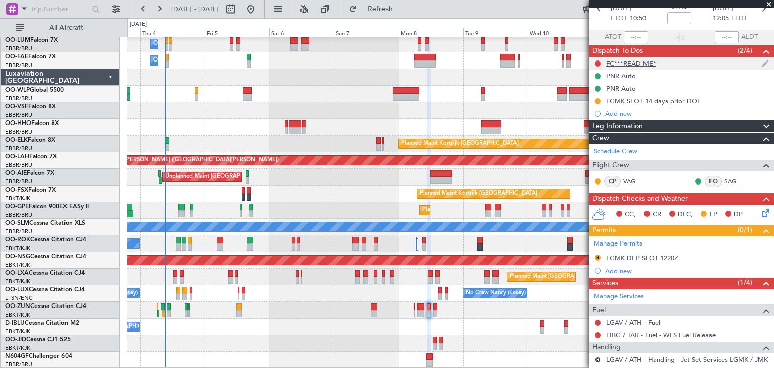
click at [638, 60] on div "FC***READ ME*" at bounding box center [631, 63] width 50 height 9
click at [631, 62] on div "FC***READ ME*" at bounding box center [631, 63] width 50 height 9
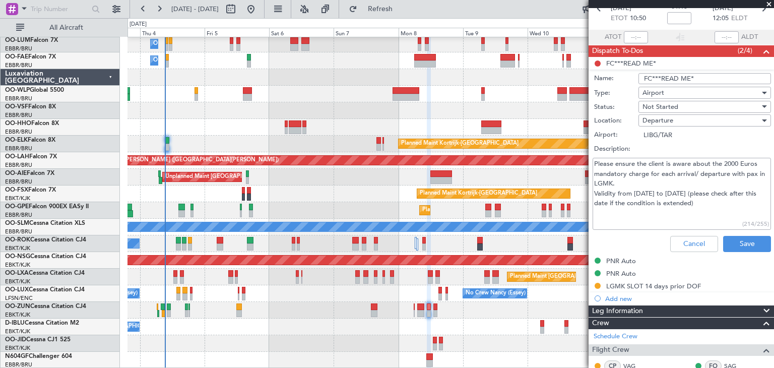
click at [596, 61] on li "FC***READ ME* Name: FC***READ ME* Type: Airport Status: Not Started Location: D…" at bounding box center [680, 156] width 185 height 199
drag, startPoint x: 596, startPoint y: 62, endPoint x: 645, endPoint y: 125, distance: 80.1
click at [596, 62] on li "FC***READ ME* Name: FC***READ ME* Type: Airport Status: Not Started Location: D…" at bounding box center [680, 156] width 185 height 199
click at [695, 247] on button "Cancel" at bounding box center [694, 244] width 48 height 16
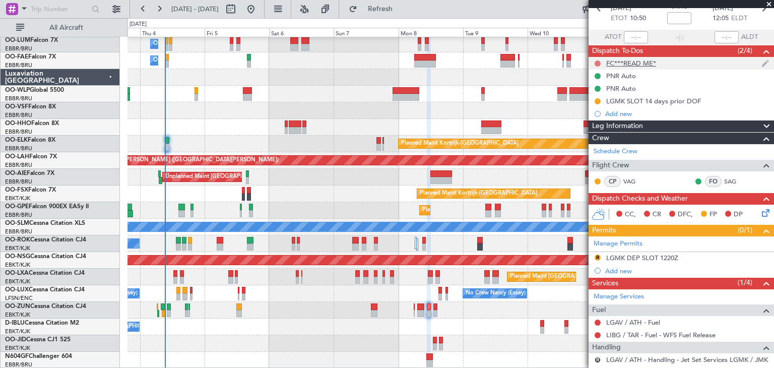
click at [598, 61] on button at bounding box center [597, 63] width 6 height 6
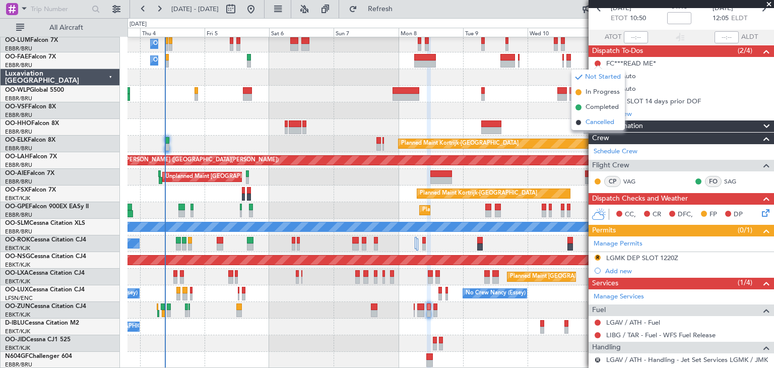
click at [602, 124] on span "Cancelled" at bounding box center [599, 122] width 29 height 10
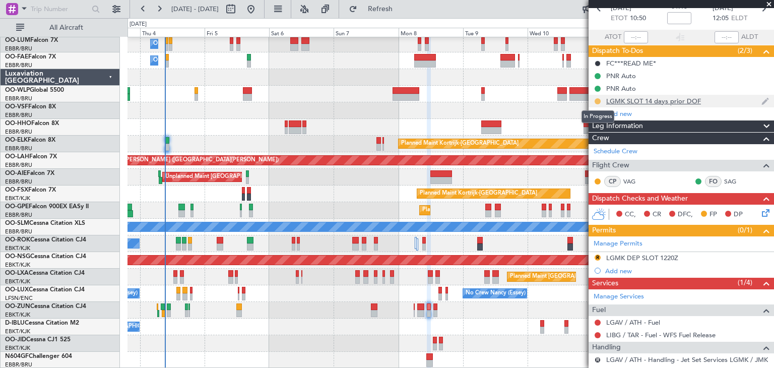
click at [598, 100] on button at bounding box center [597, 101] width 6 height 6
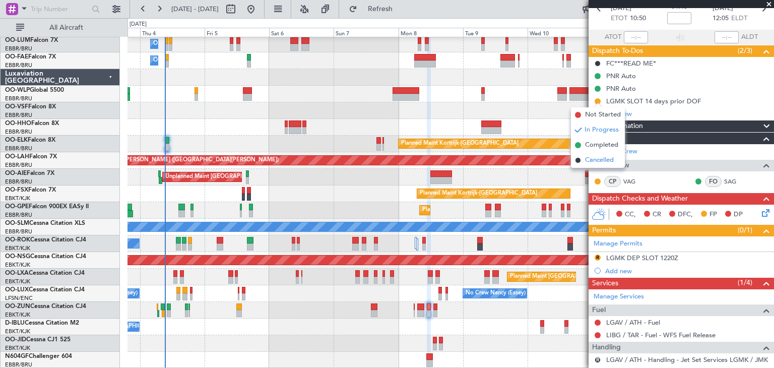
click at [604, 161] on span "Cancelled" at bounding box center [599, 160] width 29 height 10
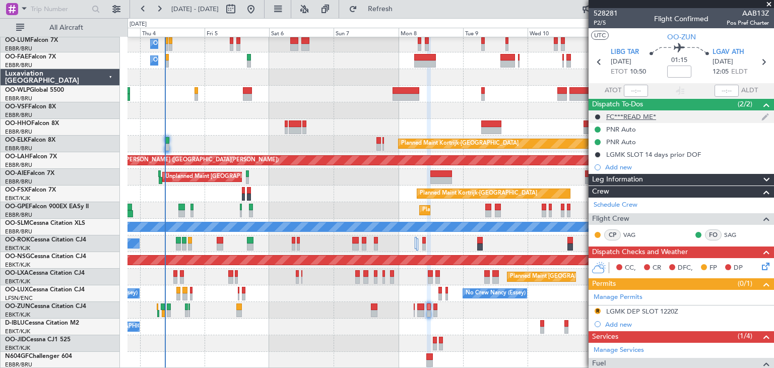
scroll to position [0, 0]
click at [719, 51] on span "LGAV ATH" at bounding box center [728, 52] width 32 height 10
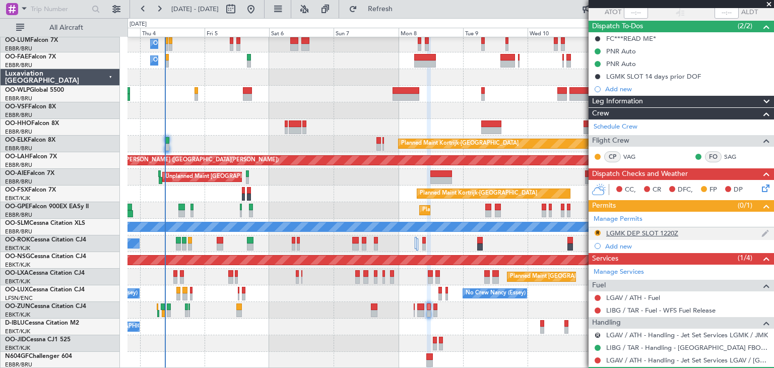
scroll to position [104, 0]
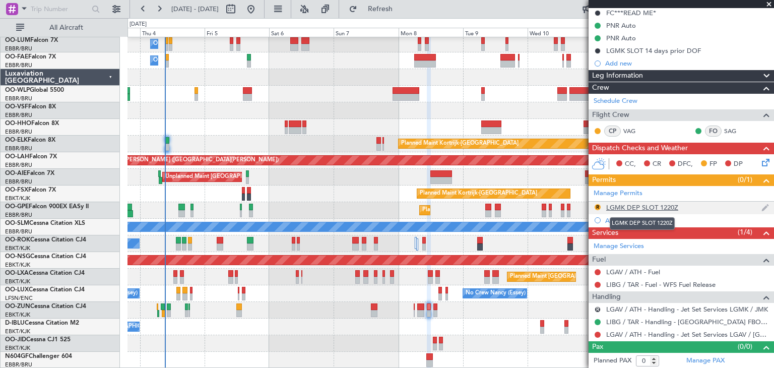
click at [634, 208] on div "LGMK DEP SLOT 1220Z" at bounding box center [642, 207] width 72 height 9
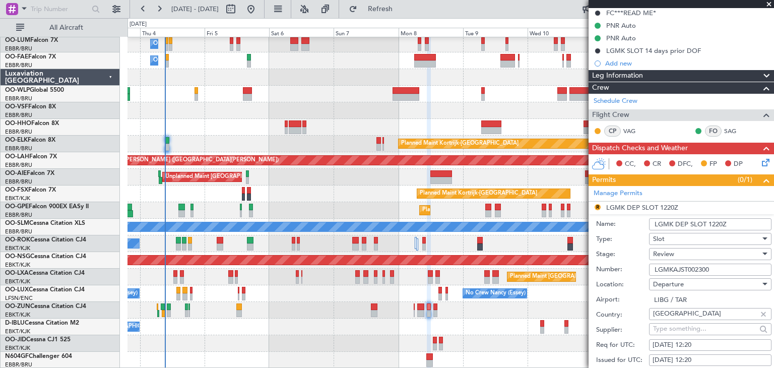
scroll to position [154, 0]
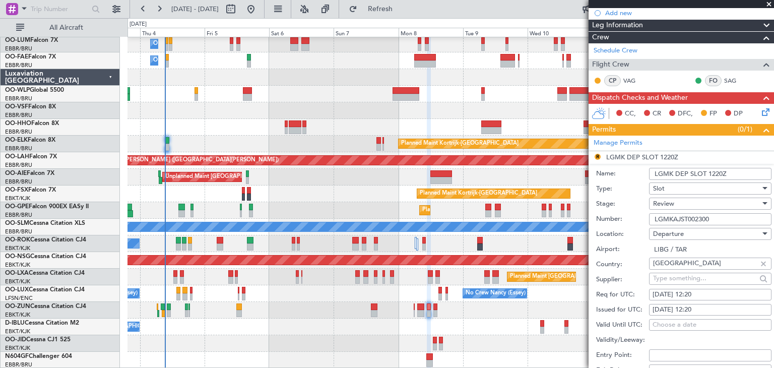
click at [599, 154] on li "R LGMK DEP SLOT 1220Z Name: LGMK DEP SLOT 1220Z Type: Slot Stage: Review Number…" at bounding box center [680, 307] width 185 height 313
click at [689, 201] on div "Review" at bounding box center [706, 203] width 107 height 15
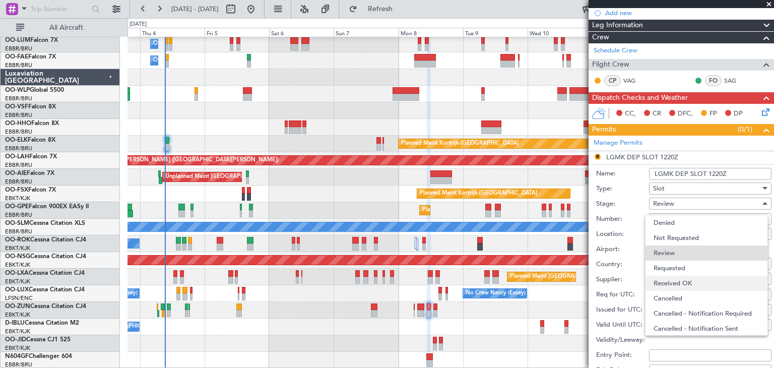
click at [687, 278] on span "Received OK" at bounding box center [706, 283] width 106 height 15
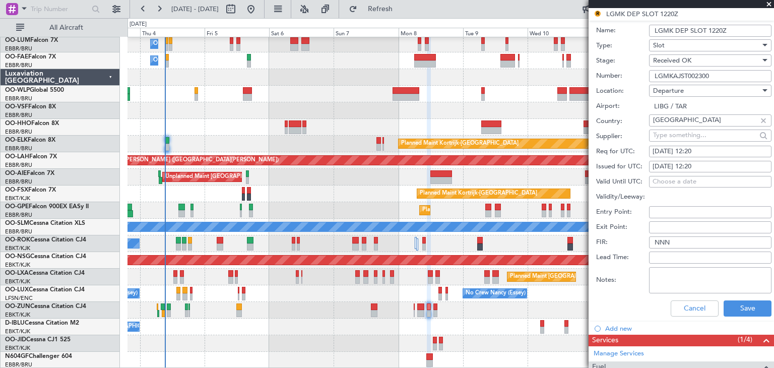
scroll to position [356, 0]
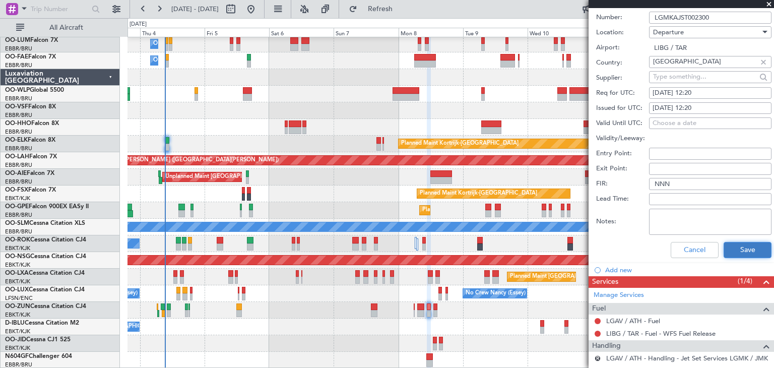
click at [749, 251] on button "Save" at bounding box center [747, 250] width 48 height 16
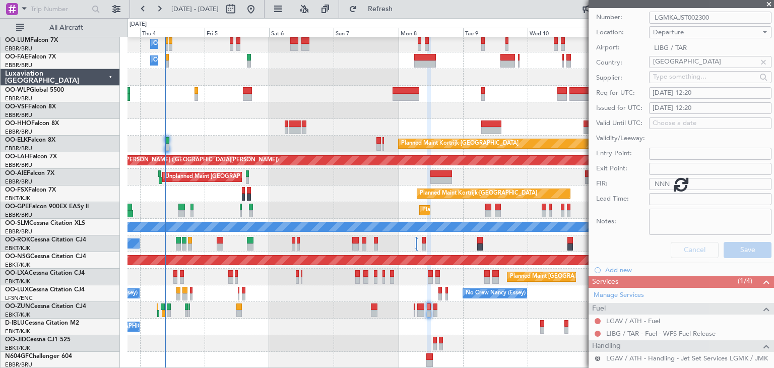
scroll to position [55, 0]
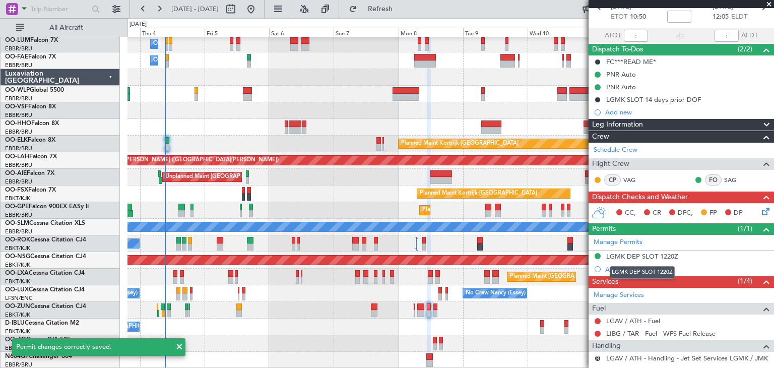
click at [621, 264] on mat-tooltip-component "LGMK DEP SLOT 1220Z" at bounding box center [641, 272] width 79 height 27
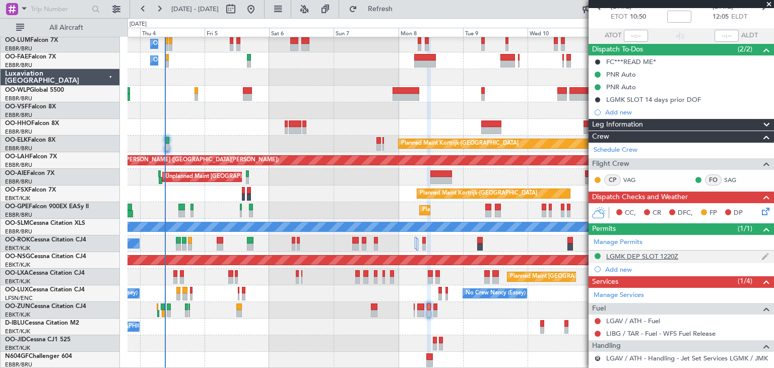
click at [618, 256] on div "LGMK DEP SLOT 1220Z" at bounding box center [642, 256] width 72 height 9
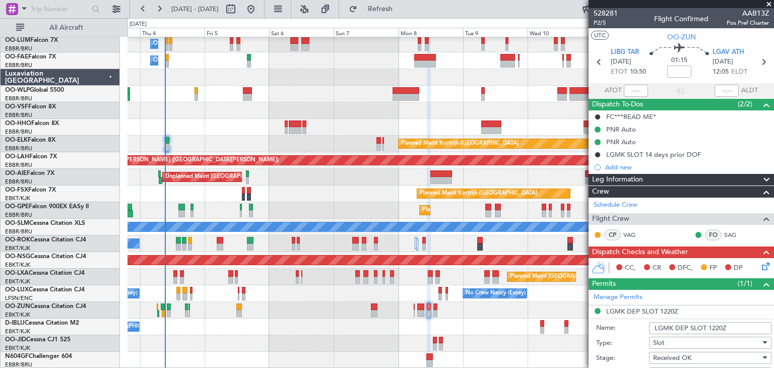
scroll to position [252, 0]
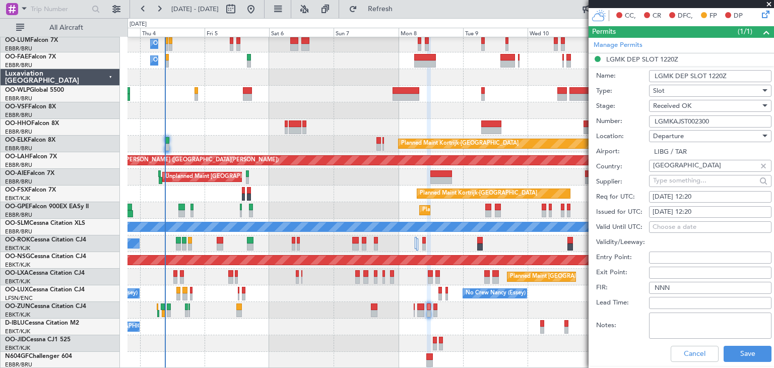
click at [597, 56] on li "LGMK DEP SLOT 1220Z Name: LGMK DEP SLOT 1220Z Type: Slot Stage: Received OK Num…" at bounding box center [680, 209] width 185 height 313
click at [683, 105] on span "Received OK" at bounding box center [672, 105] width 38 height 9
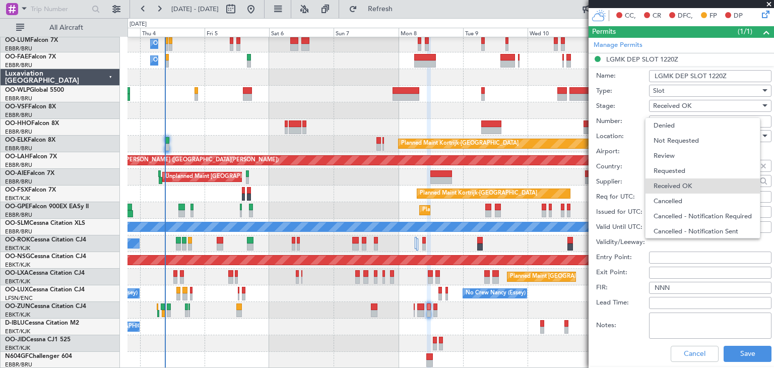
scroll to position [16, 0]
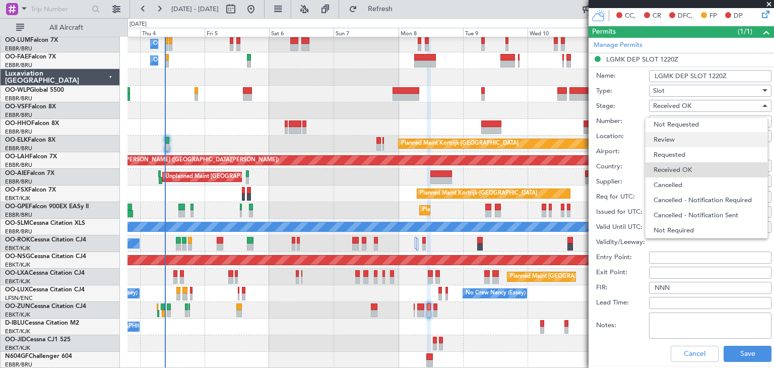
click at [675, 139] on span "Review" at bounding box center [706, 139] width 106 height 15
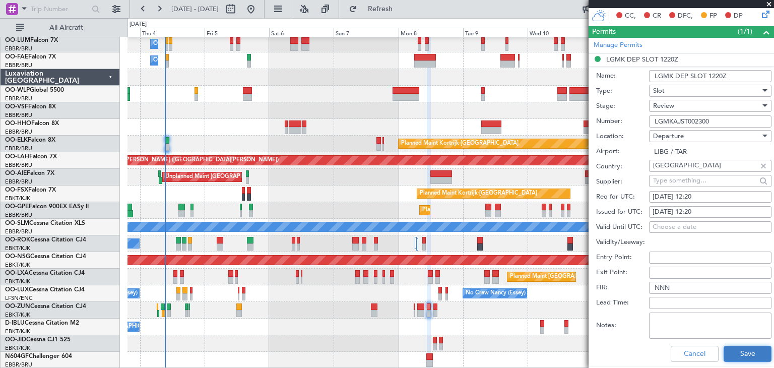
click at [727, 354] on button "Save" at bounding box center [747, 354] width 48 height 16
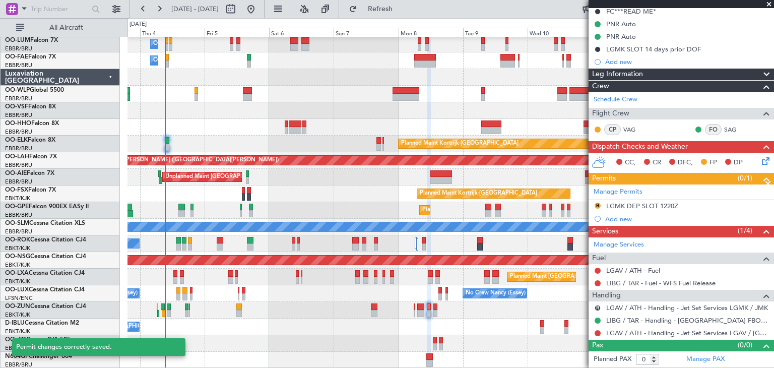
scroll to position [104, 0]
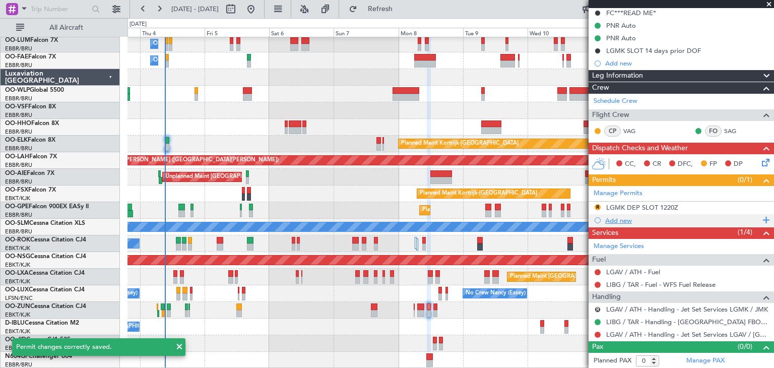
click at [616, 220] on div "Add new" at bounding box center [682, 220] width 155 height 9
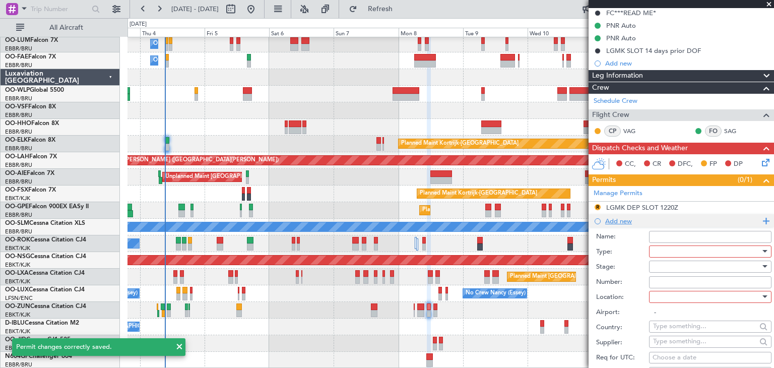
scroll to position [252, 0]
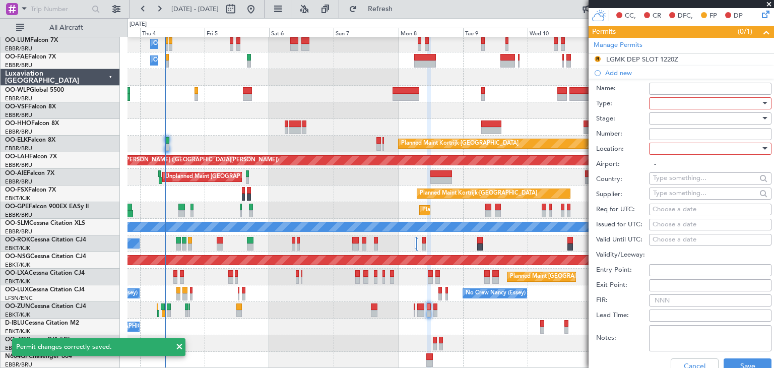
click at [662, 104] on div at bounding box center [706, 103] width 107 height 15
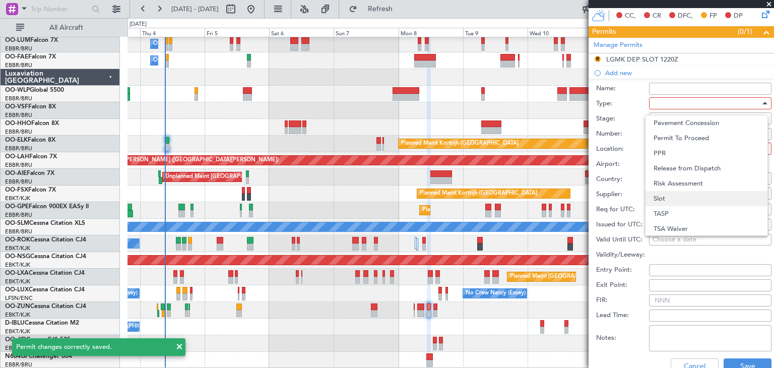
click at [675, 194] on span "Slot" at bounding box center [706, 198] width 106 height 15
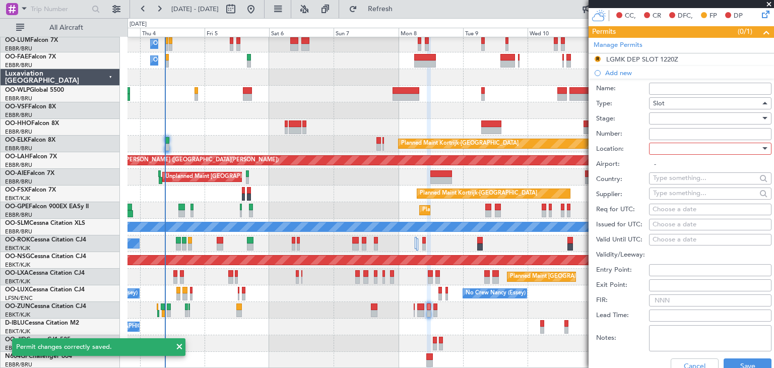
scroll to position [303, 0]
click at [679, 146] on div at bounding box center [706, 148] width 107 height 15
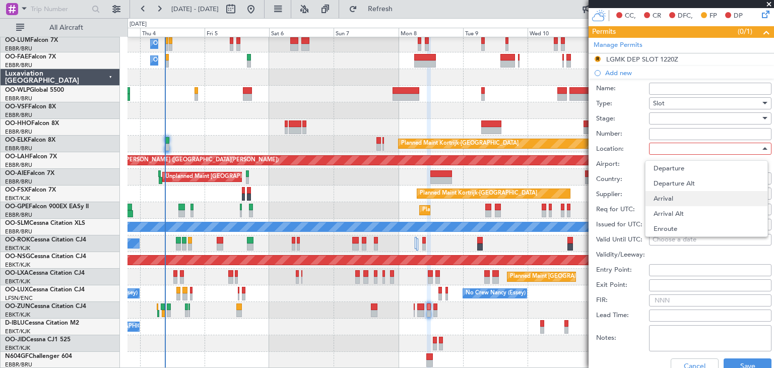
click at [682, 202] on span "Arrival" at bounding box center [706, 198] width 106 height 15
type input "LGAV / ATH"
click at [661, 117] on div at bounding box center [706, 118] width 107 height 15
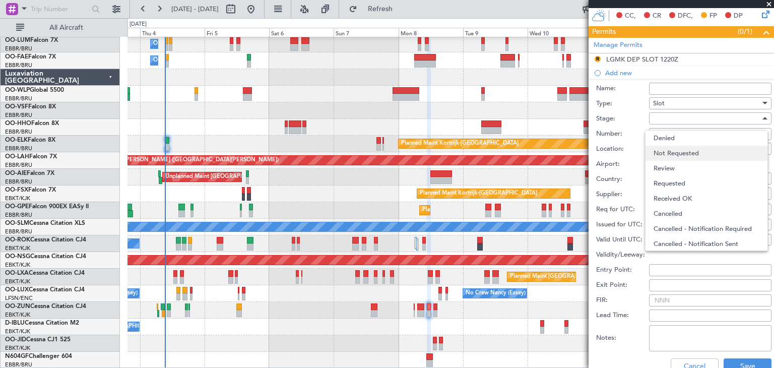
click at [677, 156] on span "Not Requested" at bounding box center [706, 153] width 106 height 15
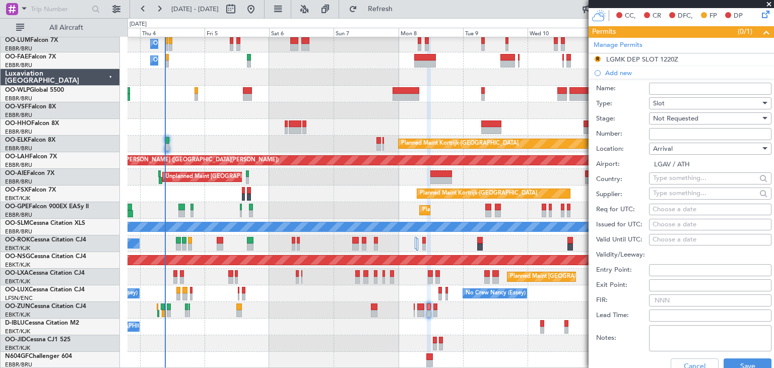
click at [661, 206] on div "Choose a date" at bounding box center [709, 210] width 115 height 10
select select "9"
select select "2025"
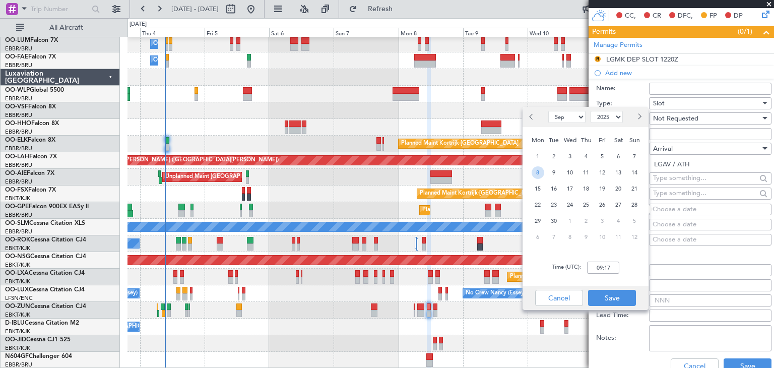
click at [534, 171] on span "8" at bounding box center [537, 172] width 13 height 13
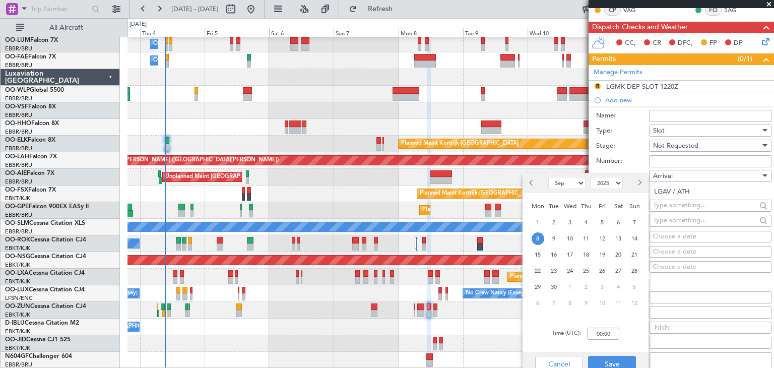
scroll to position [252, 0]
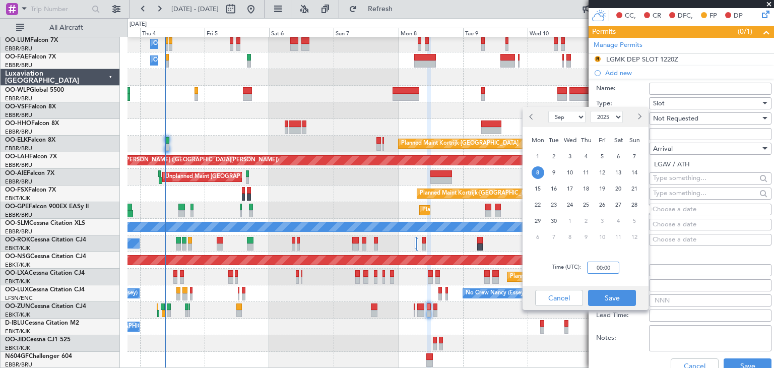
click at [599, 264] on input "00:00" at bounding box center [603, 267] width 32 height 12
type input "0"
type input "12:10"
click at [617, 296] on button "Save" at bounding box center [612, 298] width 48 height 16
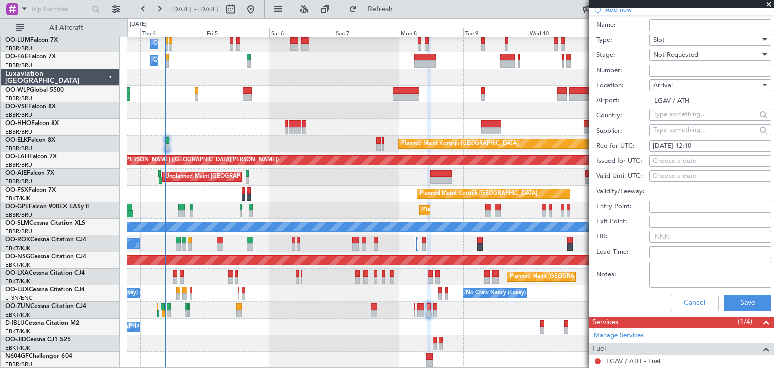
scroll to position [353, 0]
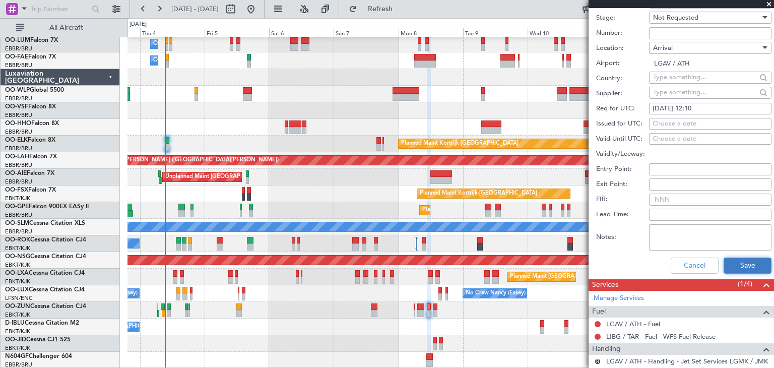
click at [752, 263] on button "Save" at bounding box center [747, 265] width 48 height 16
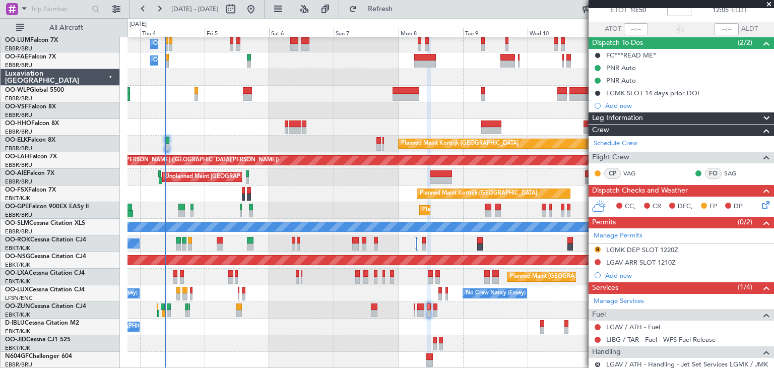
scroll to position [0, 0]
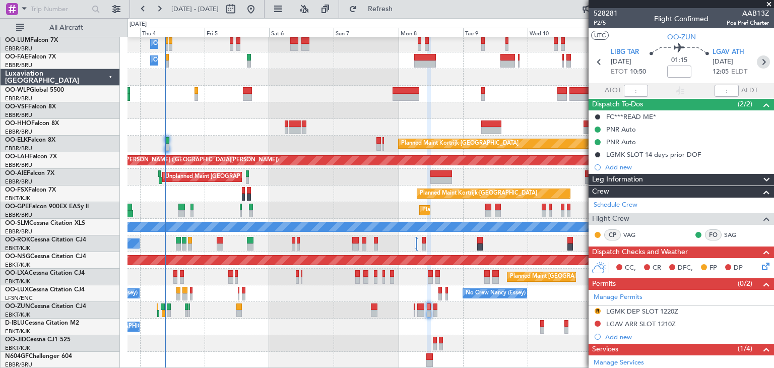
click at [759, 59] on icon at bounding box center [763, 61] width 13 height 13
type input "4"
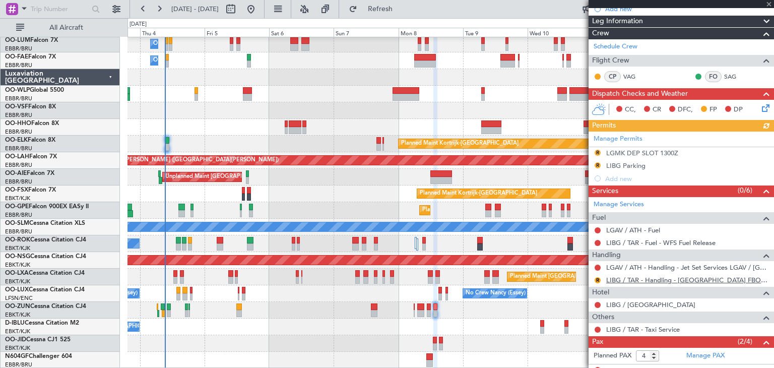
scroll to position [211, 0]
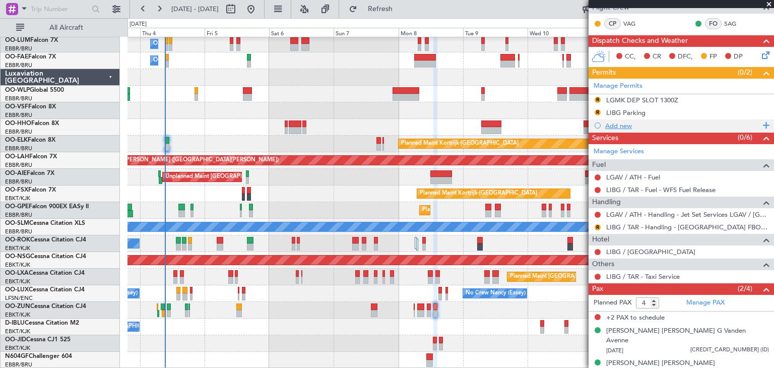
click at [624, 127] on div "Add new" at bounding box center [682, 125] width 155 height 9
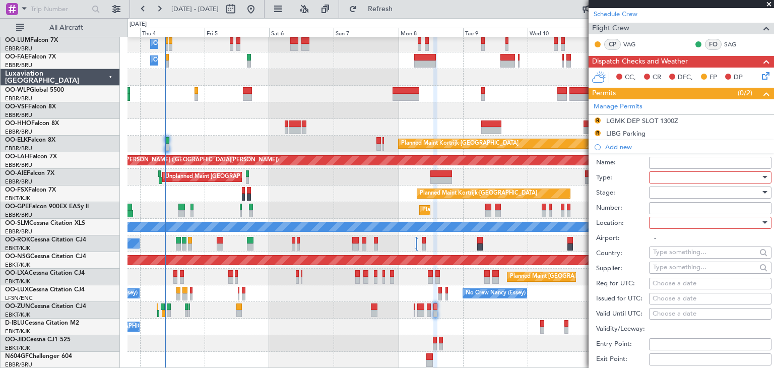
scroll to position [201, 0]
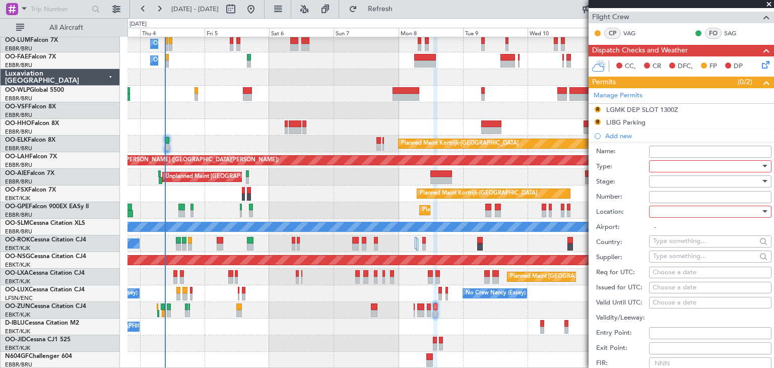
click at [674, 165] on div at bounding box center [706, 166] width 107 height 15
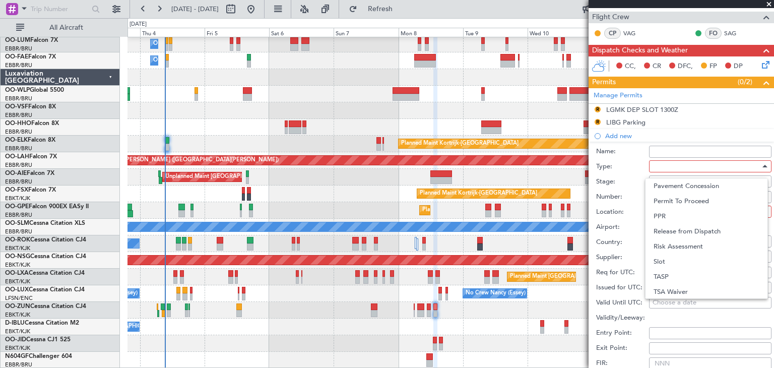
drag, startPoint x: 685, startPoint y: 259, endPoint x: 679, endPoint y: 245, distance: 15.3
click at [685, 259] on span "Slot" at bounding box center [706, 261] width 106 height 15
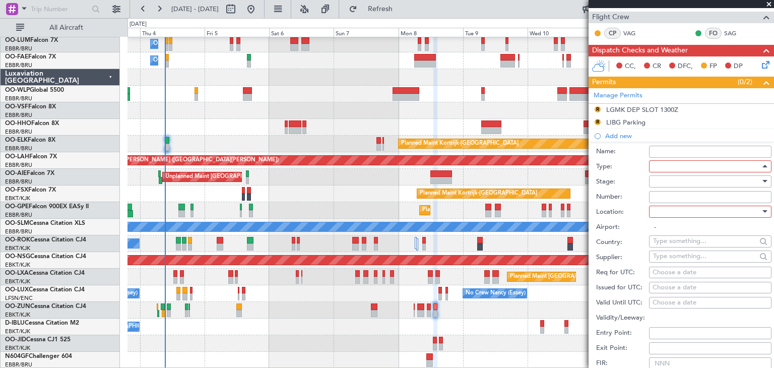
scroll to position [303, 0]
click at [664, 182] on div at bounding box center [706, 181] width 107 height 15
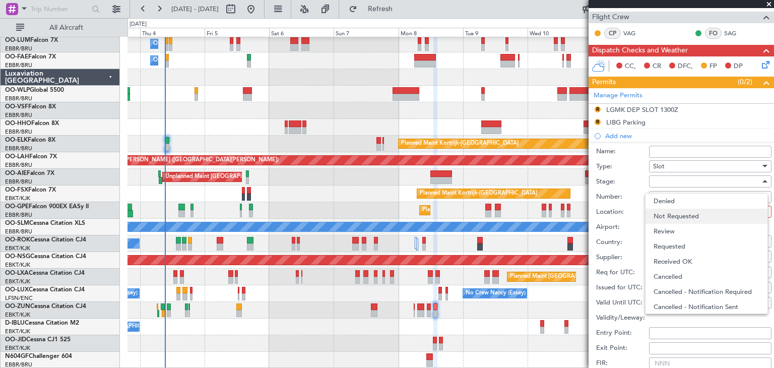
click at [675, 218] on span "Not Requested" at bounding box center [706, 216] width 106 height 15
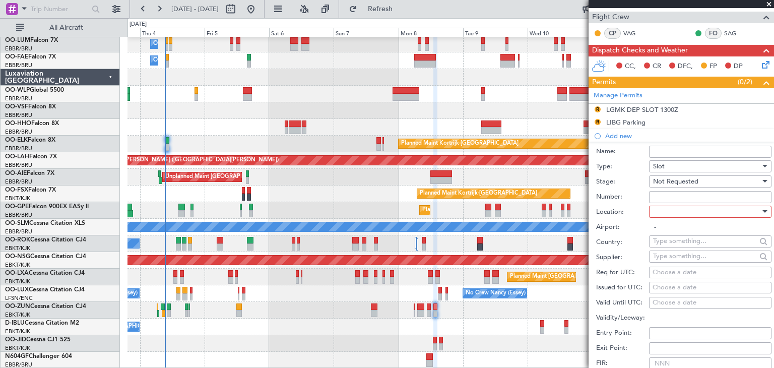
click at [673, 207] on div at bounding box center [706, 211] width 107 height 15
click at [677, 230] on span "Departure" at bounding box center [706, 231] width 106 height 15
type input "LGAV / ATH"
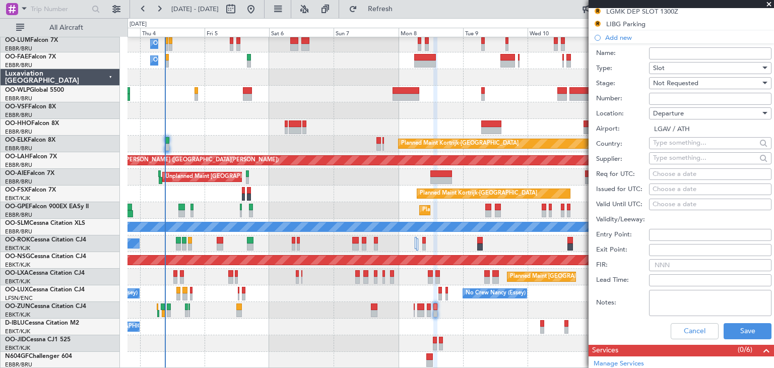
scroll to position [302, 0]
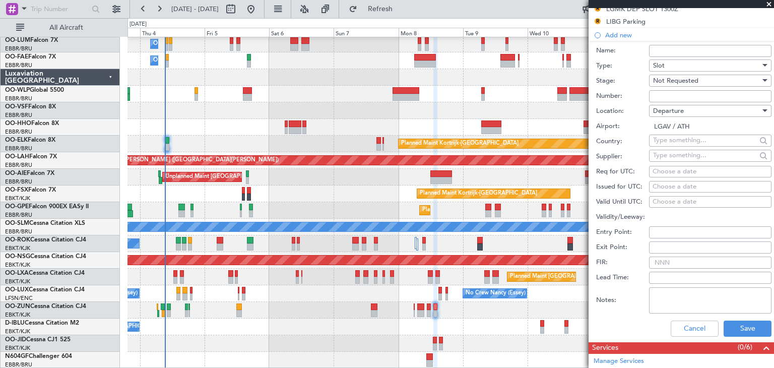
click at [661, 170] on div "Choose a date" at bounding box center [709, 172] width 115 height 10
select select "9"
select select "2025"
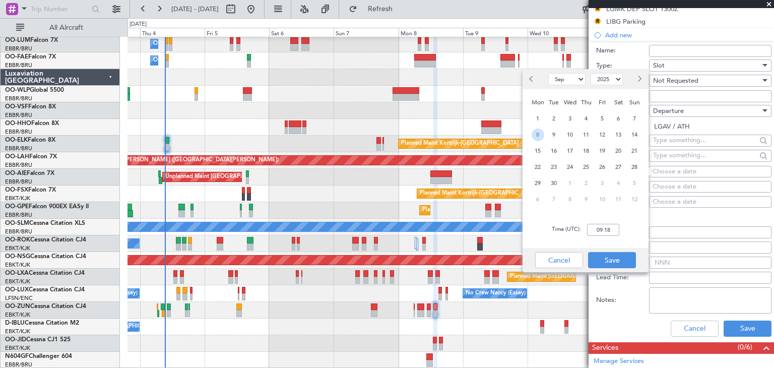
click at [538, 134] on span "8" at bounding box center [537, 134] width 13 height 13
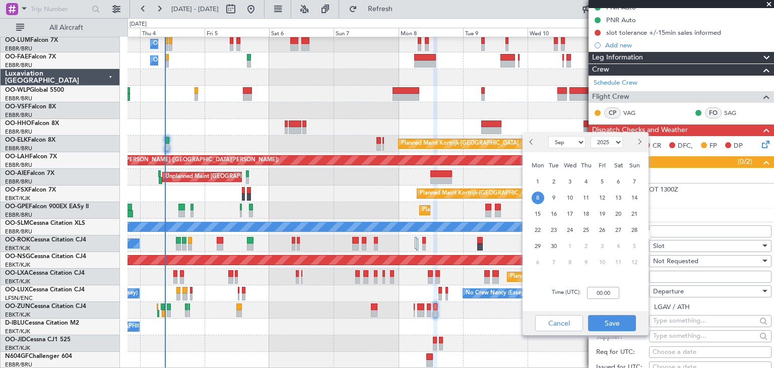
scroll to position [252, 0]
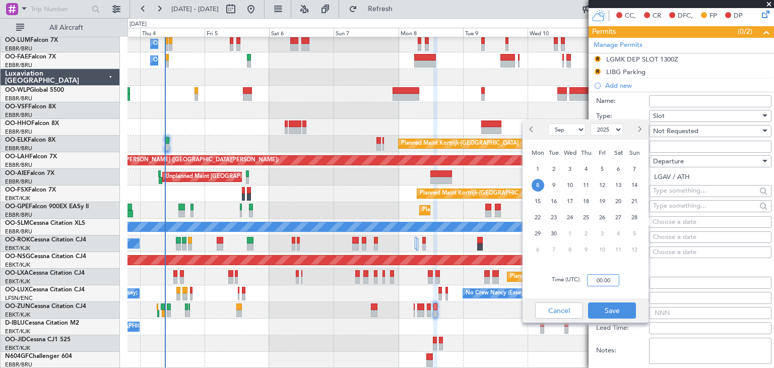
click at [597, 282] on input "00:00" at bounding box center [603, 280] width 32 height 12
type input "13:10"
click at [629, 311] on button "Save" at bounding box center [612, 310] width 48 height 16
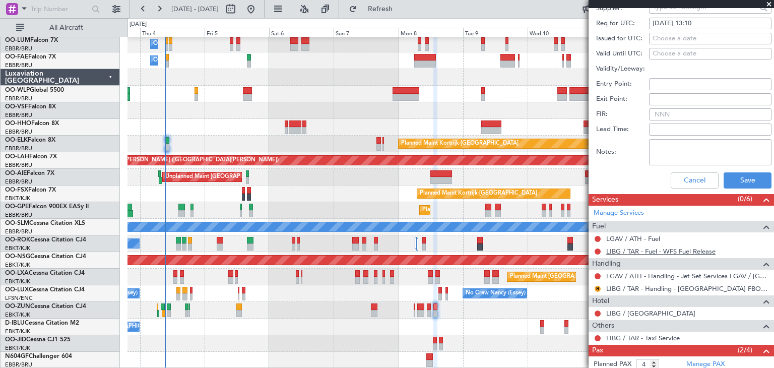
scroll to position [453, 0]
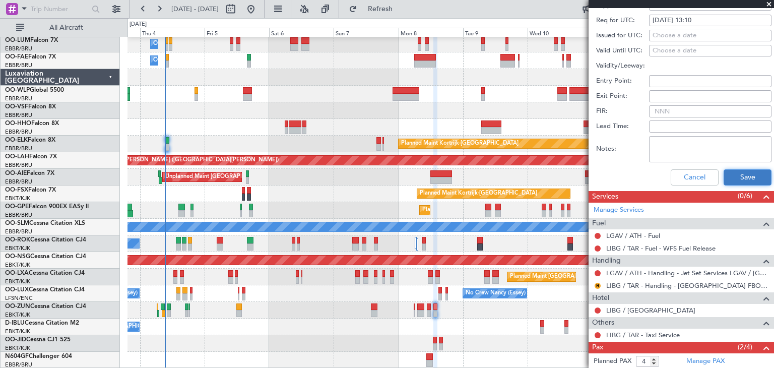
click at [746, 174] on button "Save" at bounding box center [747, 177] width 48 height 16
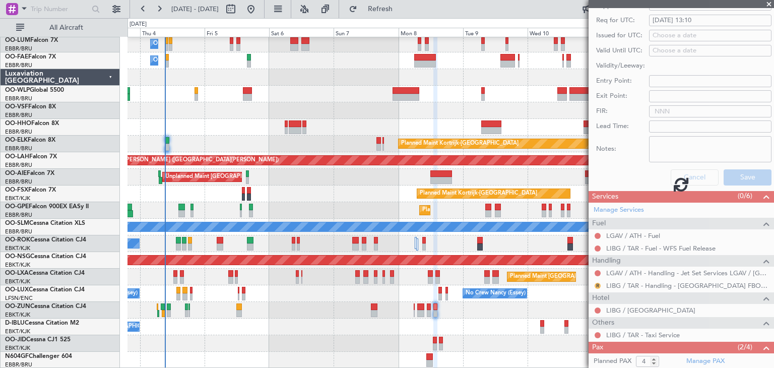
scroll to position [224, 0]
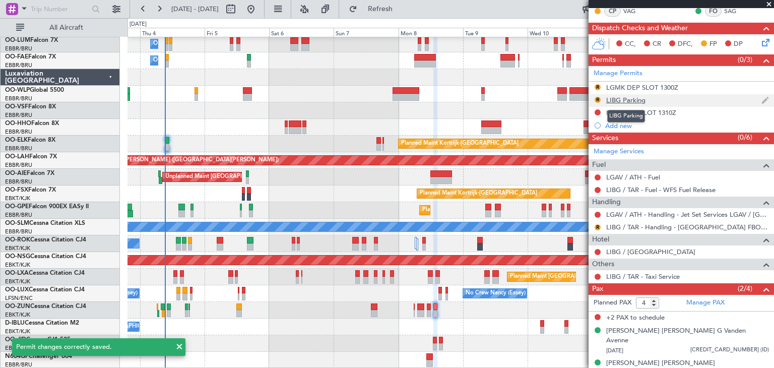
click at [617, 97] on div "LIBG Parking" at bounding box center [625, 100] width 39 height 9
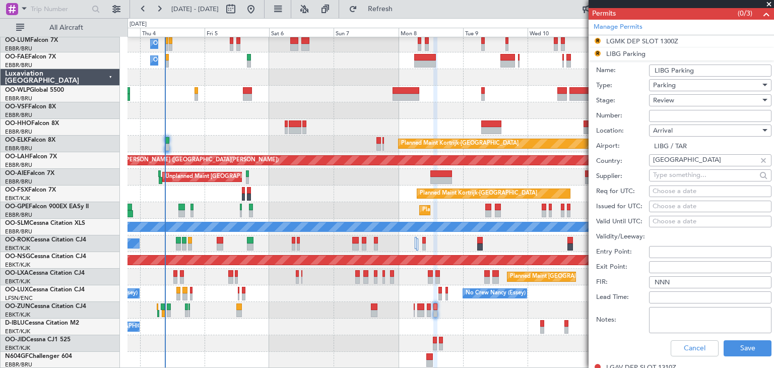
scroll to position [373, 0]
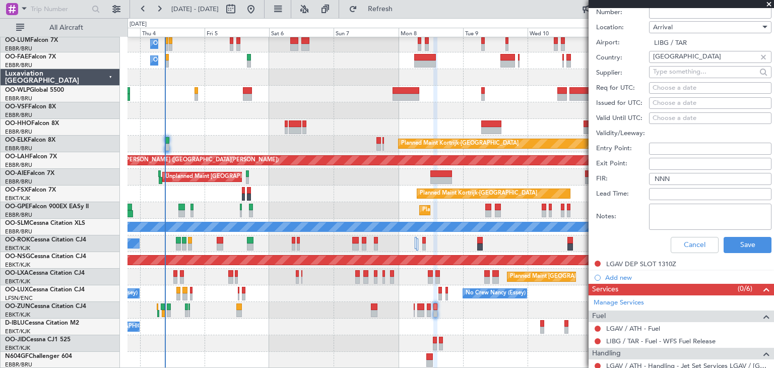
click at [683, 251] on div "Cancel Save" at bounding box center [683, 245] width 175 height 26
click at [686, 244] on button "Cancel" at bounding box center [694, 245] width 48 height 16
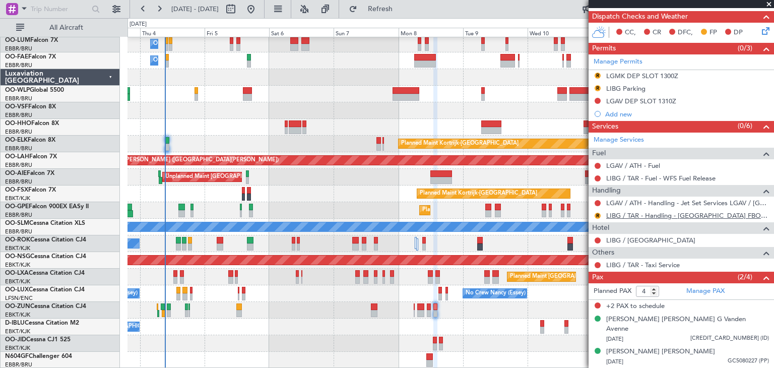
scroll to position [224, 0]
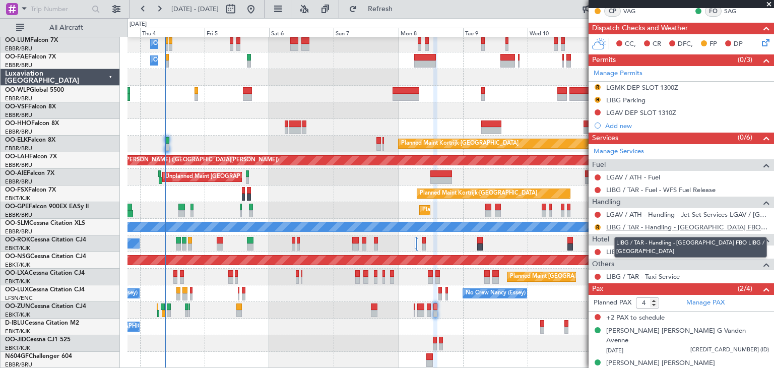
click at [626, 224] on link "LIBG / TAR - Handling - [GEOGRAPHIC_DATA] FBO LIBG / [GEOGRAPHIC_DATA]" at bounding box center [687, 227] width 163 height 9
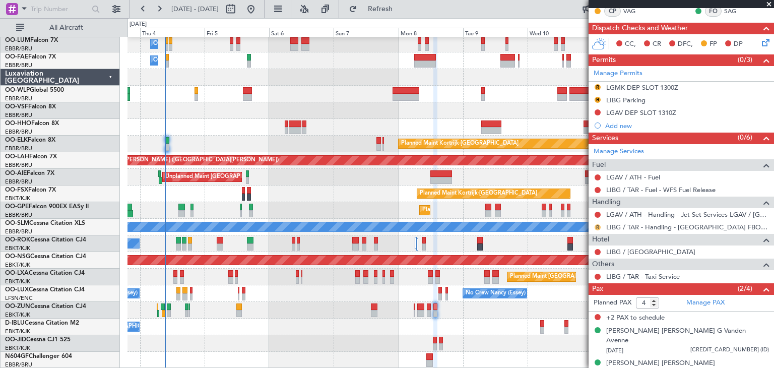
click at [596, 224] on button "R" at bounding box center [597, 227] width 6 height 6
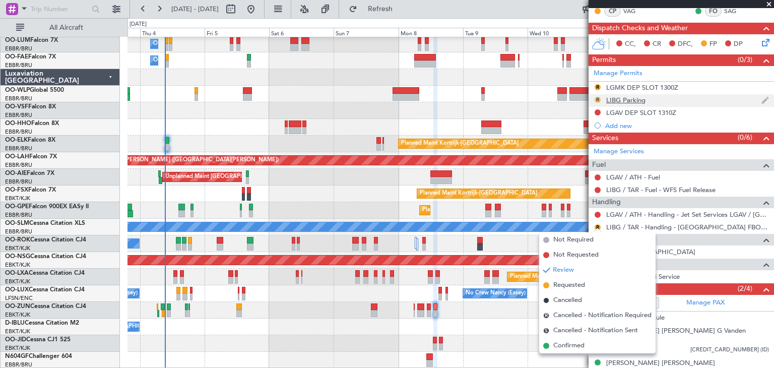
click at [596, 97] on button "R" at bounding box center [597, 100] width 6 height 6
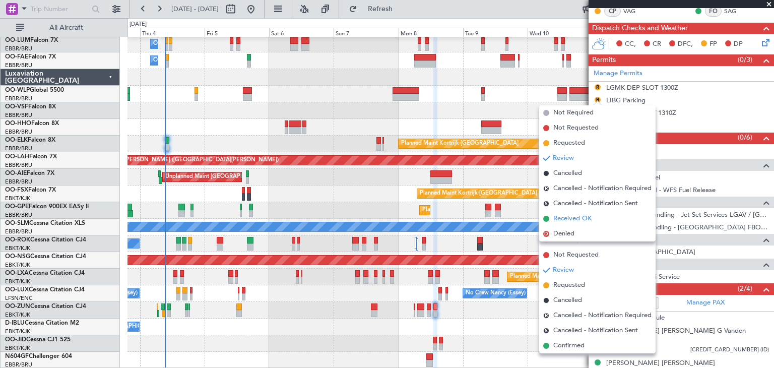
click at [564, 218] on span "Received OK" at bounding box center [572, 219] width 38 height 10
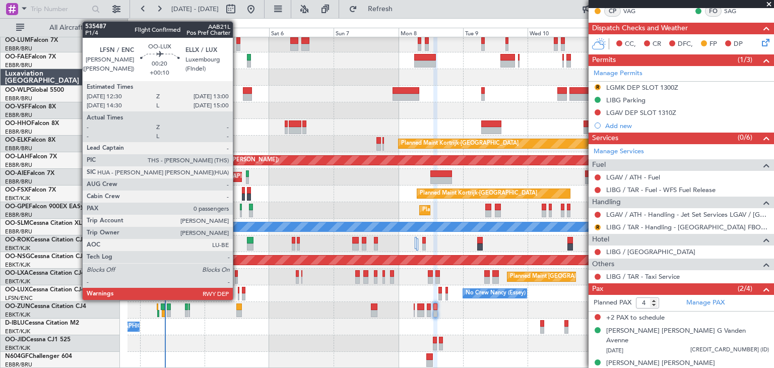
click at [238, 292] on div at bounding box center [239, 290] width 2 height 7
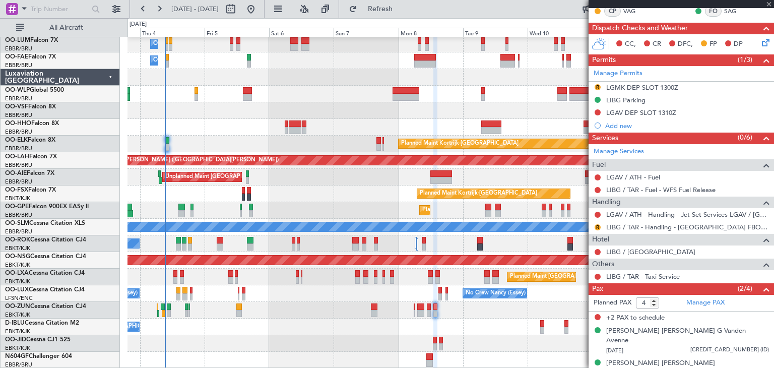
type input "+00:10"
type input "0"
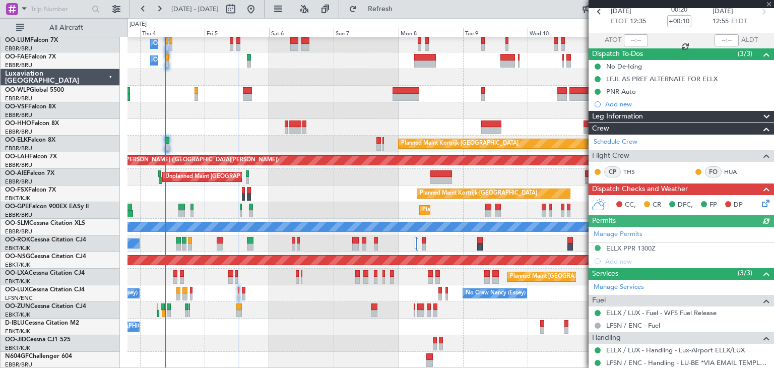
scroll to position [79, 0]
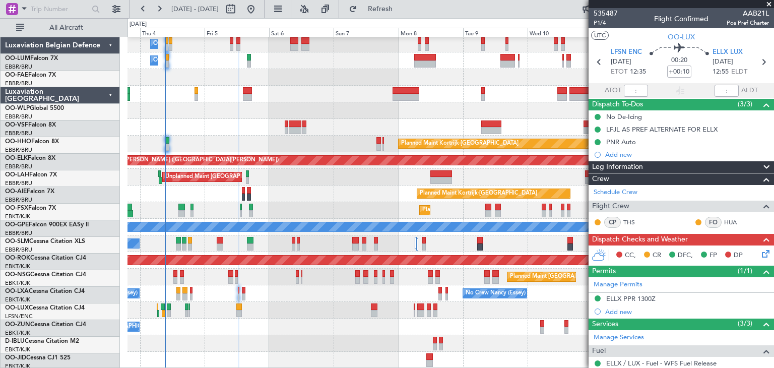
scroll to position [79, 0]
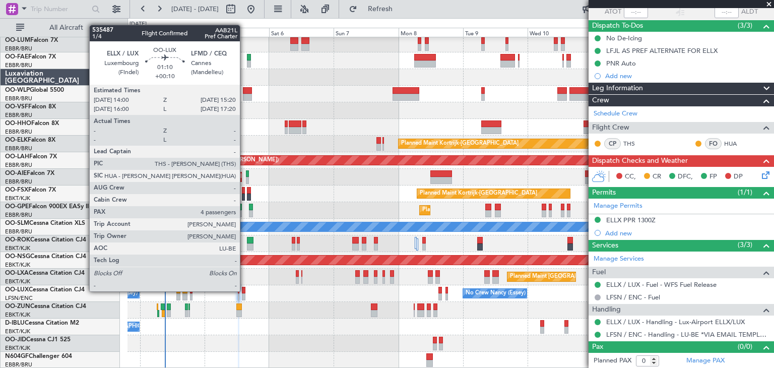
click at [244, 290] on div at bounding box center [244, 290] width 4 height 7
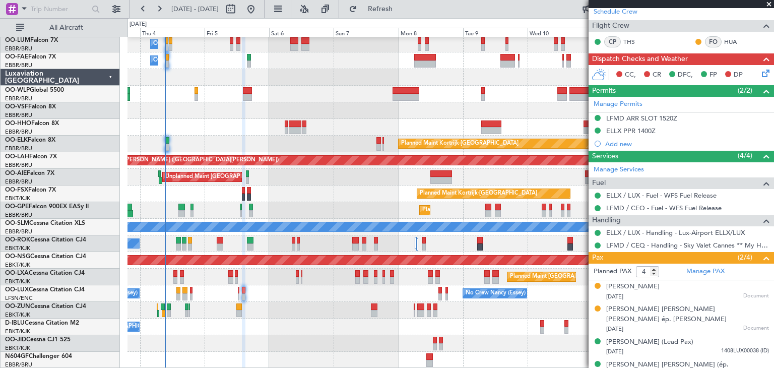
scroll to position [207, 0]
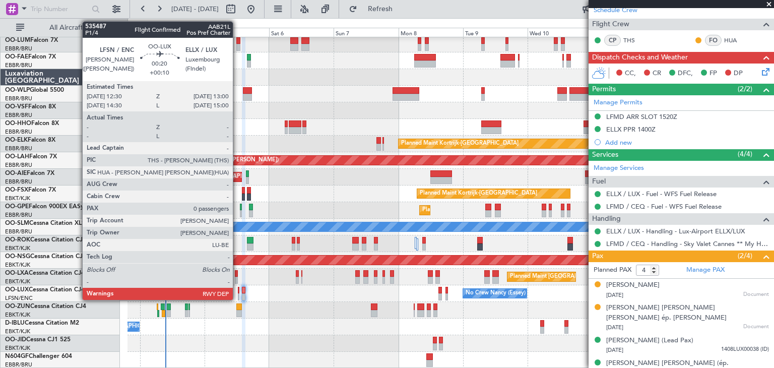
click at [238, 290] on div at bounding box center [239, 290] width 2 height 7
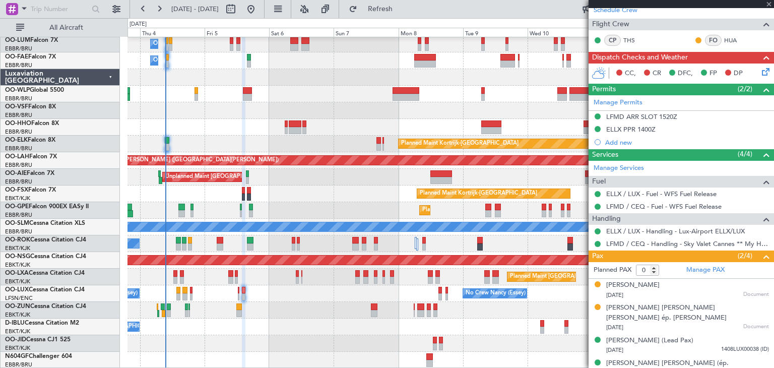
scroll to position [0, 0]
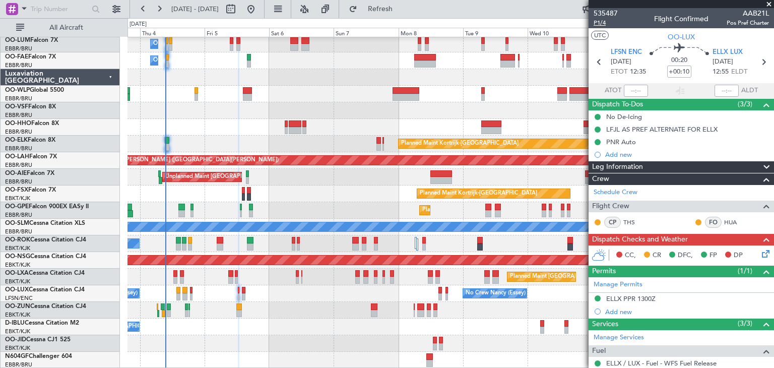
click at [598, 23] on span "P1/4" at bounding box center [605, 23] width 24 height 9
click at [667, 74] on input "+00:10" at bounding box center [679, 71] width 24 height 12
click at [696, 62] on div "00:20 +00:10" at bounding box center [679, 61] width 66 height 37
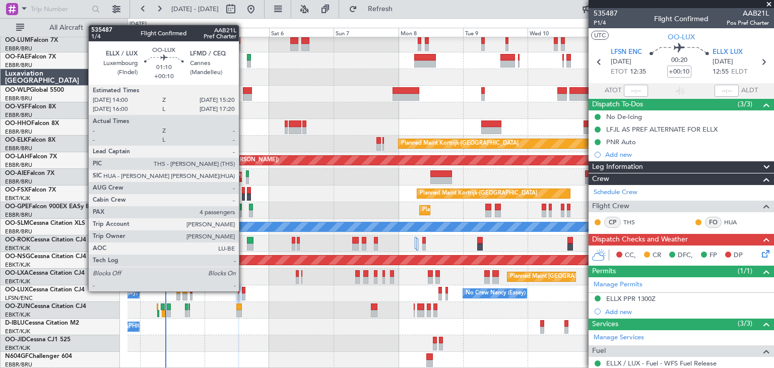
click at [243, 290] on div at bounding box center [244, 290] width 4 height 7
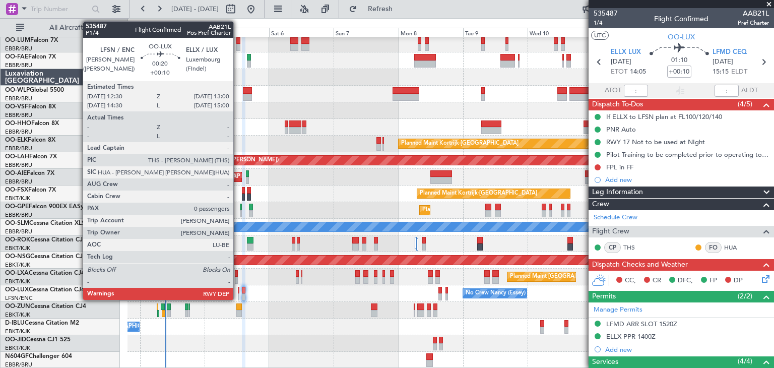
click at [238, 289] on div at bounding box center [239, 290] width 2 height 7
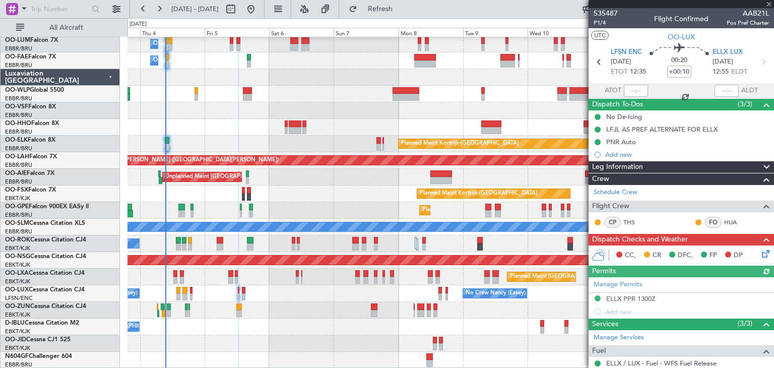
click at [760, 255] on icon at bounding box center [764, 252] width 8 height 8
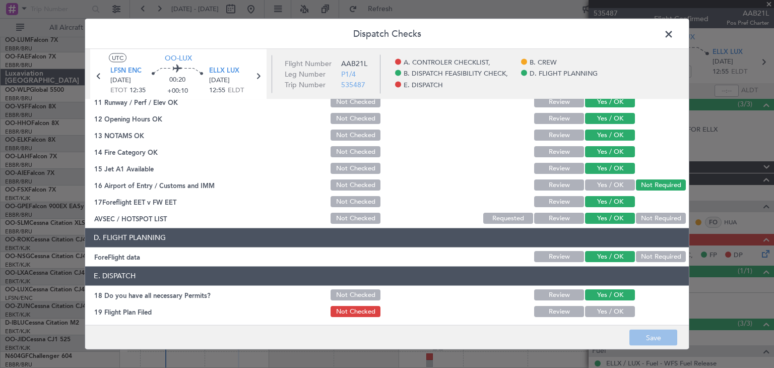
scroll to position [288, 0]
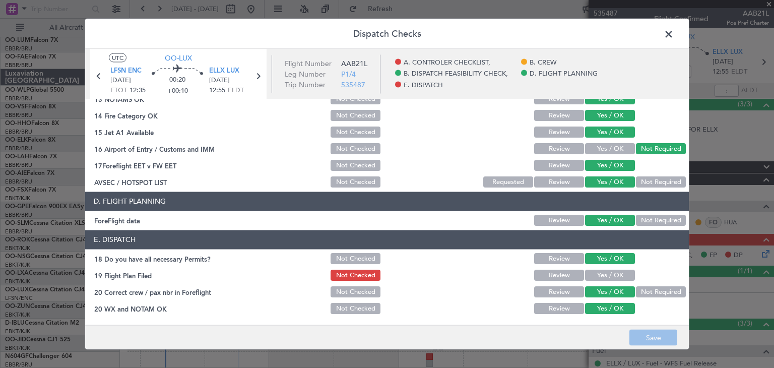
click at [615, 276] on button "Yes / OK" at bounding box center [610, 275] width 50 height 11
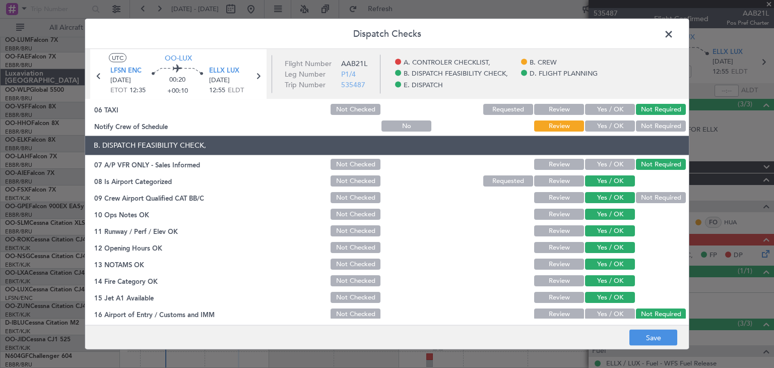
scroll to position [0, 0]
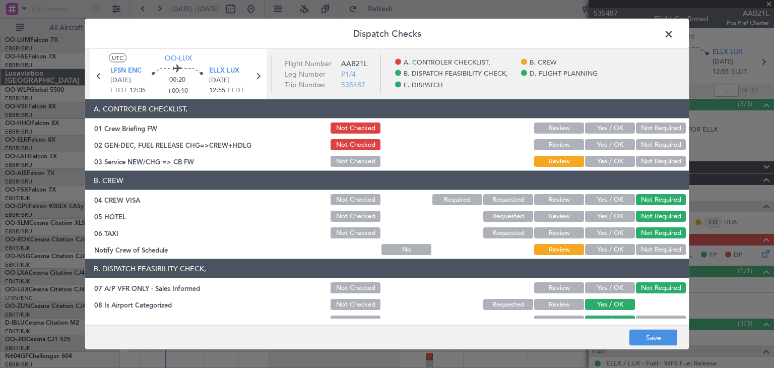
click at [619, 245] on button "Yes / OK" at bounding box center [610, 249] width 50 height 11
click at [603, 158] on button "Yes / OK" at bounding box center [610, 161] width 50 height 11
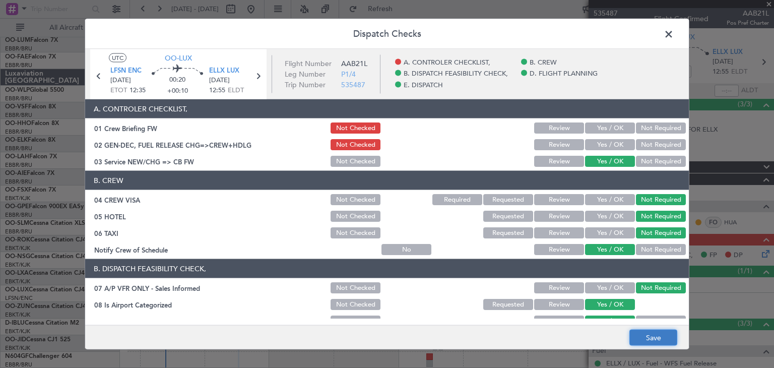
click at [649, 335] on button "Save" at bounding box center [653, 337] width 48 height 16
click at [673, 32] on span at bounding box center [673, 37] width 0 height 20
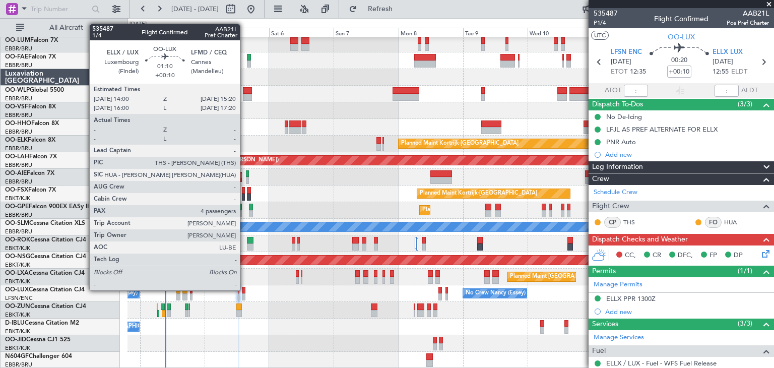
click at [244, 289] on div at bounding box center [244, 290] width 4 height 7
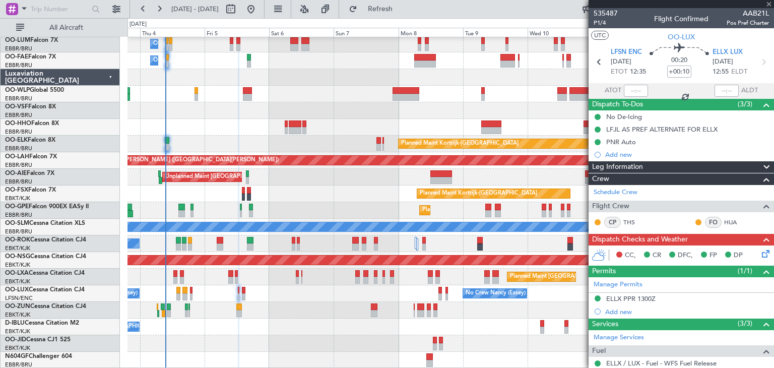
type input "4"
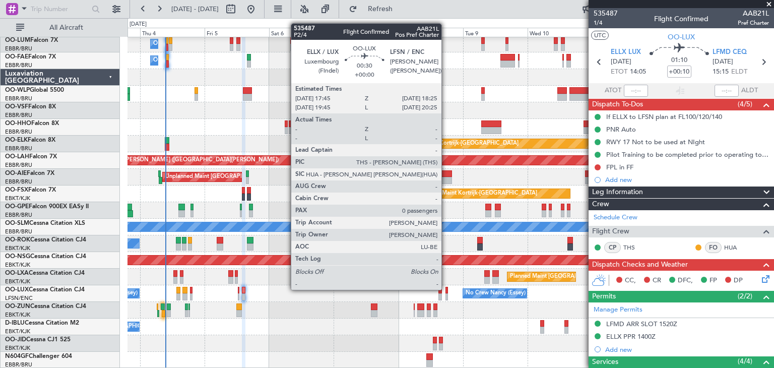
click at [446, 289] on div at bounding box center [446, 290] width 2 height 7
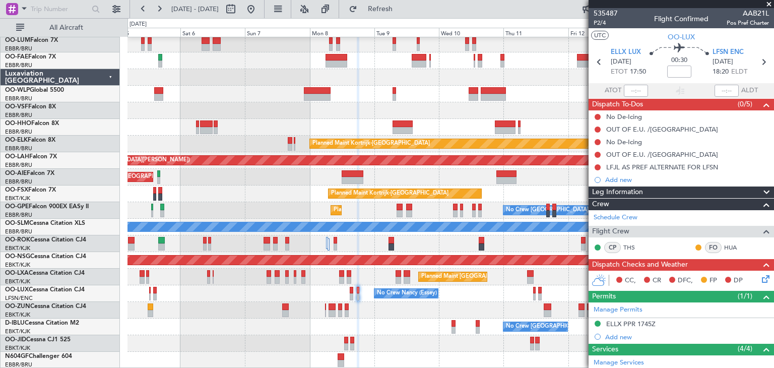
click at [404, 323] on div "No Crew [GEOGRAPHIC_DATA] ([GEOGRAPHIC_DATA] National) No Crew [GEOGRAPHIC_DATA…" at bounding box center [450, 326] width 646 height 17
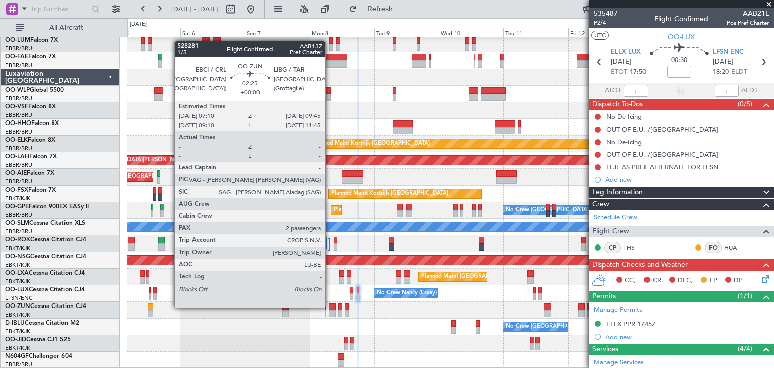
click at [329, 306] on div at bounding box center [331, 306] width 7 height 7
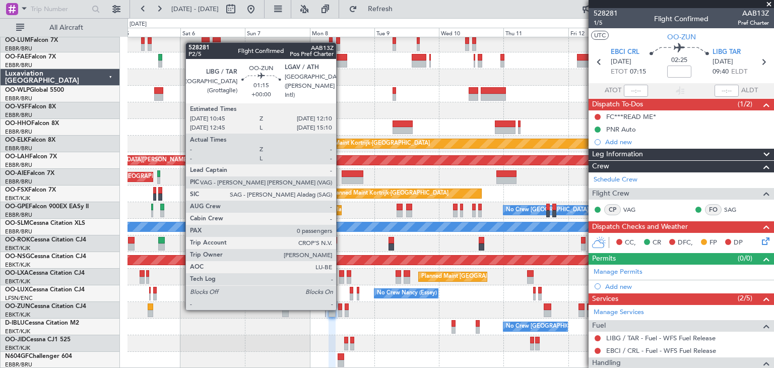
click at [341, 309] on div at bounding box center [340, 306] width 4 height 7
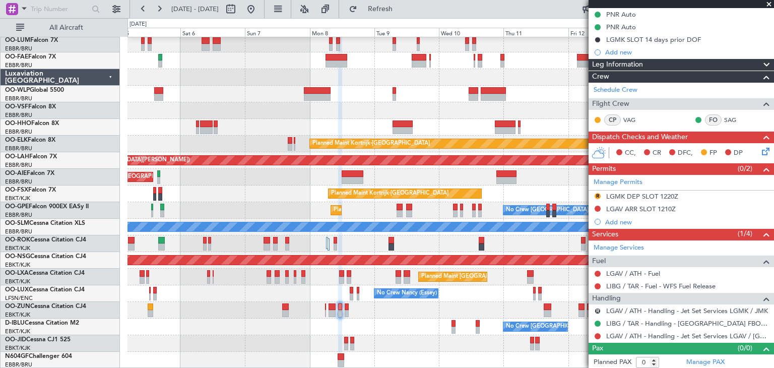
scroll to position [116, 0]
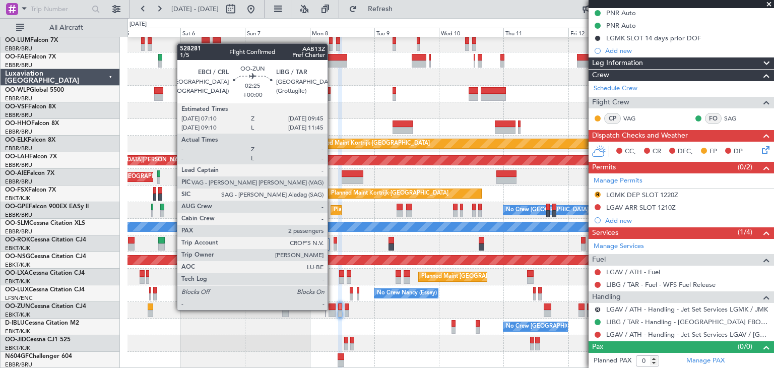
click at [332, 309] on div at bounding box center [331, 306] width 7 height 7
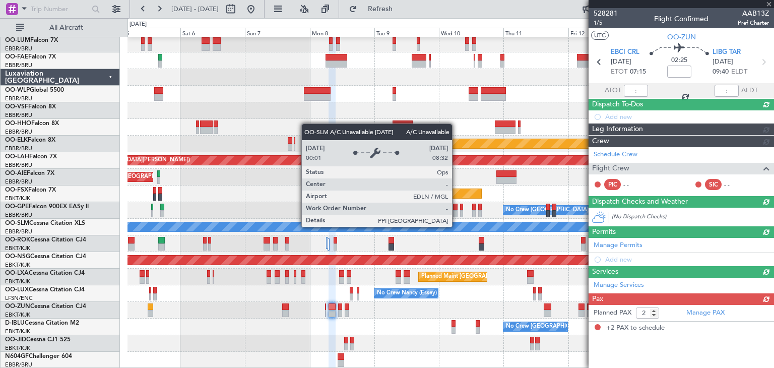
scroll to position [0, 0]
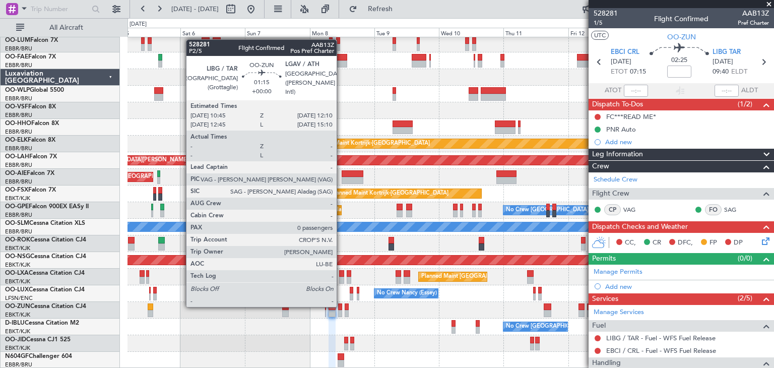
click at [341, 306] on div at bounding box center [340, 306] width 4 height 7
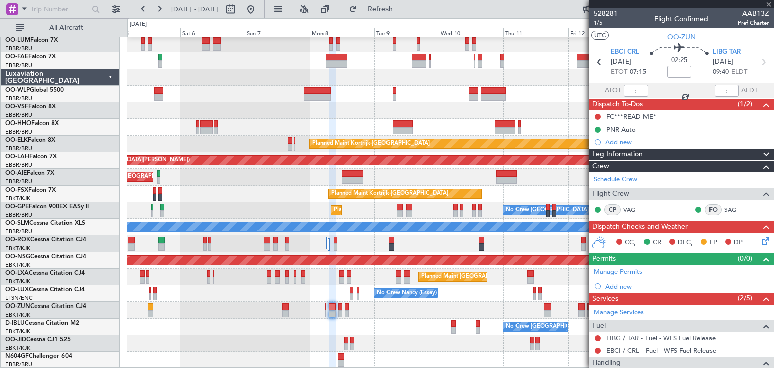
type input "0"
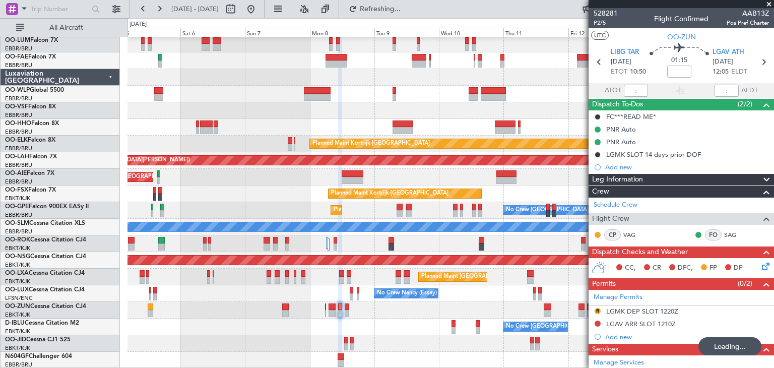
scroll to position [116, 0]
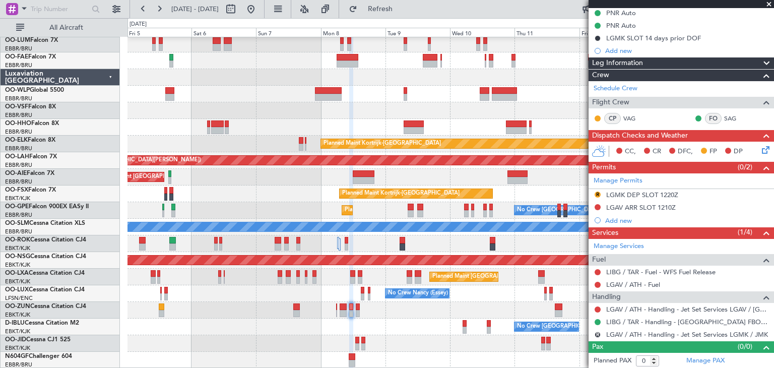
click at [482, 300] on div "No Crew [PERSON_NAME] ([PERSON_NAME]) No Crew [PERSON_NAME] ([PERSON_NAME])" at bounding box center [450, 293] width 646 height 17
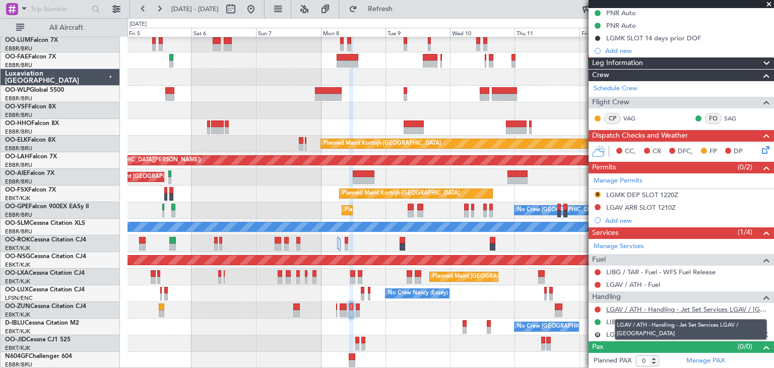
click at [637, 307] on link "LGAV / ATH - Handling - Jet Set Services LGAV / [GEOGRAPHIC_DATA]" at bounding box center [687, 309] width 163 height 9
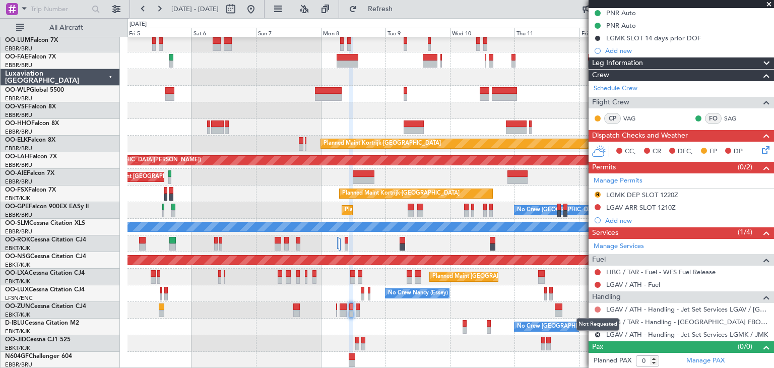
click at [598, 307] on button at bounding box center [597, 309] width 6 height 6
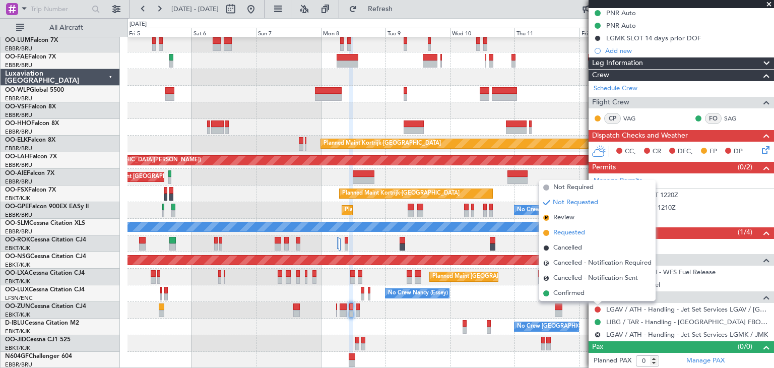
click at [574, 232] on span "Requested" at bounding box center [569, 233] width 32 height 10
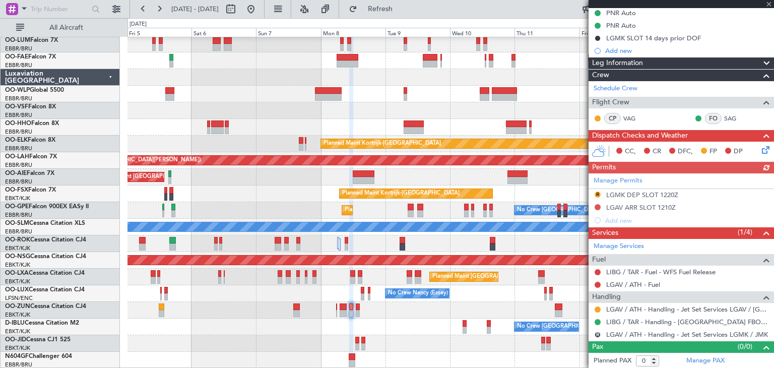
scroll to position [0, 0]
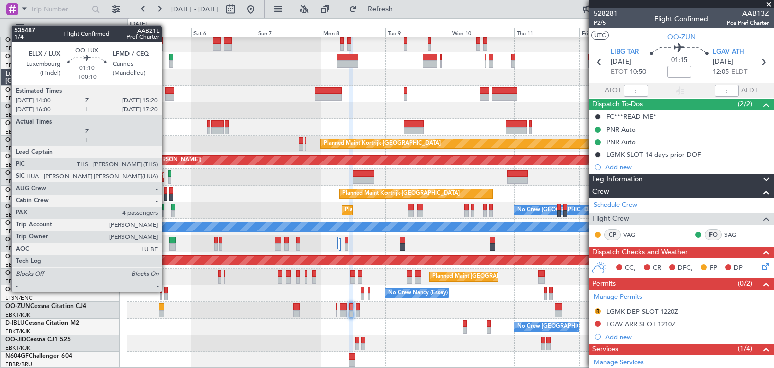
click at [166, 291] on div at bounding box center [166, 290] width 4 height 7
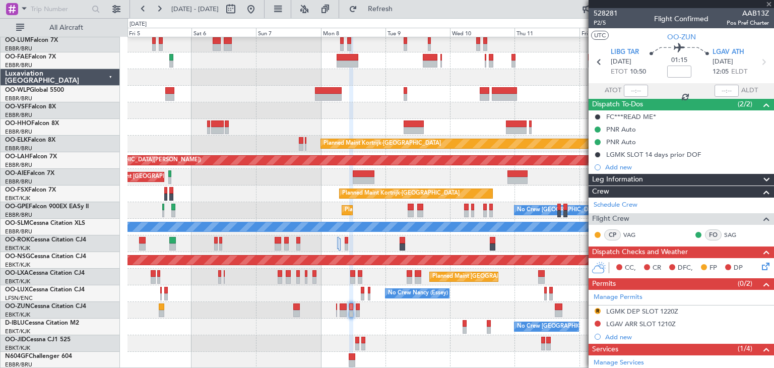
type input "+00:10"
type input "4"
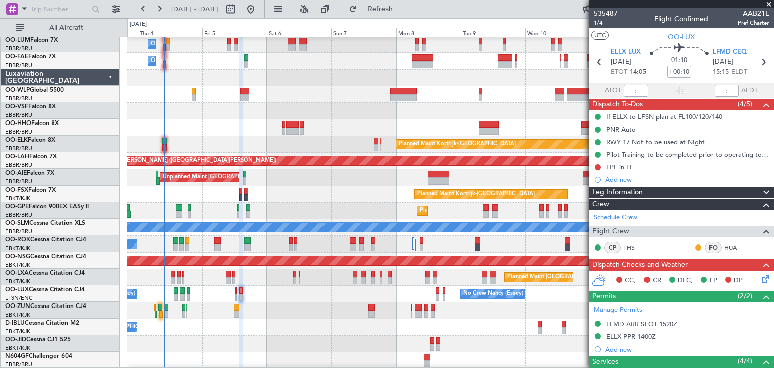
scroll to position [18, 0]
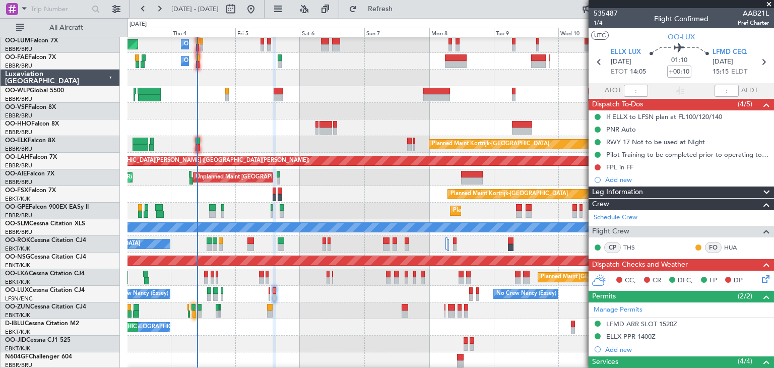
click at [343, 316] on div at bounding box center [450, 310] width 646 height 17
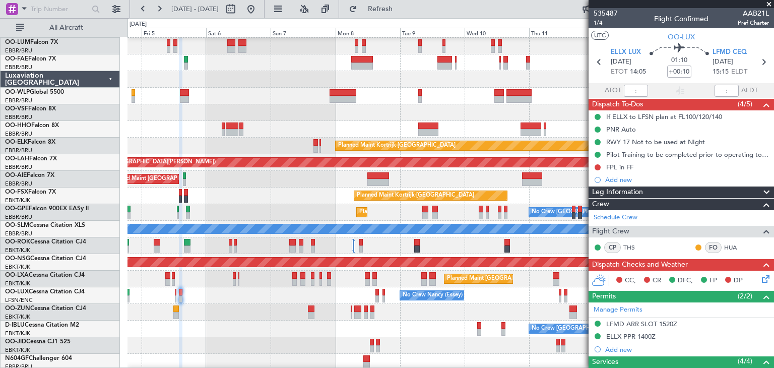
scroll to position [15, 0]
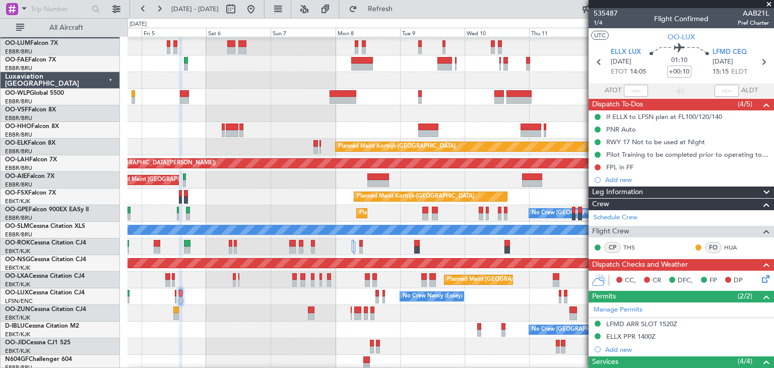
click at [272, 324] on div "No Crew [GEOGRAPHIC_DATA] ([GEOGRAPHIC_DATA] National) No Crew [GEOGRAPHIC_DATA…" at bounding box center [450, 329] width 646 height 17
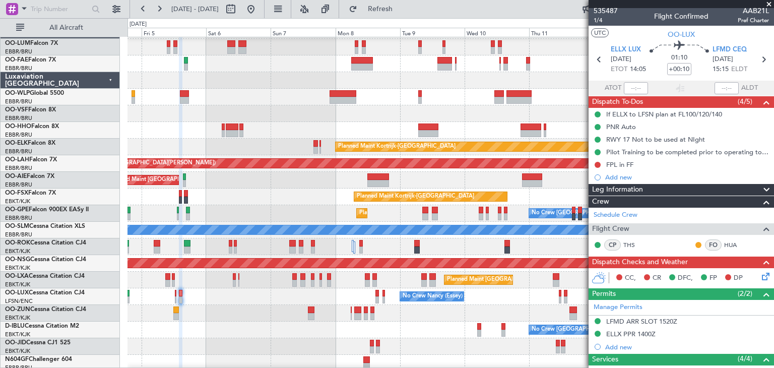
scroll to position [0, 0]
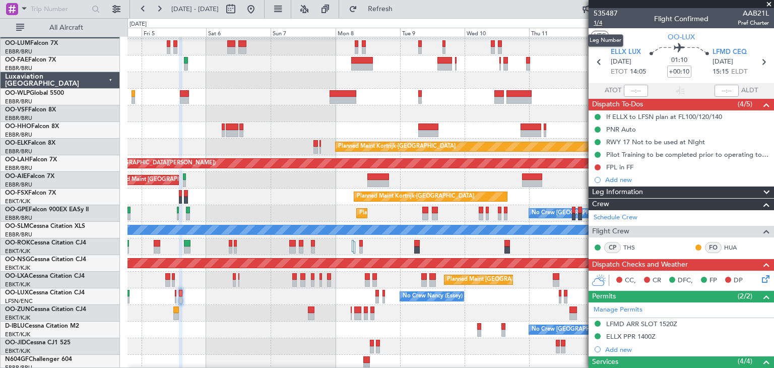
click at [599, 23] on span "1/4" at bounding box center [605, 23] width 24 height 9
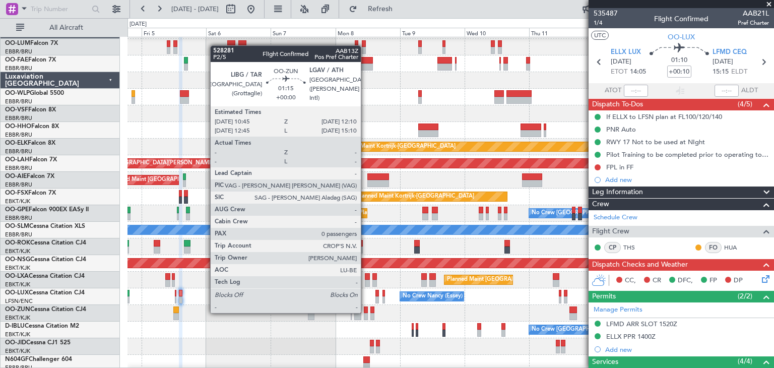
click at [365, 312] on div at bounding box center [366, 309] width 4 height 7
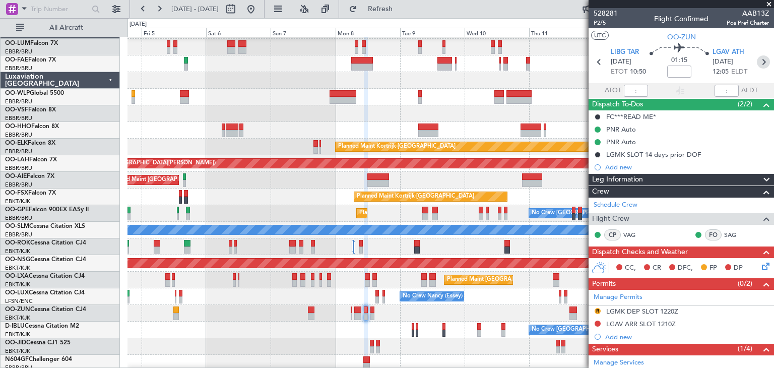
click at [759, 58] on icon at bounding box center [763, 61] width 13 height 13
type input "4"
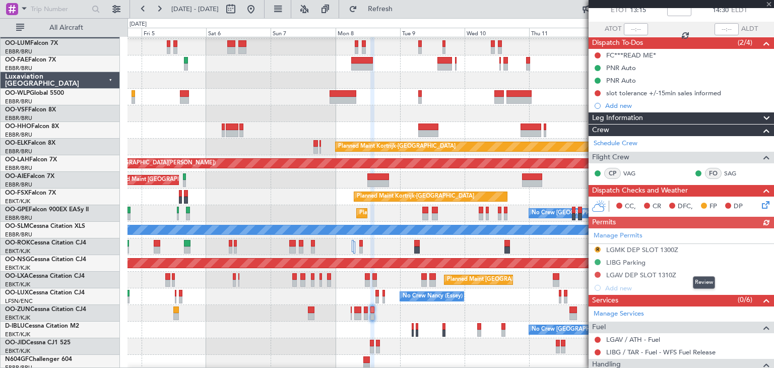
scroll to position [101, 0]
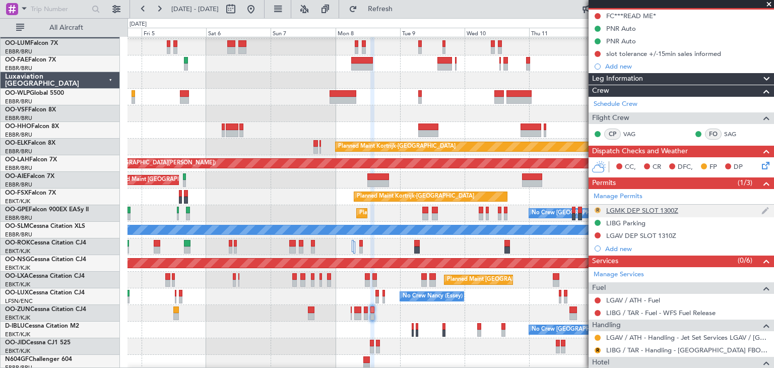
click at [599, 208] on button "R" at bounding box center [597, 210] width 6 height 6
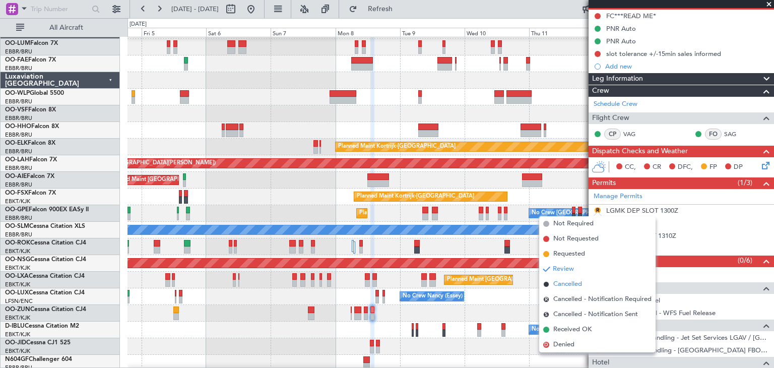
click at [580, 286] on span "Cancelled" at bounding box center [567, 284] width 29 height 10
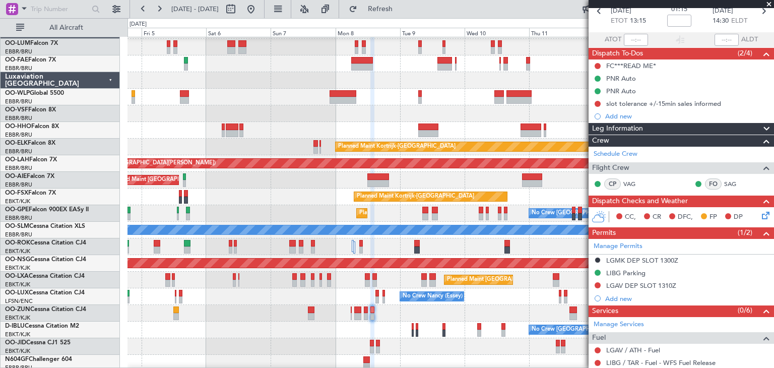
scroll to position [0, 0]
